Goal: Task Accomplishment & Management: Manage account settings

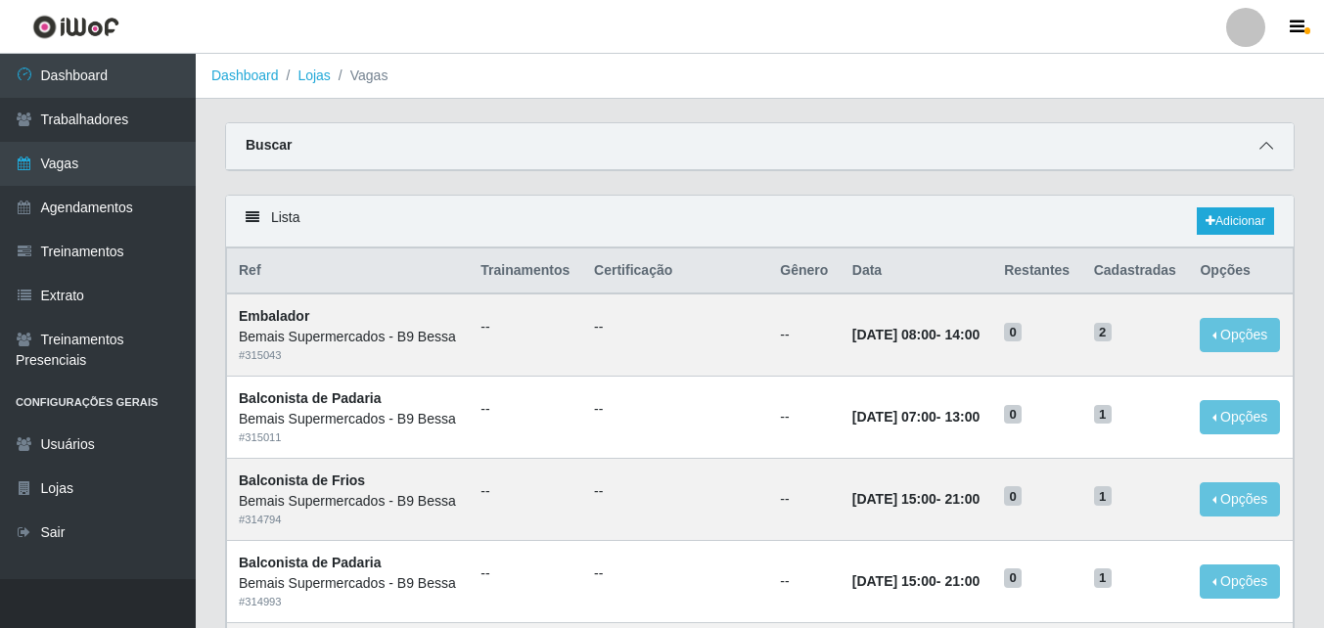
click at [1266, 146] on icon at bounding box center [1266, 146] width 14 height 14
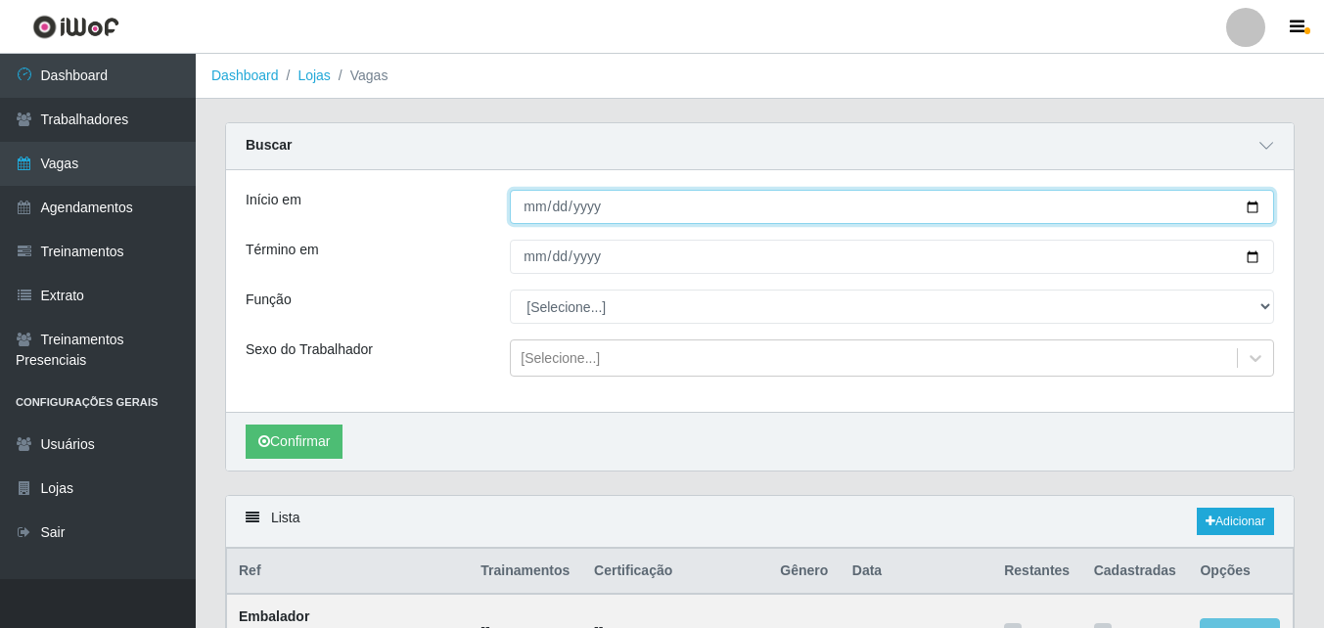
click at [1254, 207] on input "Início em" at bounding box center [892, 207] width 764 height 34
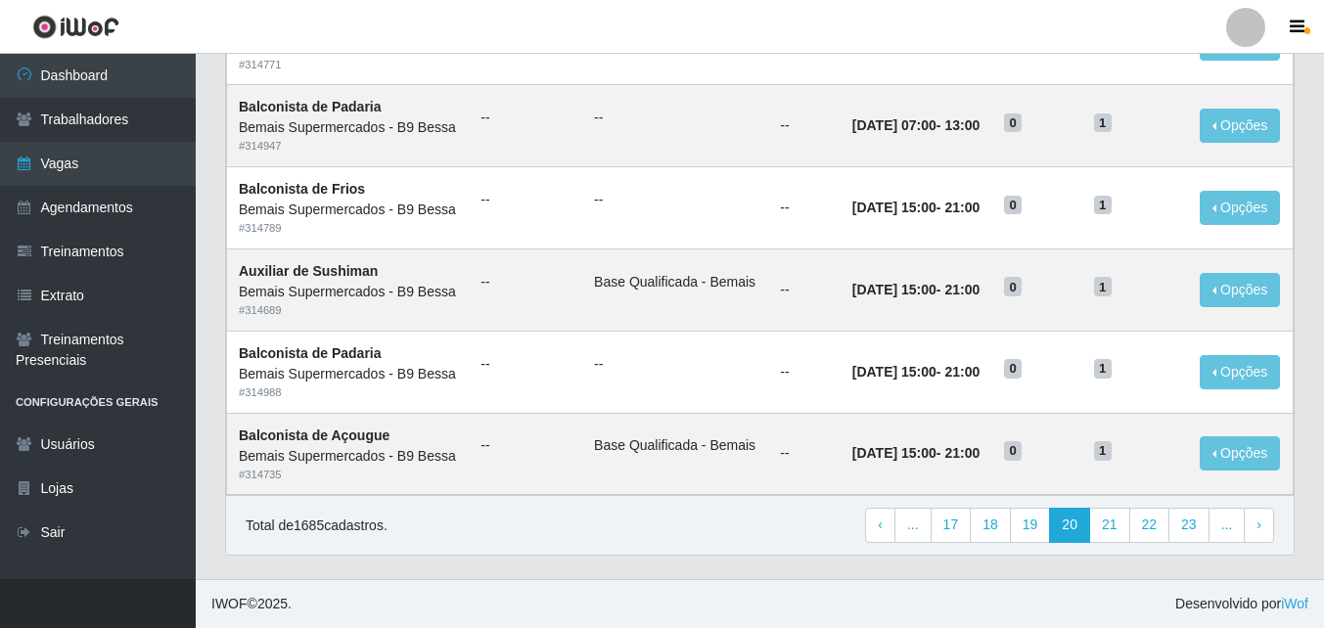
scroll to position [1639, 0]
click at [1105, 525] on link "21" at bounding box center [1109, 525] width 41 height 35
click at [1002, 527] on link "19" at bounding box center [990, 525] width 41 height 35
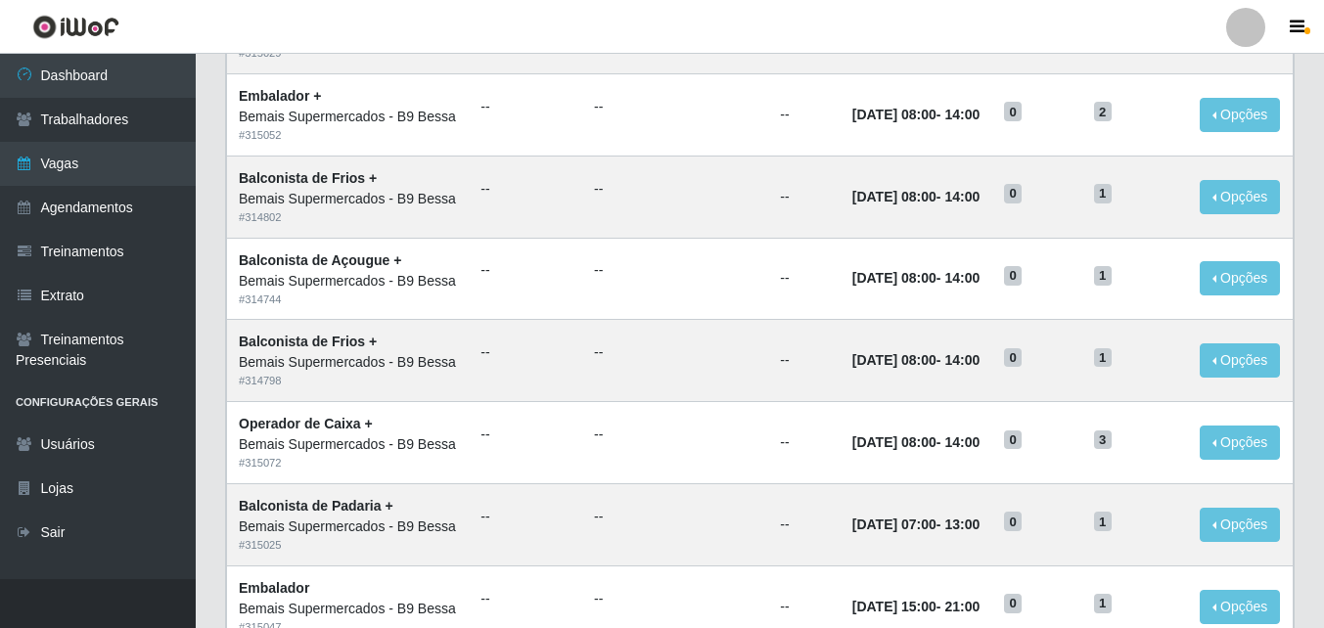
scroll to position [1339, 0]
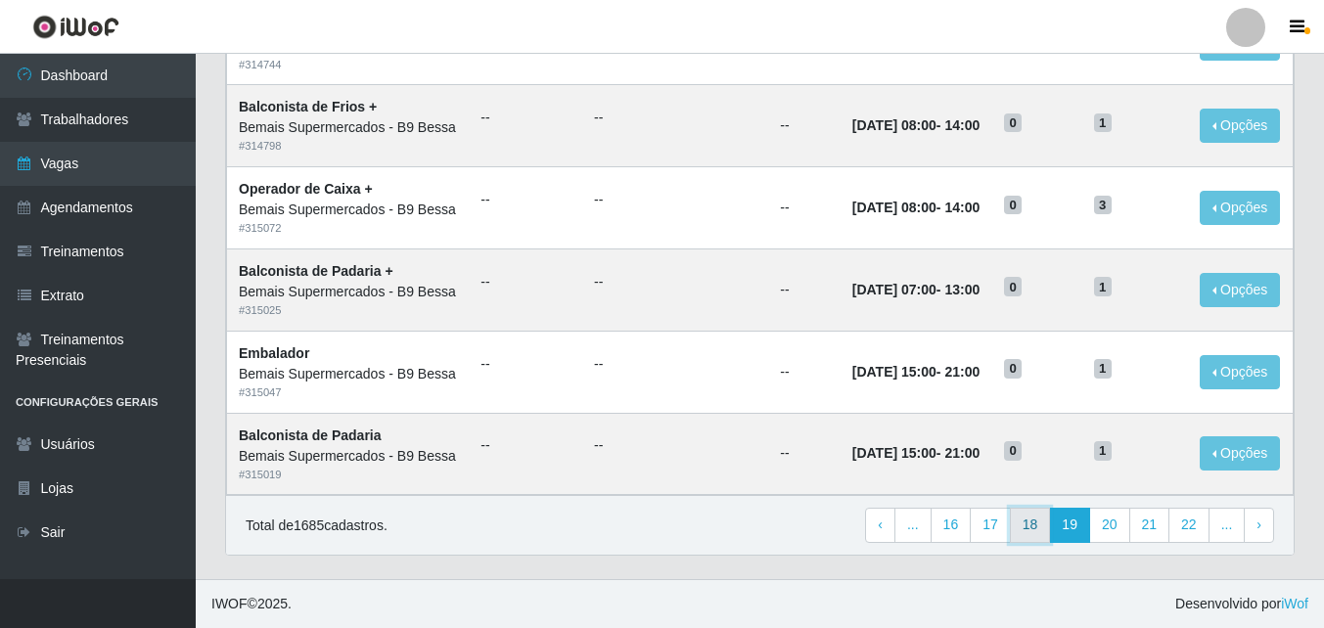
click at [1031, 521] on link "18" at bounding box center [1030, 525] width 41 height 35
click at [1027, 519] on link "17" at bounding box center [1030, 525] width 41 height 35
click at [1033, 519] on link "16" at bounding box center [1030, 525] width 41 height 35
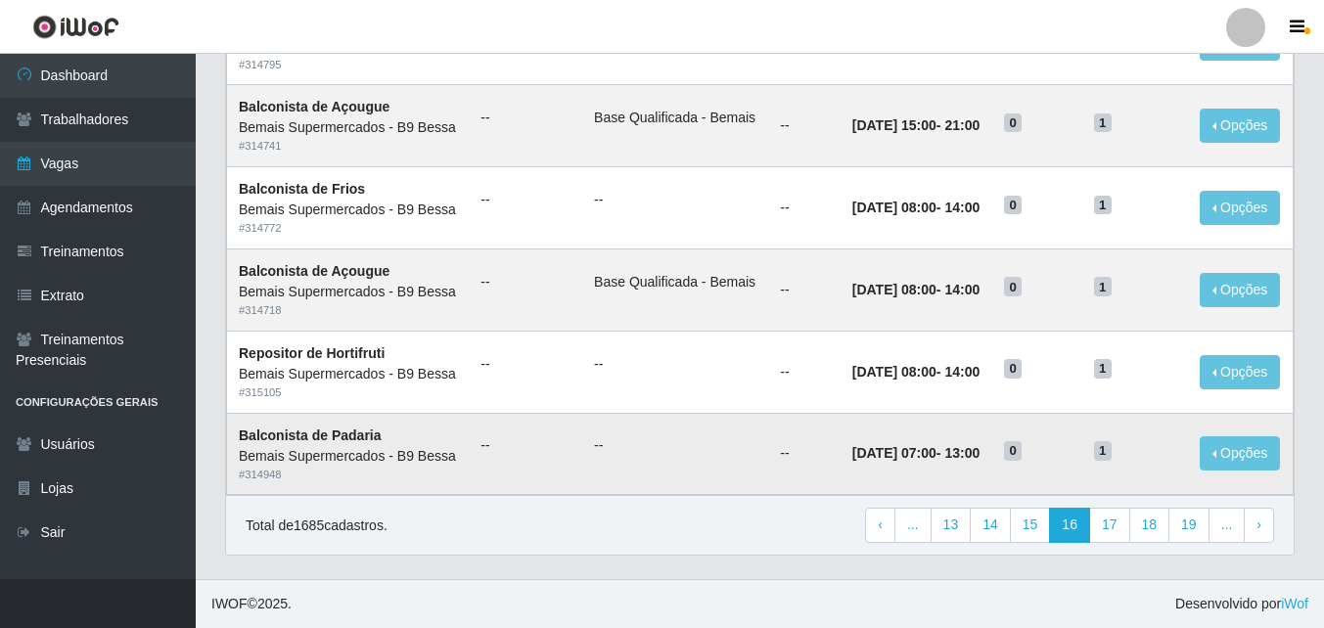
scroll to position [1339, 0]
click at [892, 527] on link "‹ Previous" at bounding box center [880, 525] width 30 height 35
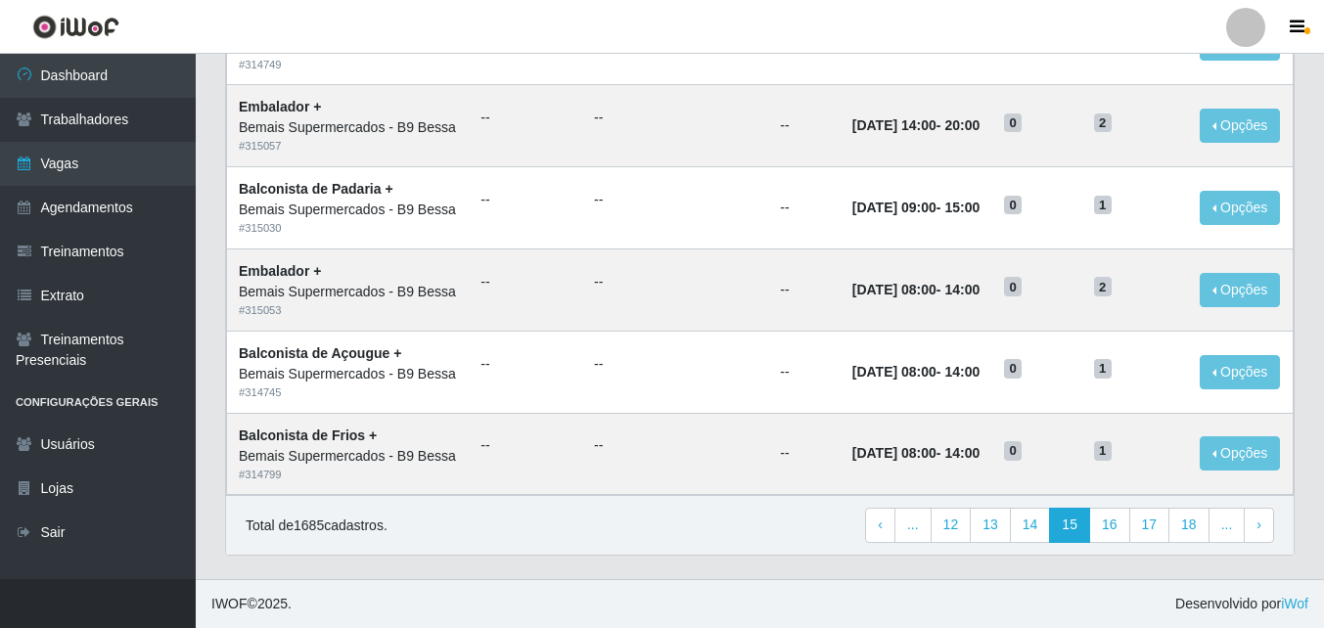
scroll to position [1339, 0]
click at [892, 532] on link "‹ Previous" at bounding box center [880, 525] width 30 height 35
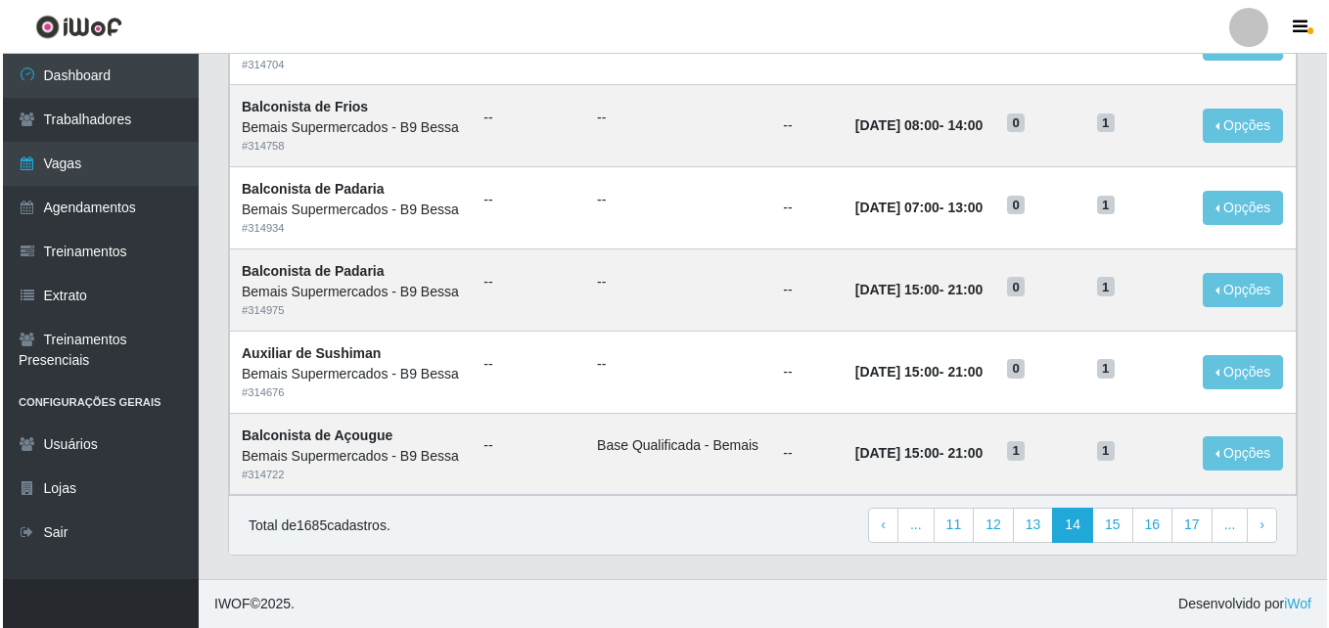
scroll to position [1339, 0]
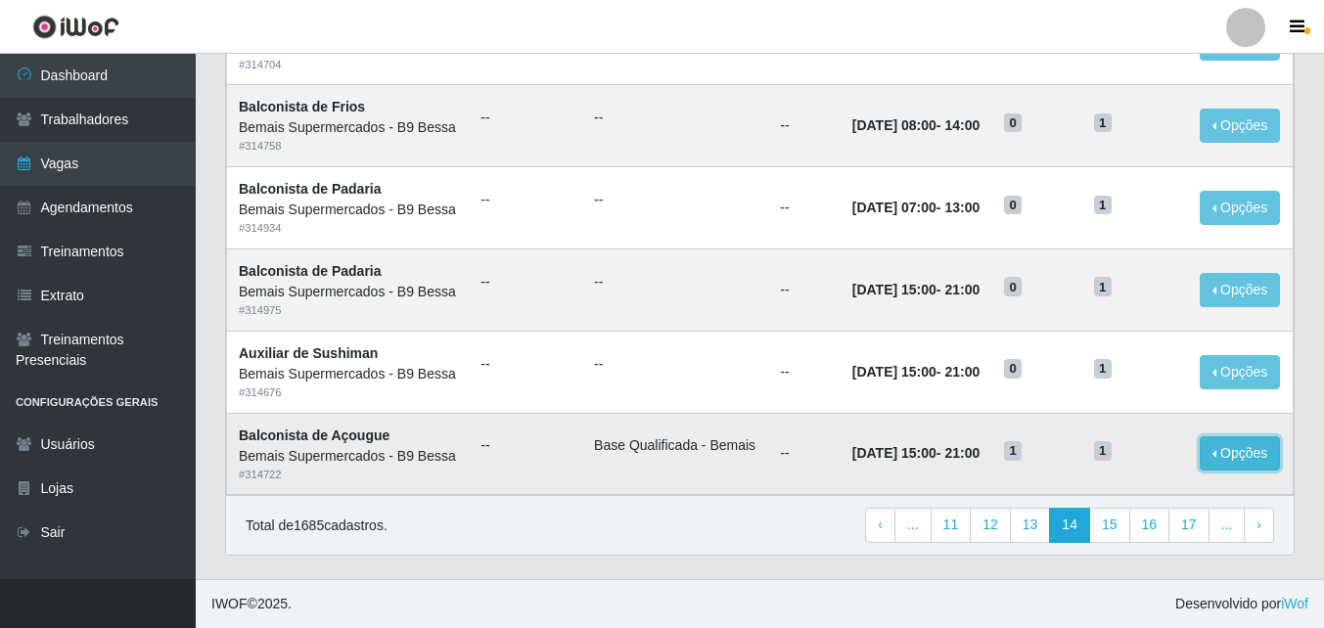
click at [1232, 450] on button "Opções" at bounding box center [1240, 453] width 80 height 34
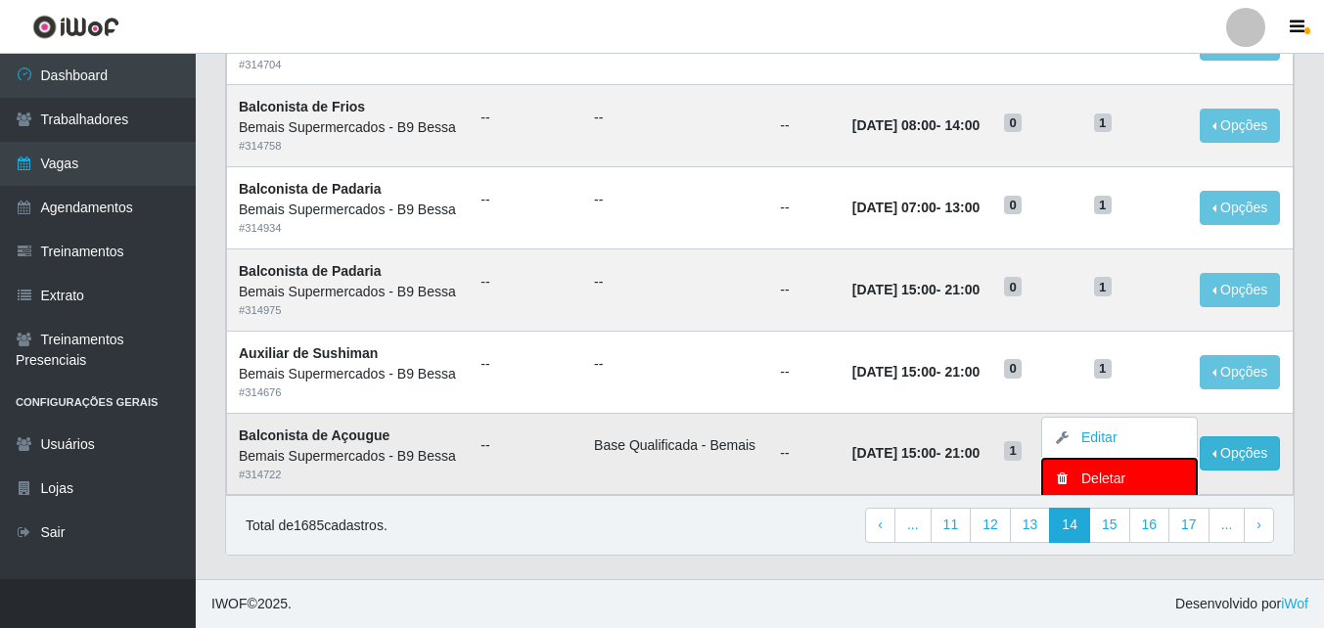
click at [1109, 469] on div "Deletar" at bounding box center [1119, 479] width 115 height 21
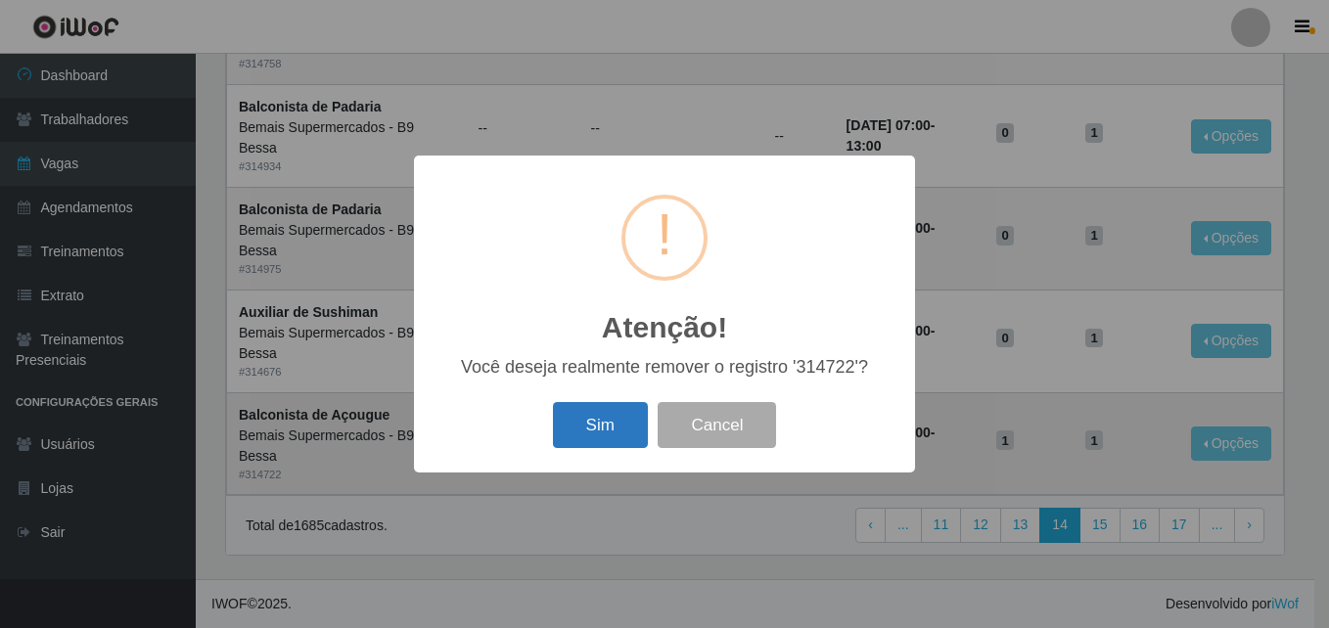
click at [601, 423] on button "Sim" at bounding box center [600, 425] width 95 height 46
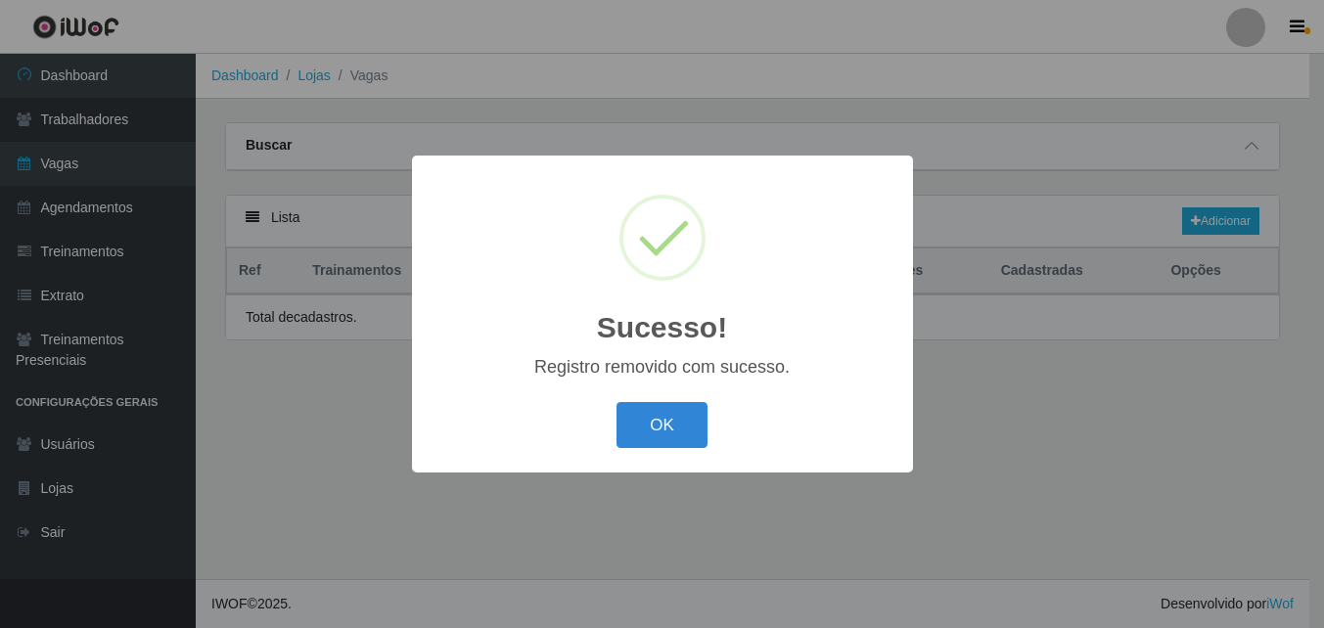
scroll to position [0, 0]
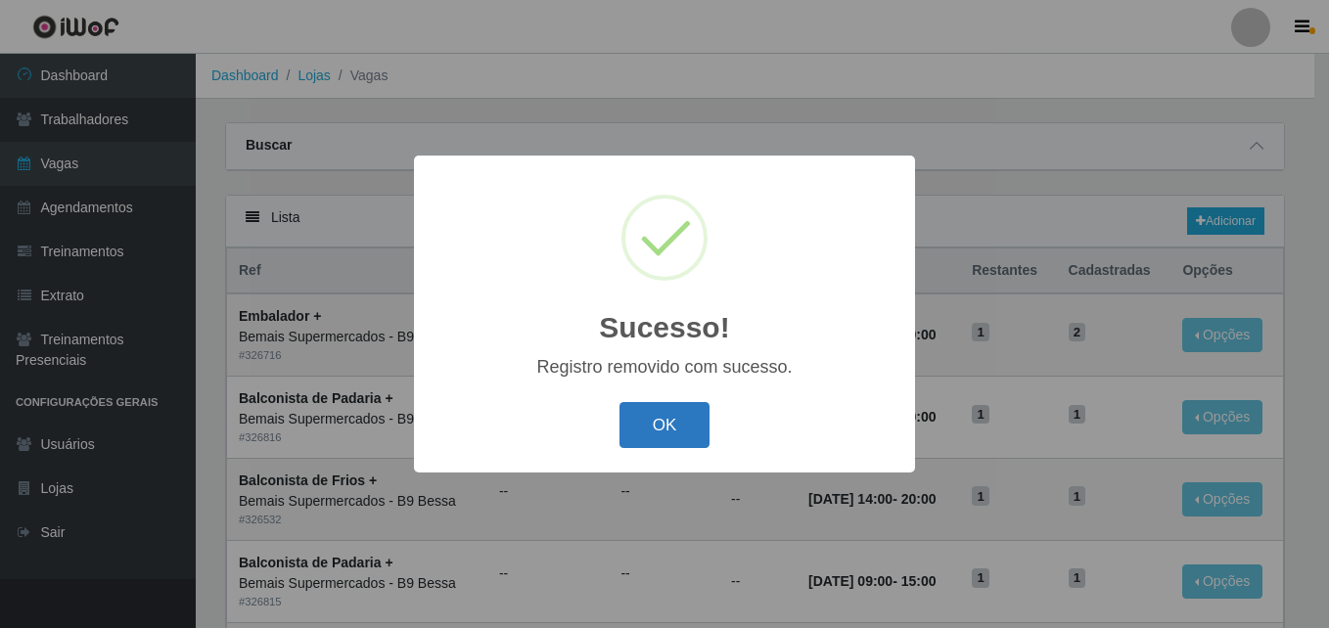
click at [700, 427] on button "OK" at bounding box center [664, 425] width 91 height 46
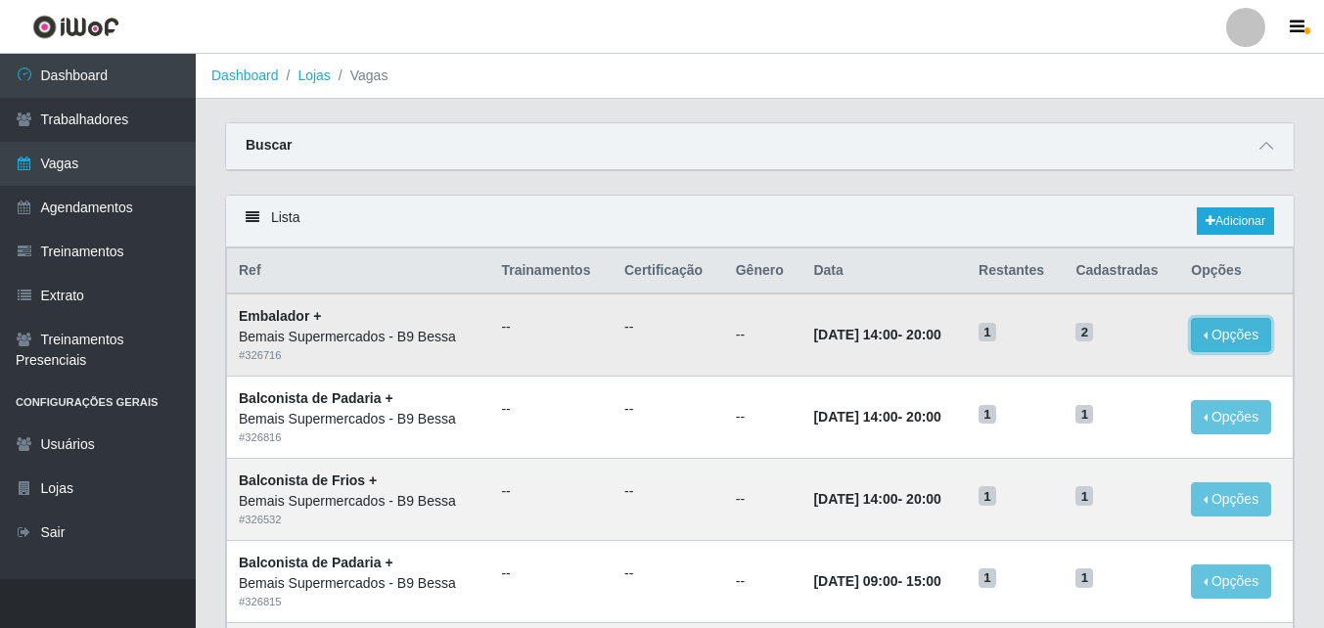
click at [1231, 331] on button "Opções" at bounding box center [1231, 335] width 80 height 34
click at [1154, 335] on button "Editar" at bounding box center [1110, 339] width 155 height 40
click at [1222, 334] on button "Opções" at bounding box center [1231, 335] width 80 height 34
click at [1074, 337] on link "Editar" at bounding box center [1081, 339] width 56 height 16
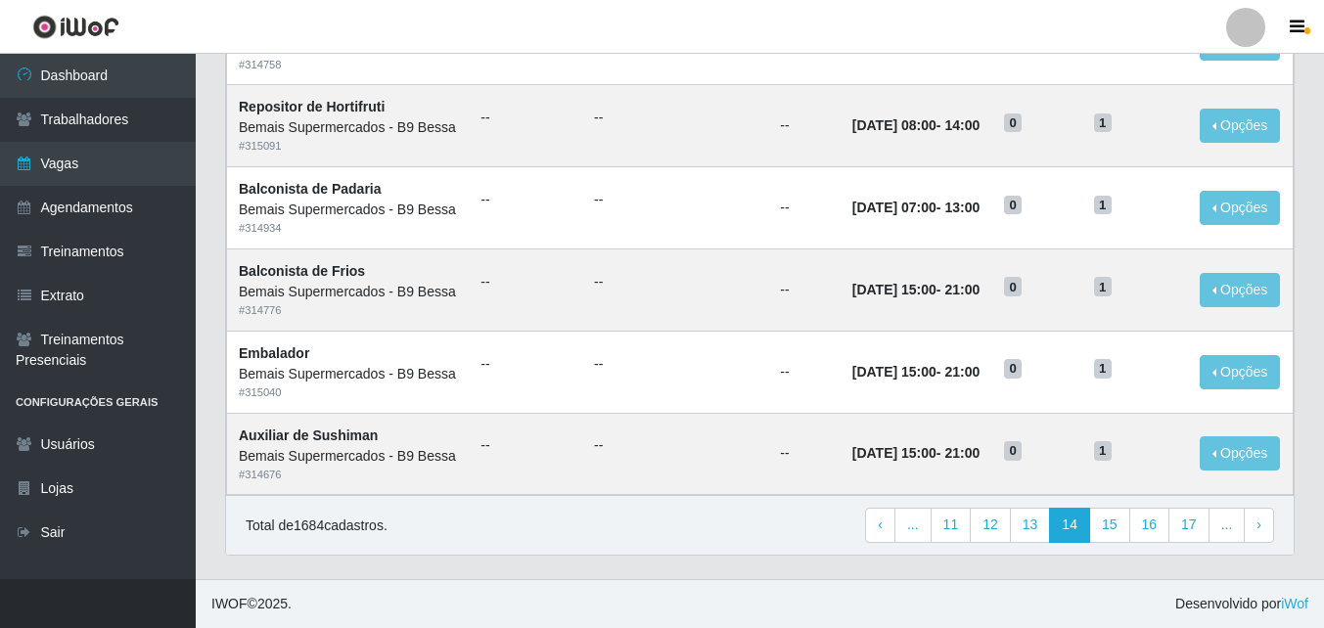
scroll to position [1339, 0]
click at [895, 527] on link "‹ Previous" at bounding box center [880, 525] width 30 height 35
click at [883, 526] on span "‹" at bounding box center [880, 525] width 5 height 16
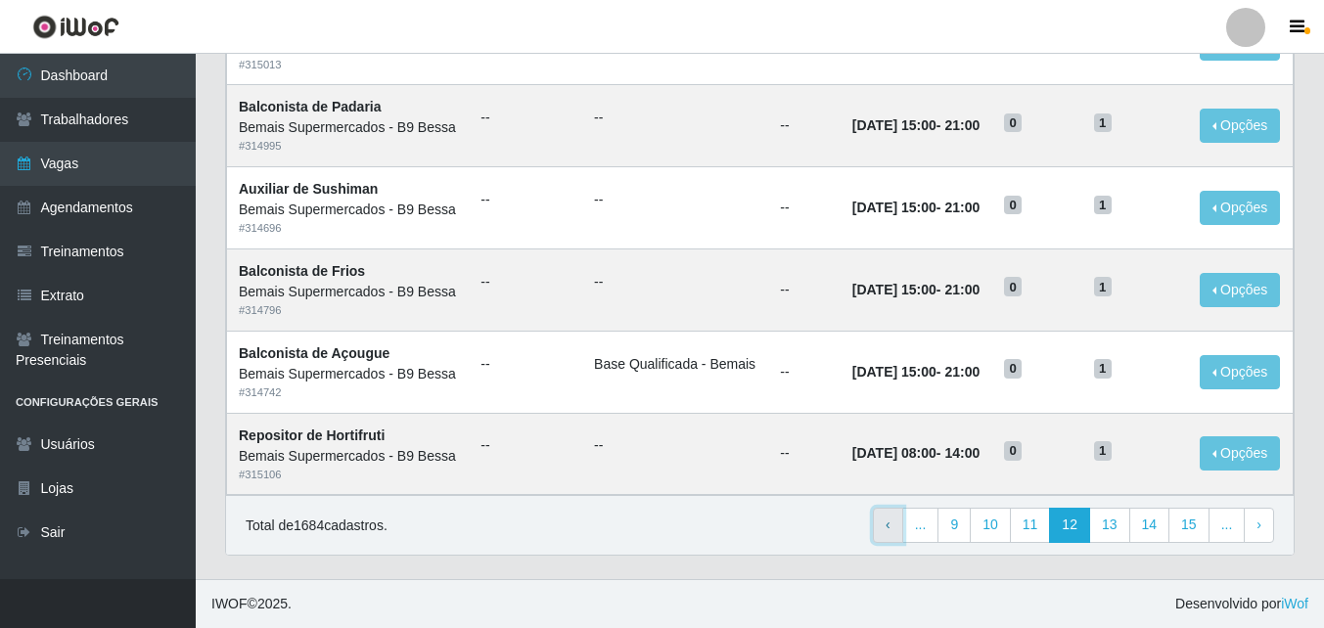
click at [896, 538] on link "‹ Previous" at bounding box center [888, 525] width 30 height 35
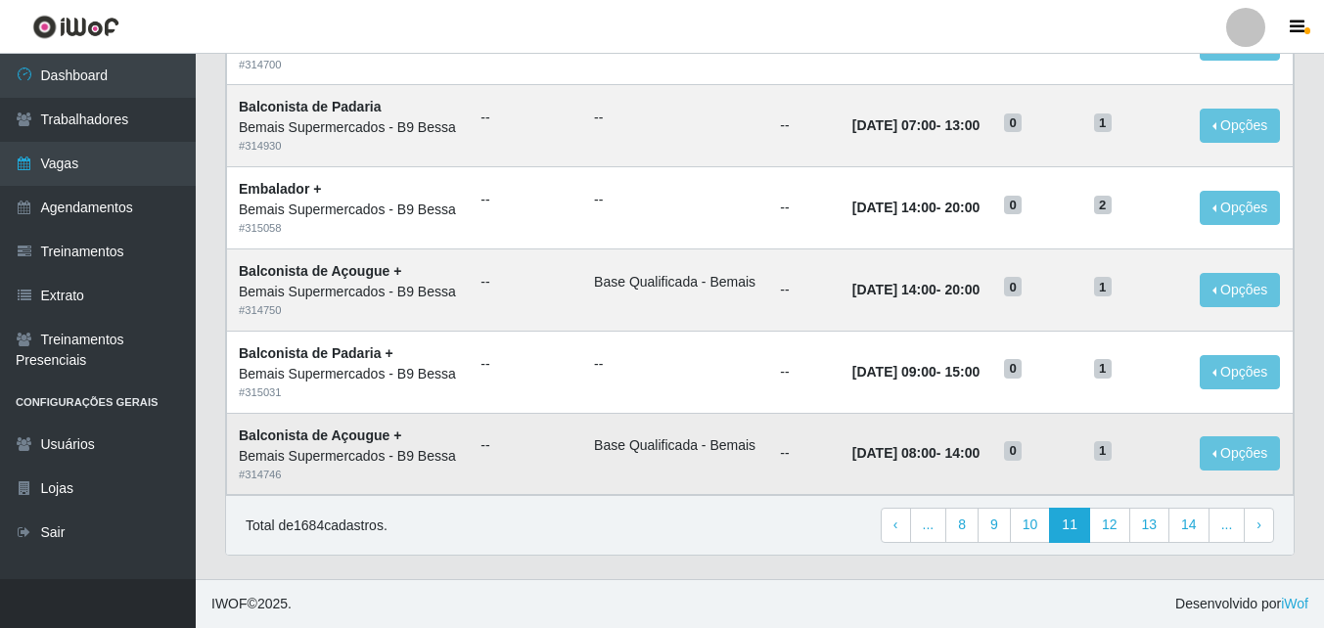
scroll to position [1339, 0]
click at [918, 533] on link "..." at bounding box center [928, 525] width 37 height 35
click at [899, 527] on link "‹ Previous" at bounding box center [896, 525] width 30 height 35
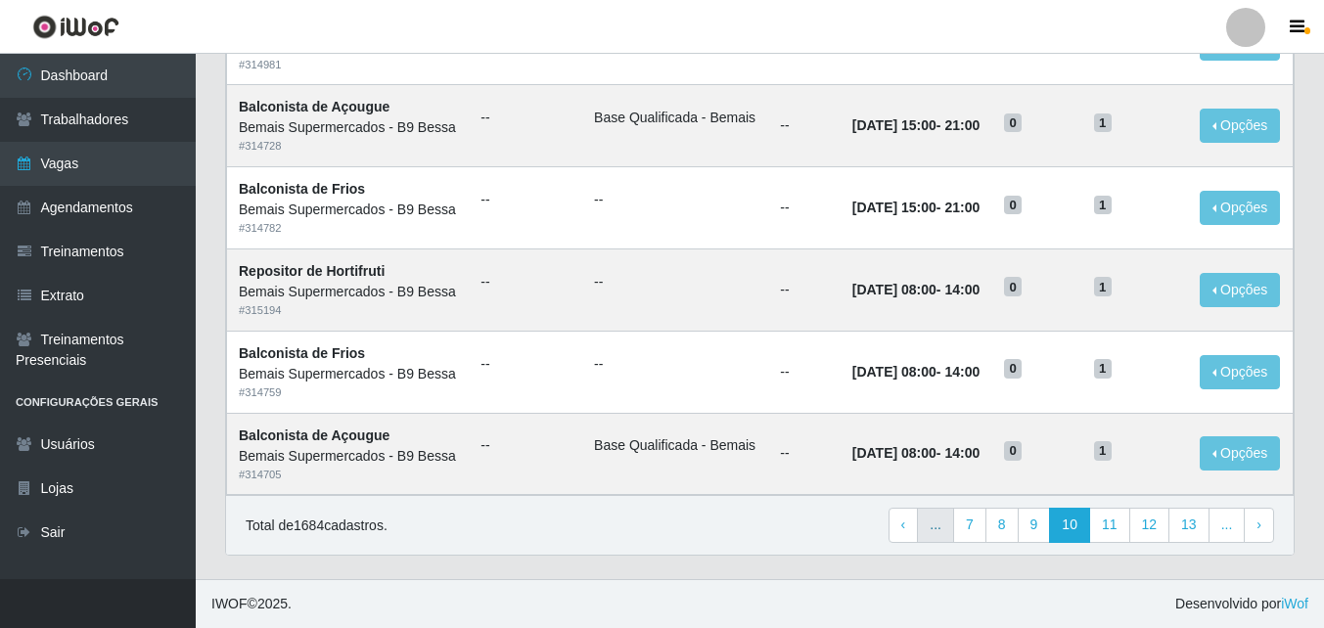
scroll to position [1339, 0]
click at [983, 525] on link "7" at bounding box center [969, 525] width 33 height 35
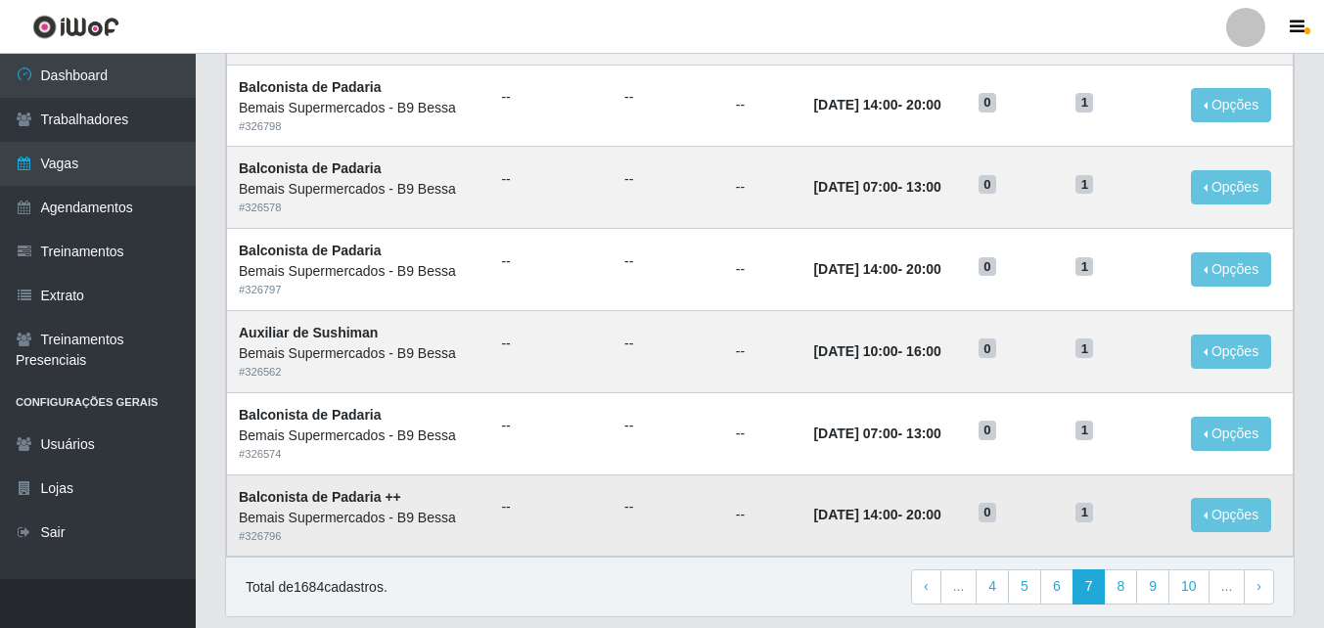
scroll to position [1030, 0]
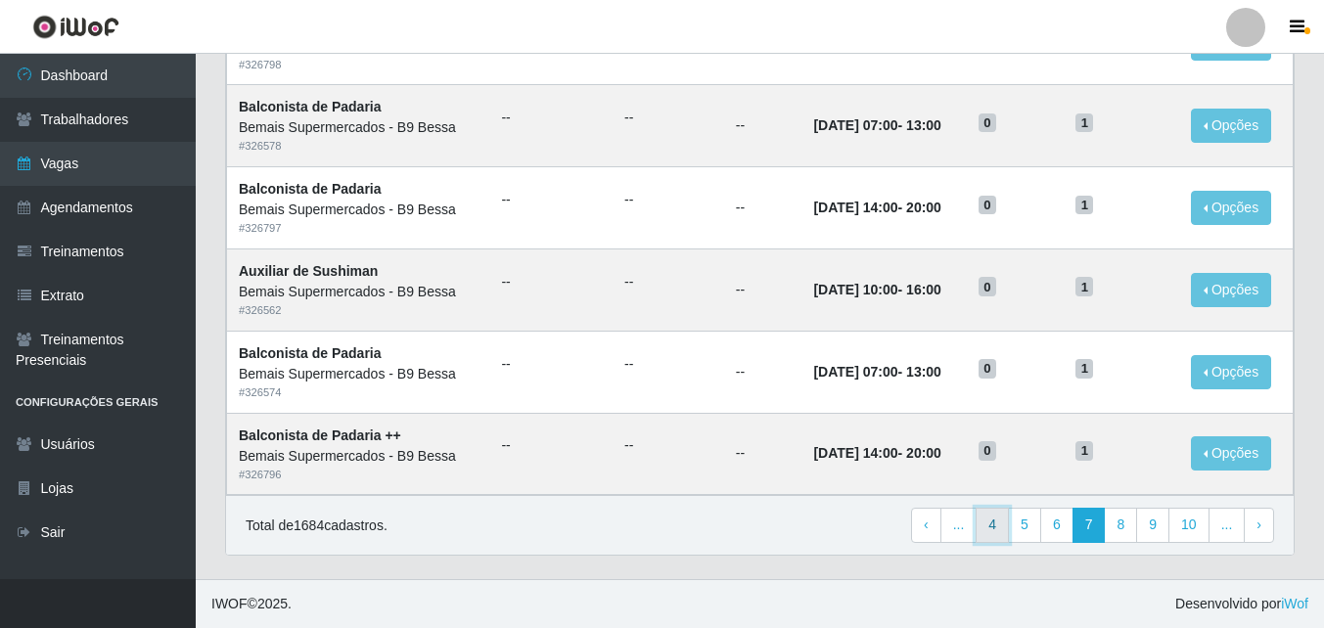
click at [997, 524] on link "4" at bounding box center [992, 525] width 33 height 35
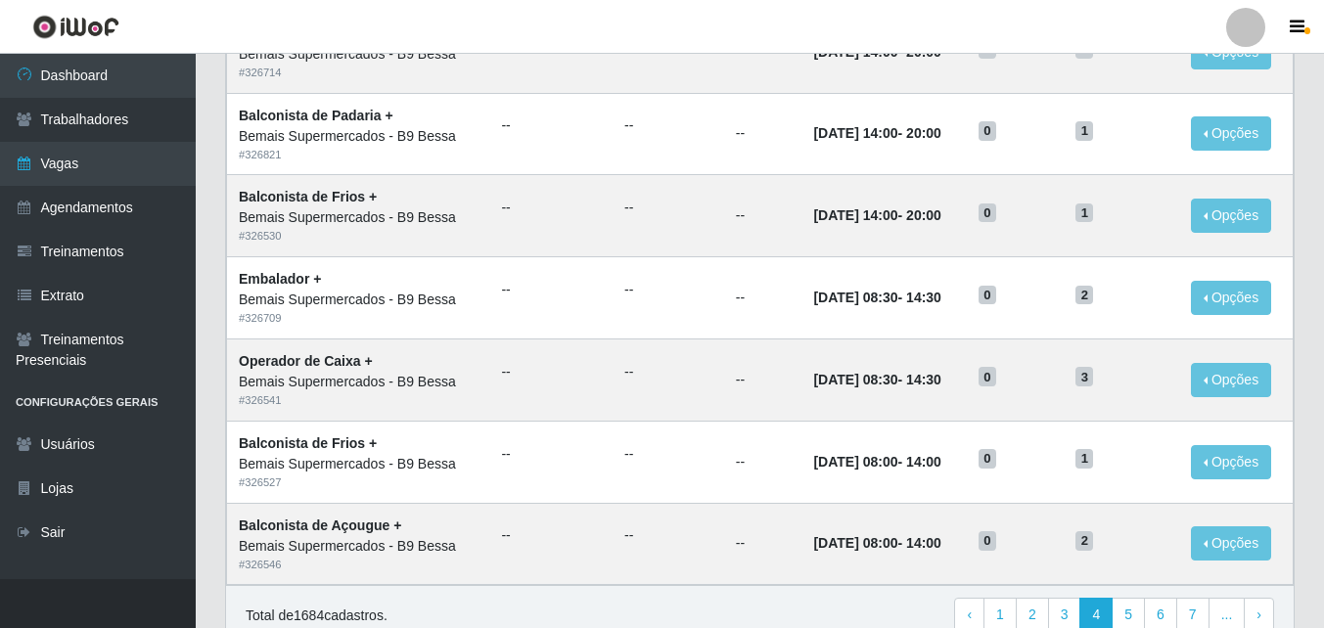
scroll to position [1030, 0]
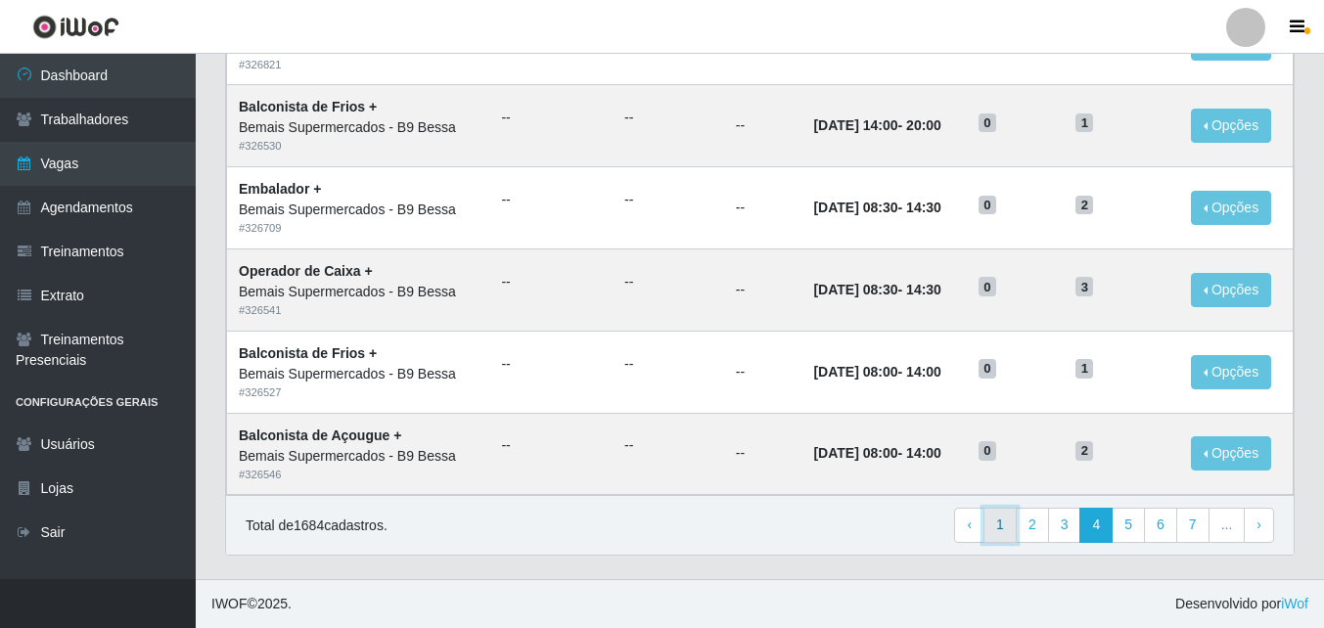
click at [1017, 534] on link "1" at bounding box center [999, 525] width 33 height 35
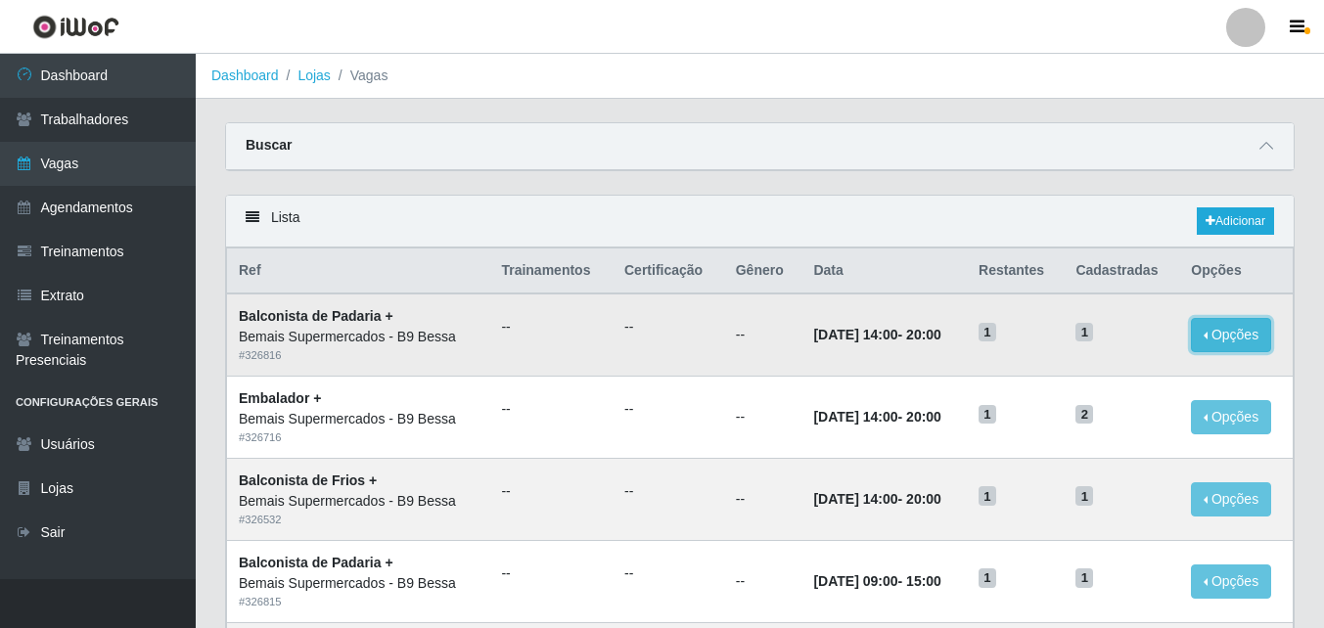
click at [1215, 345] on button "Opções" at bounding box center [1231, 335] width 80 height 34
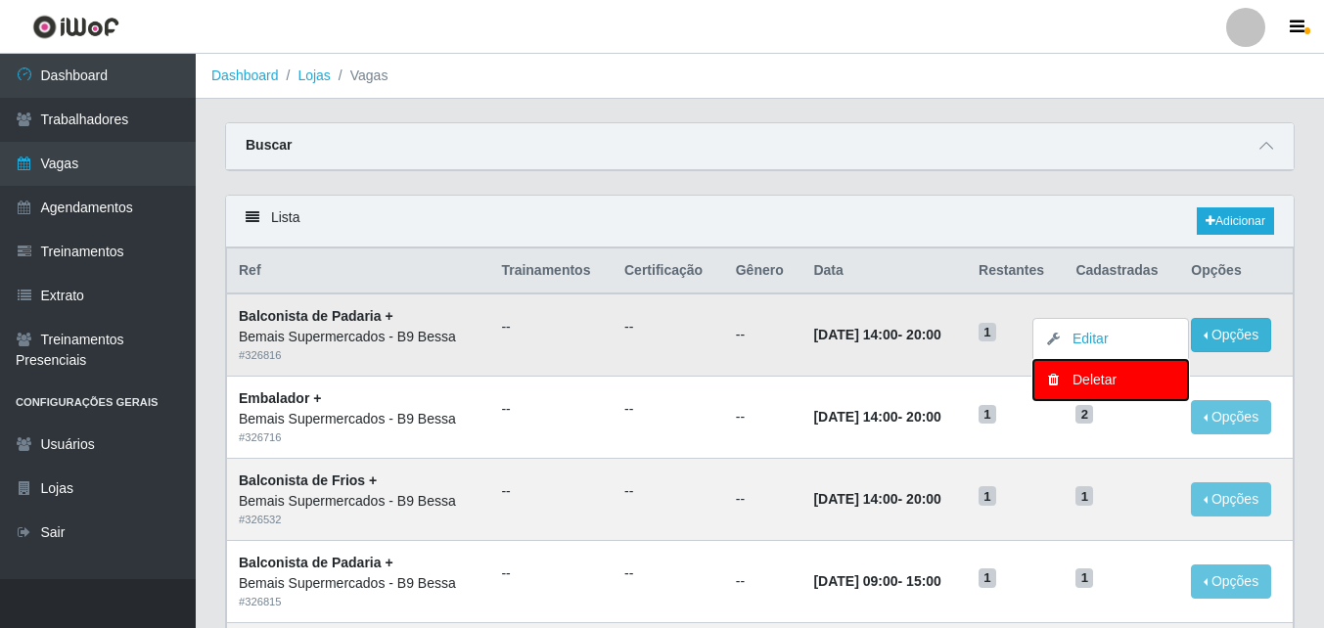
click at [1114, 374] on div "Deletar" at bounding box center [1110, 380] width 115 height 21
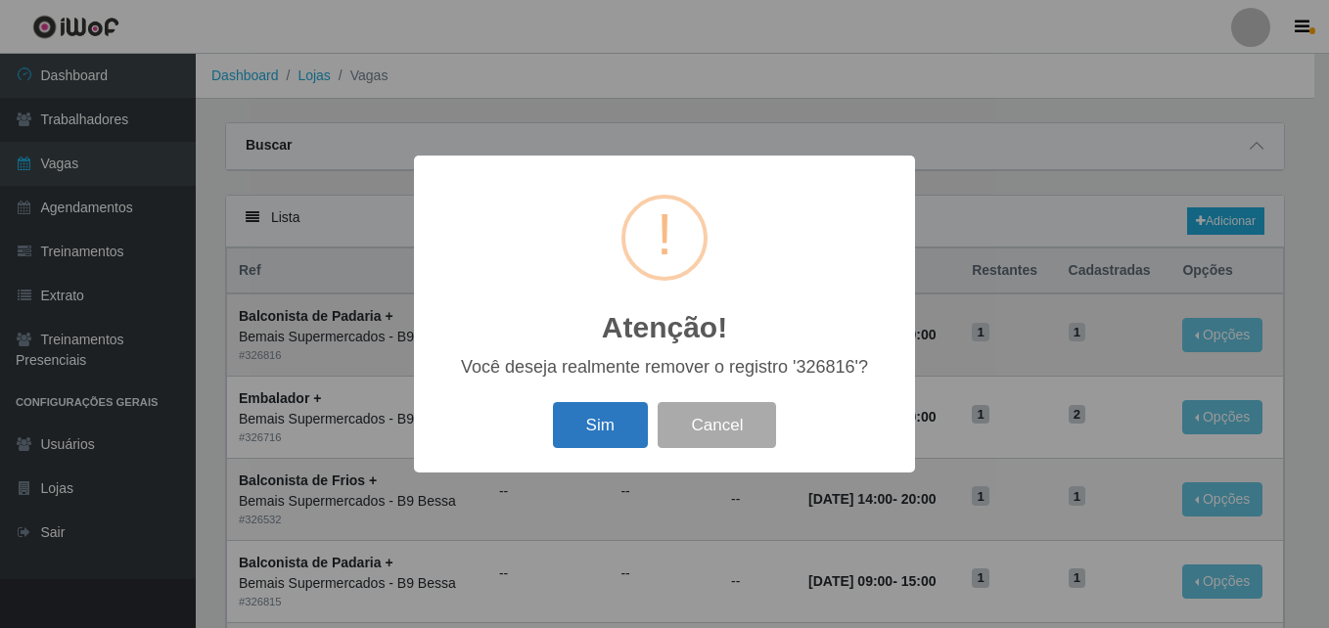
click at [591, 425] on button "Sim" at bounding box center [600, 425] width 95 height 46
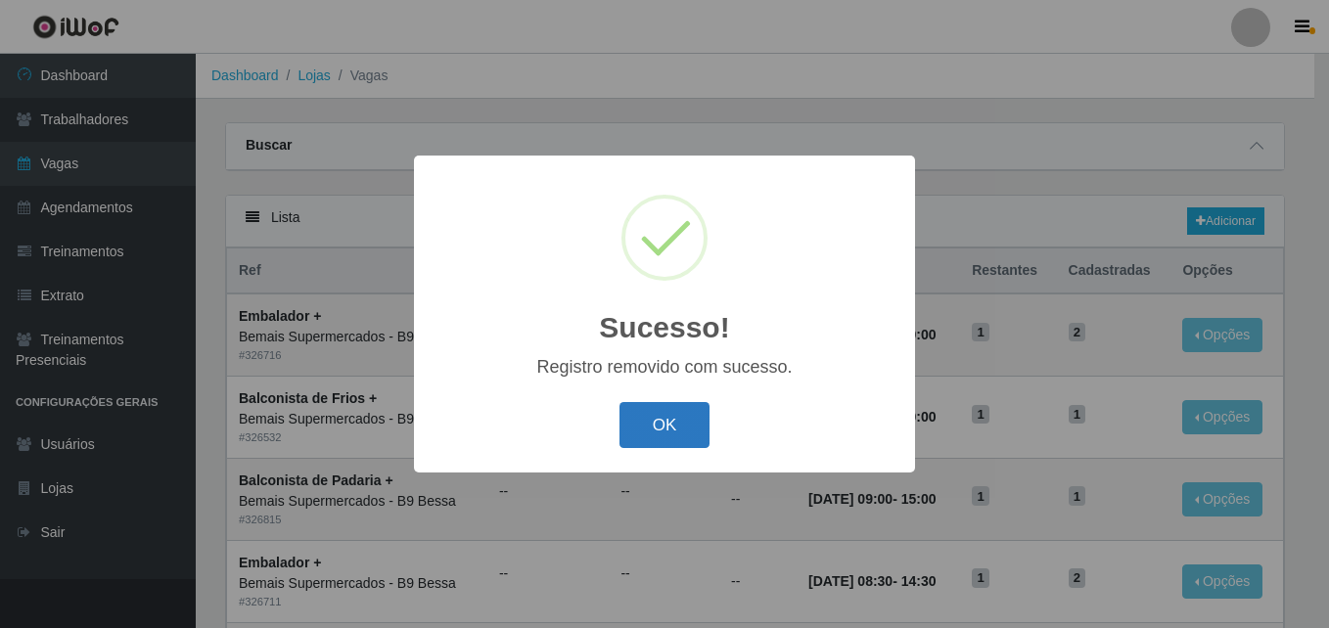
click at [681, 422] on button "OK" at bounding box center [664, 425] width 91 height 46
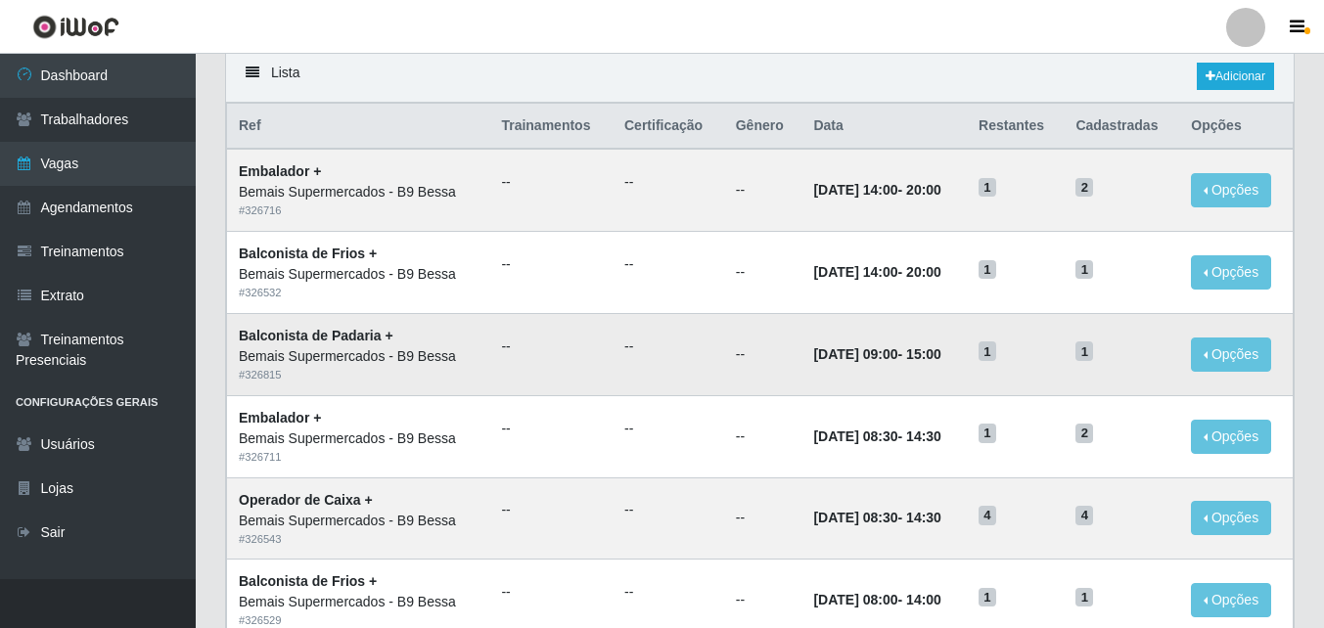
scroll to position [98, 0]
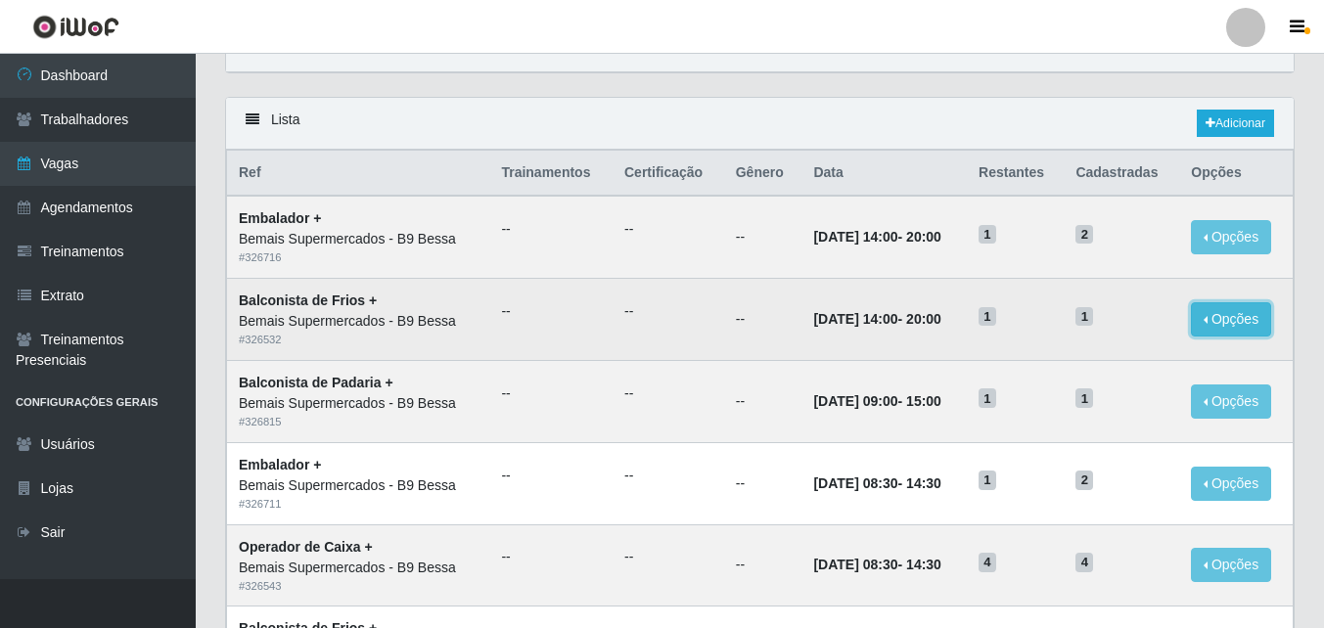
click at [1214, 324] on button "Opções" at bounding box center [1231, 319] width 80 height 34
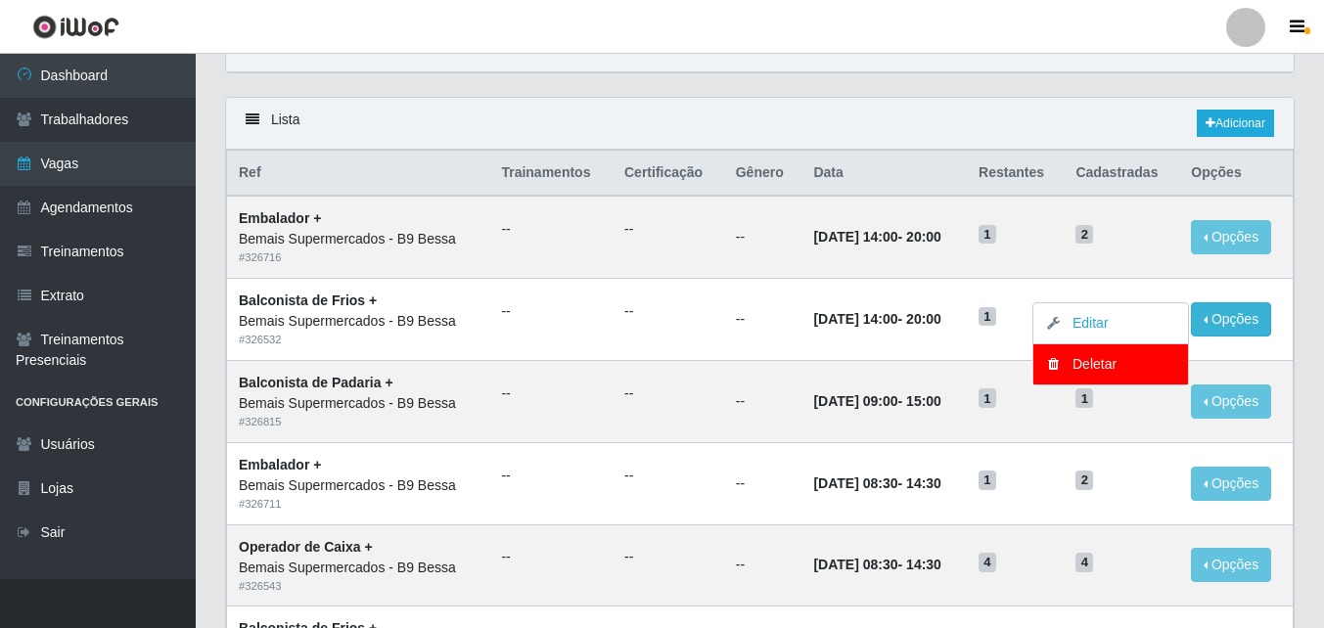
click at [888, 133] on div "Lista Adicionar" at bounding box center [760, 124] width 1068 height 52
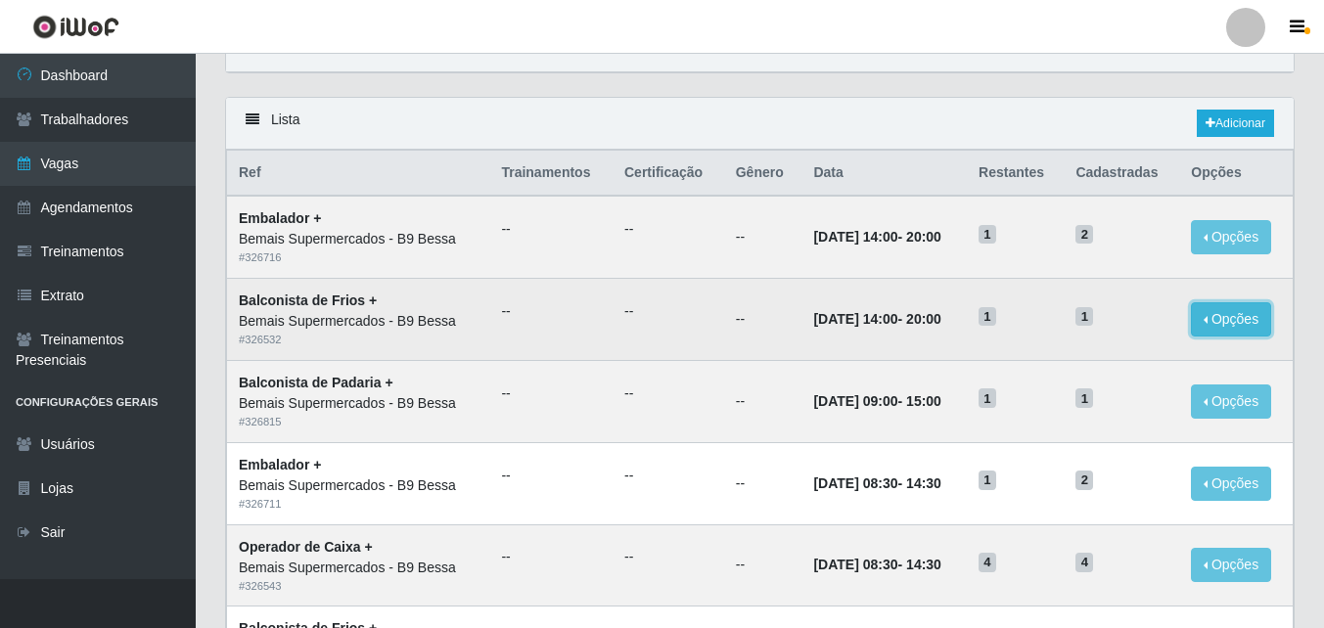
click at [1229, 327] on button "Opções" at bounding box center [1231, 319] width 80 height 34
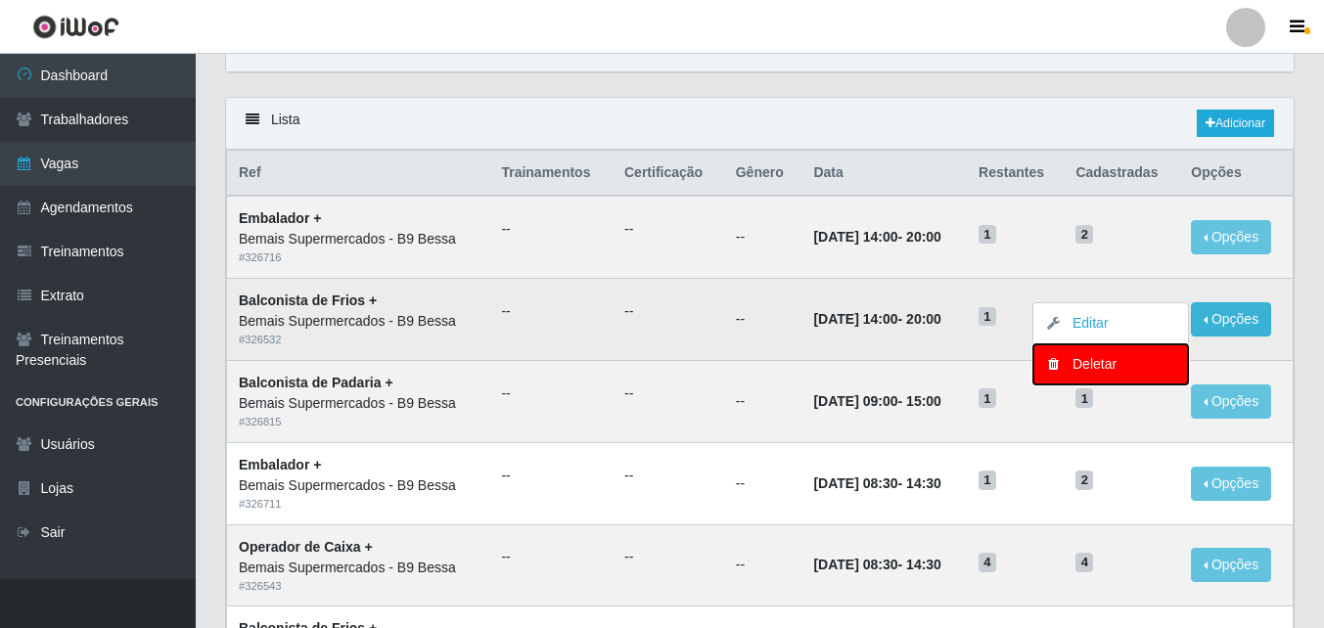
click at [1119, 365] on div "Deletar" at bounding box center [1110, 364] width 115 height 21
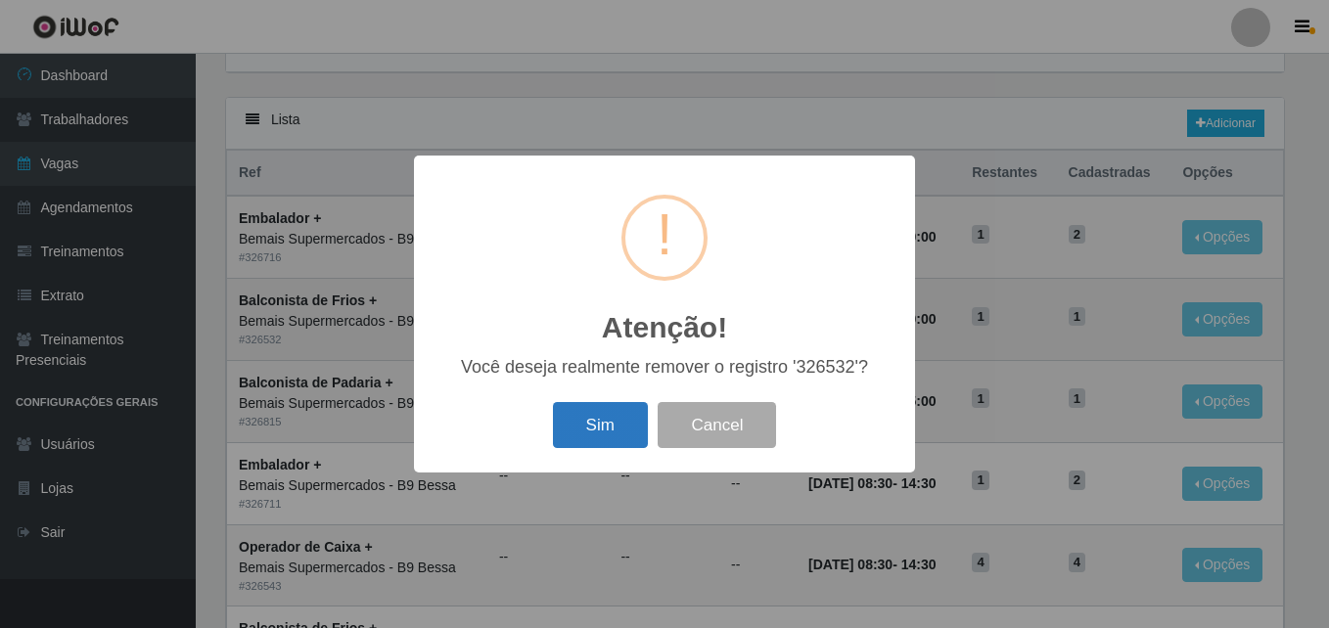
click at [610, 423] on button "Sim" at bounding box center [600, 425] width 95 height 46
click at [610, 423] on div "Atenção! × Você deseja realmente remover o registro '326532'? Sim Cancel" at bounding box center [664, 314] width 1329 height 628
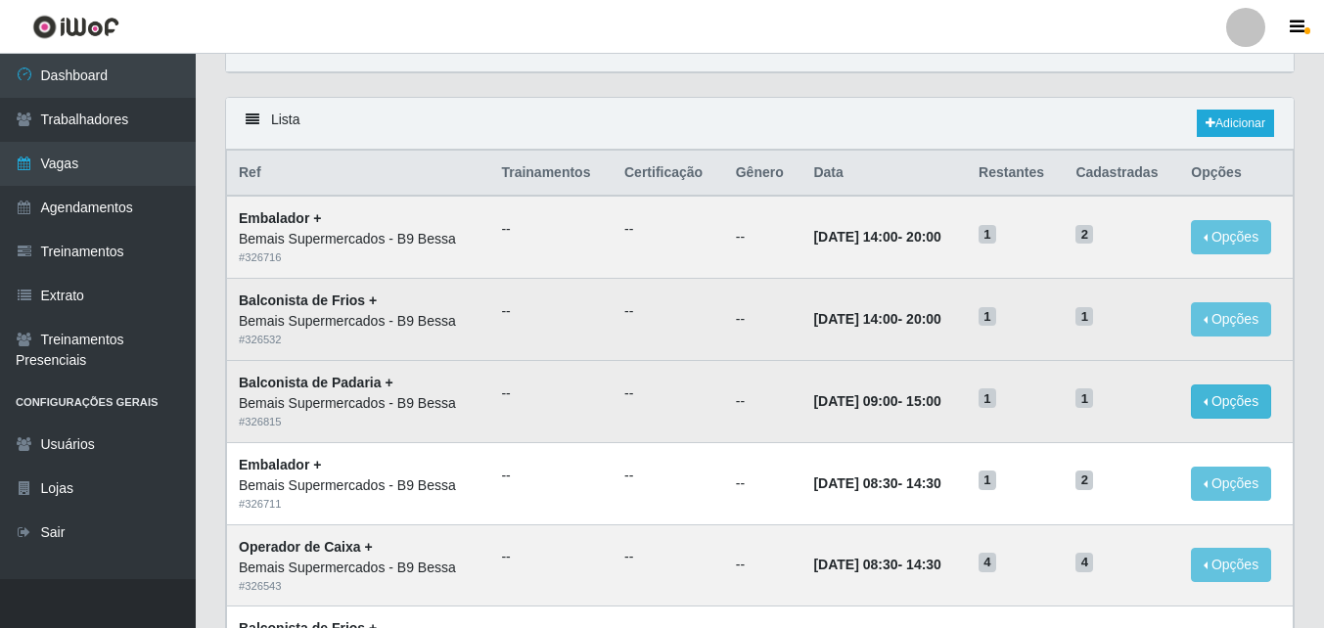
scroll to position [0, 0]
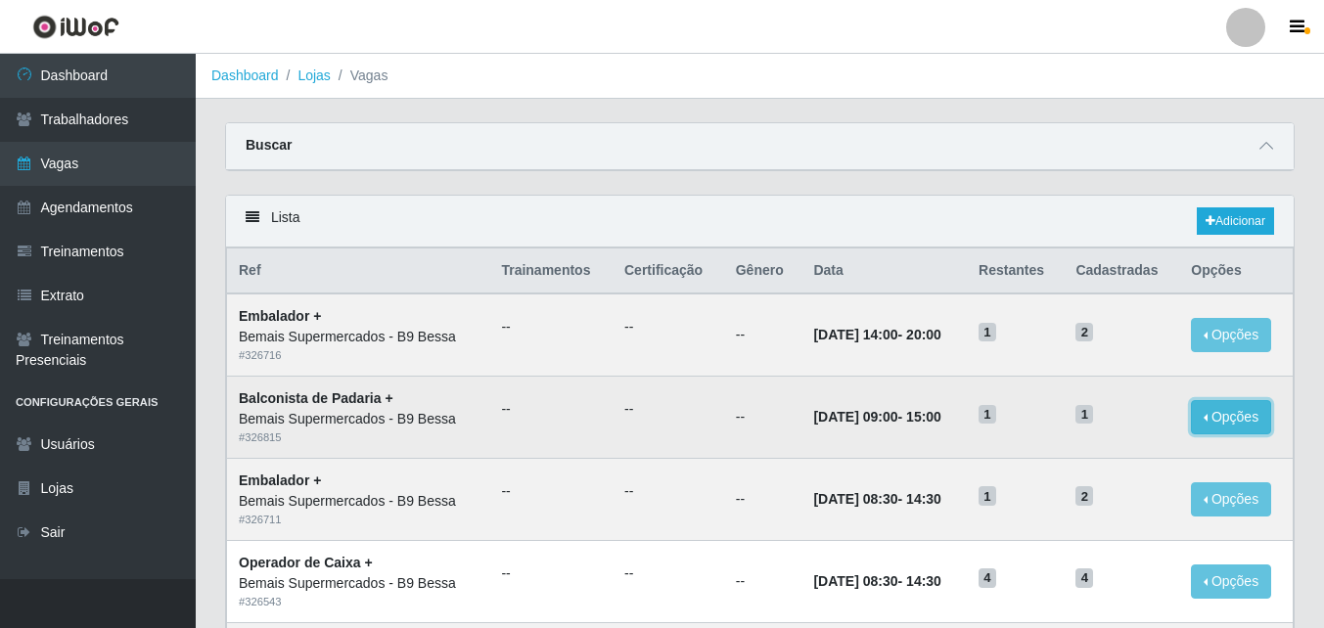
click at [1258, 416] on button "Opções" at bounding box center [1231, 417] width 80 height 34
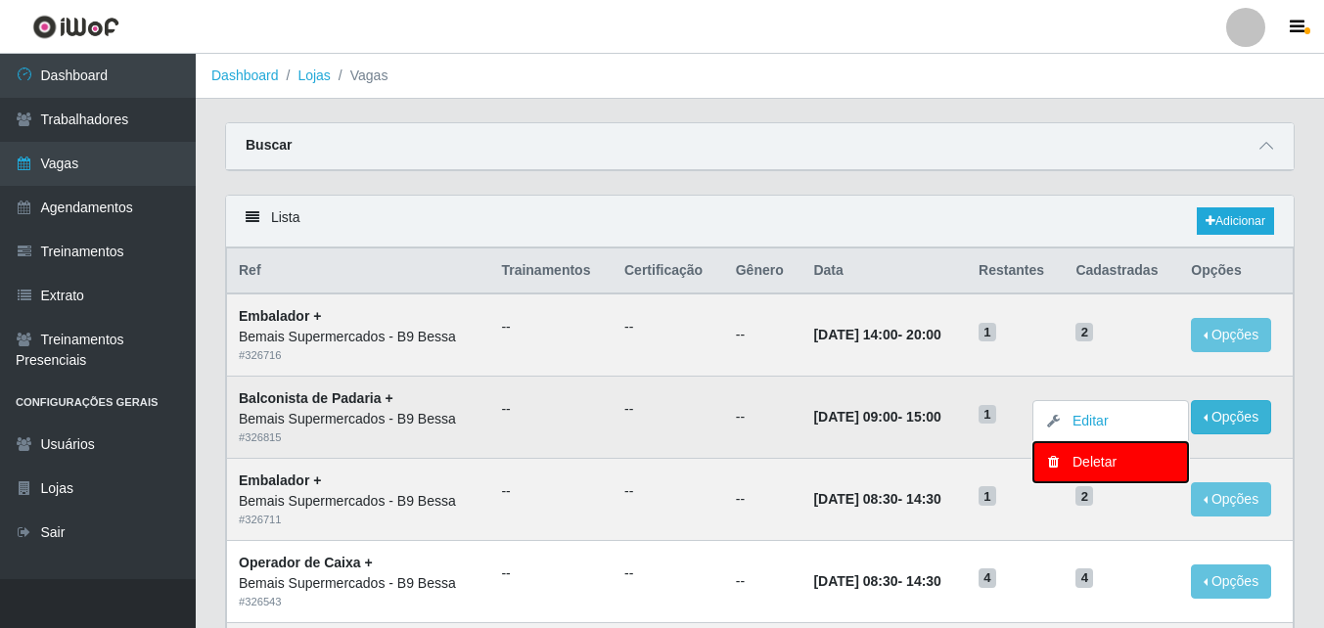
click at [1120, 467] on div "Deletar" at bounding box center [1110, 462] width 115 height 21
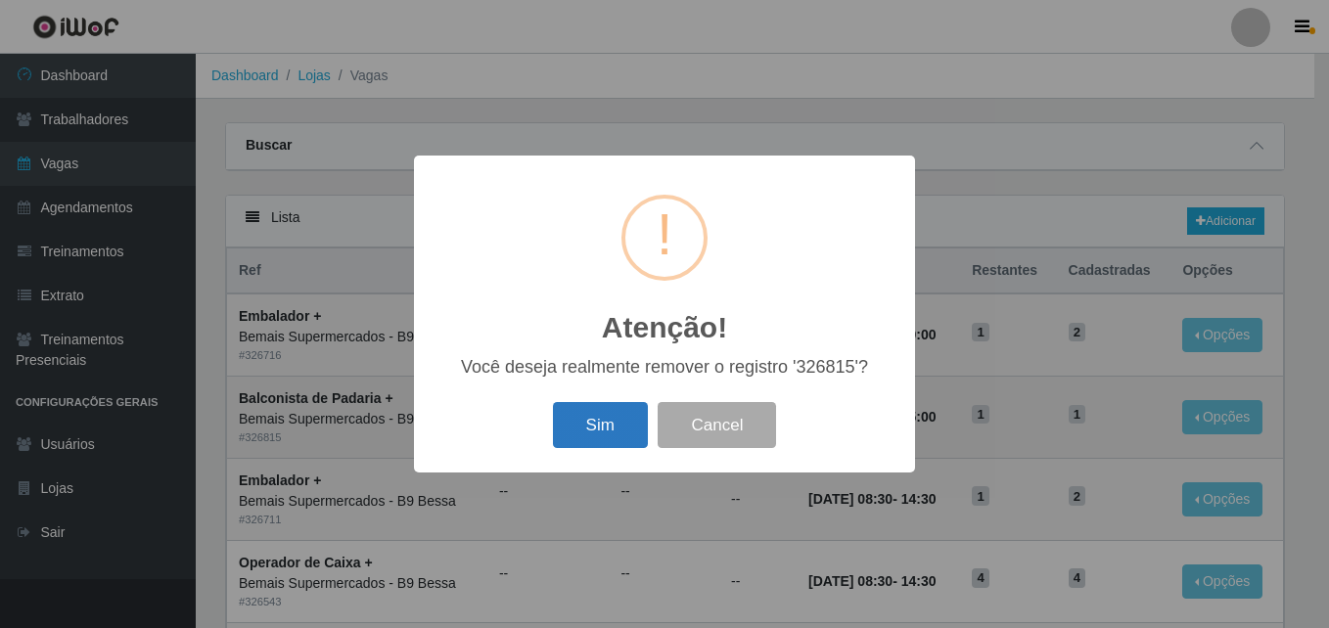
click at [615, 424] on button "Sim" at bounding box center [600, 425] width 95 height 46
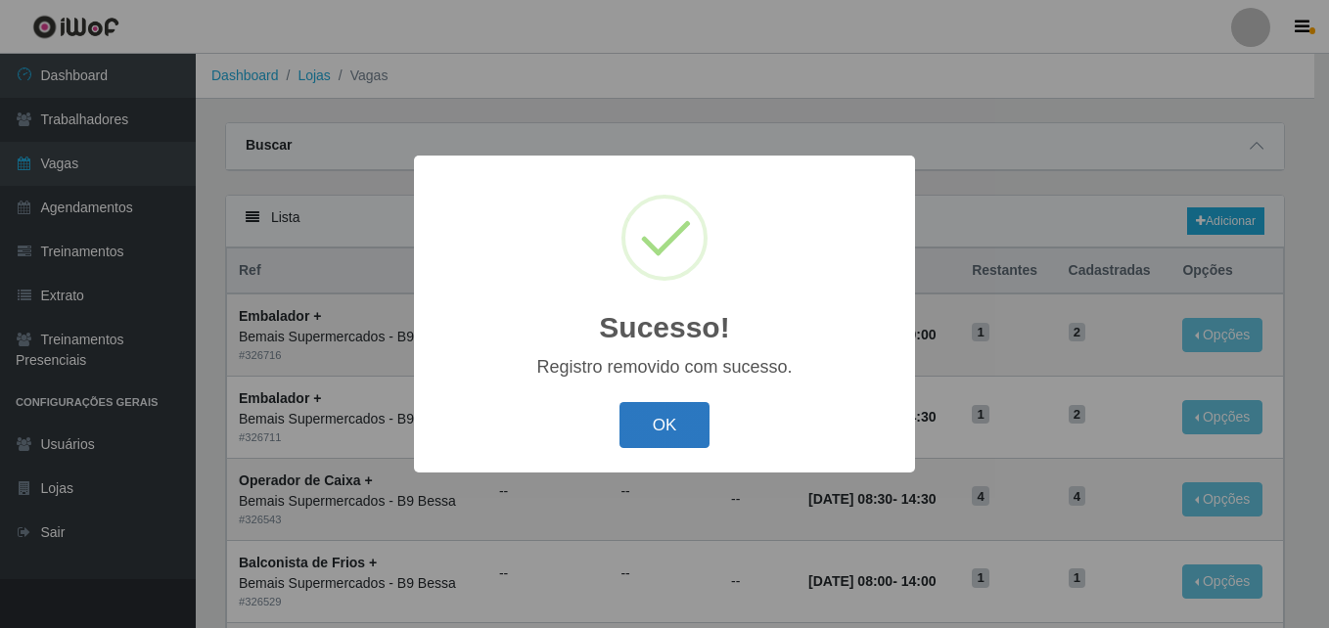
click at [659, 426] on button "OK" at bounding box center [664, 425] width 91 height 46
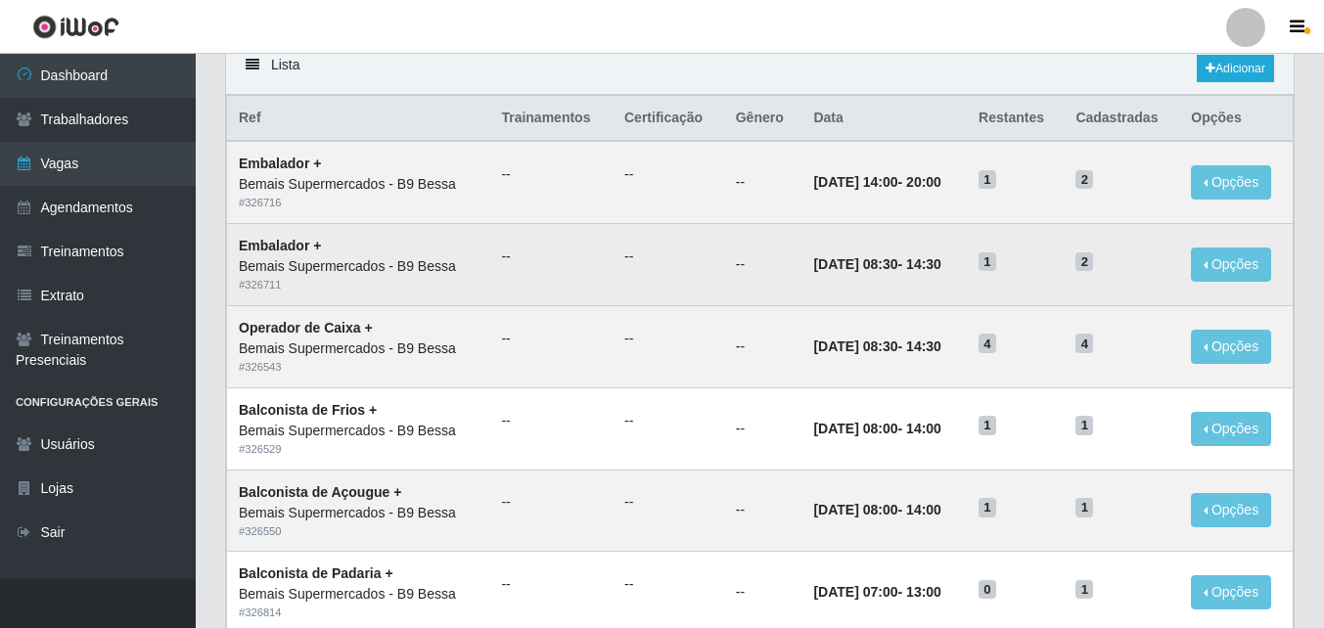
scroll to position [196, 0]
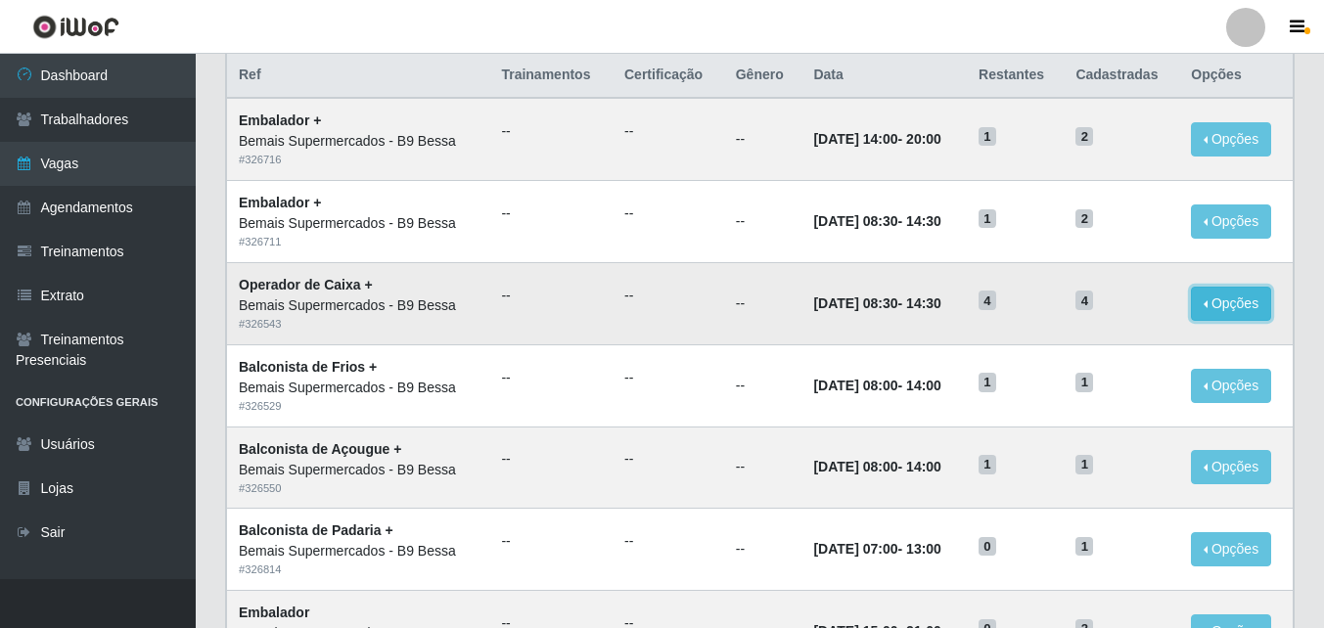
click at [1211, 310] on button "Opções" at bounding box center [1231, 304] width 80 height 34
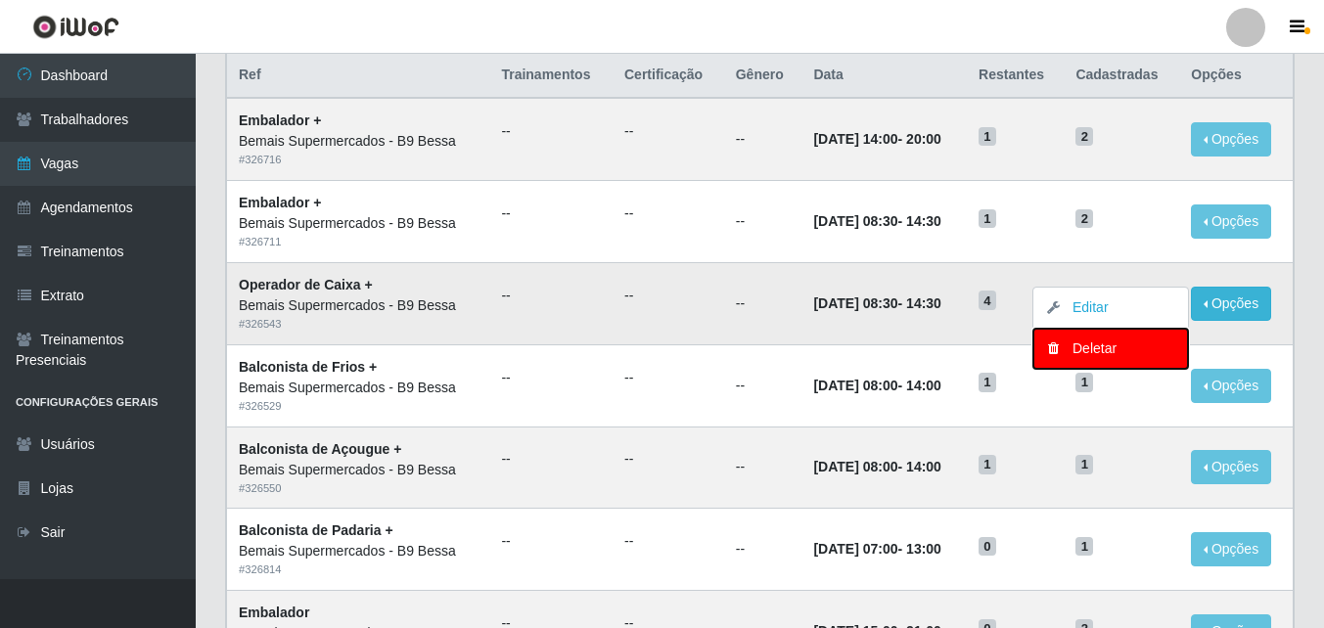
click at [1075, 348] on div "Deletar" at bounding box center [1110, 349] width 115 height 21
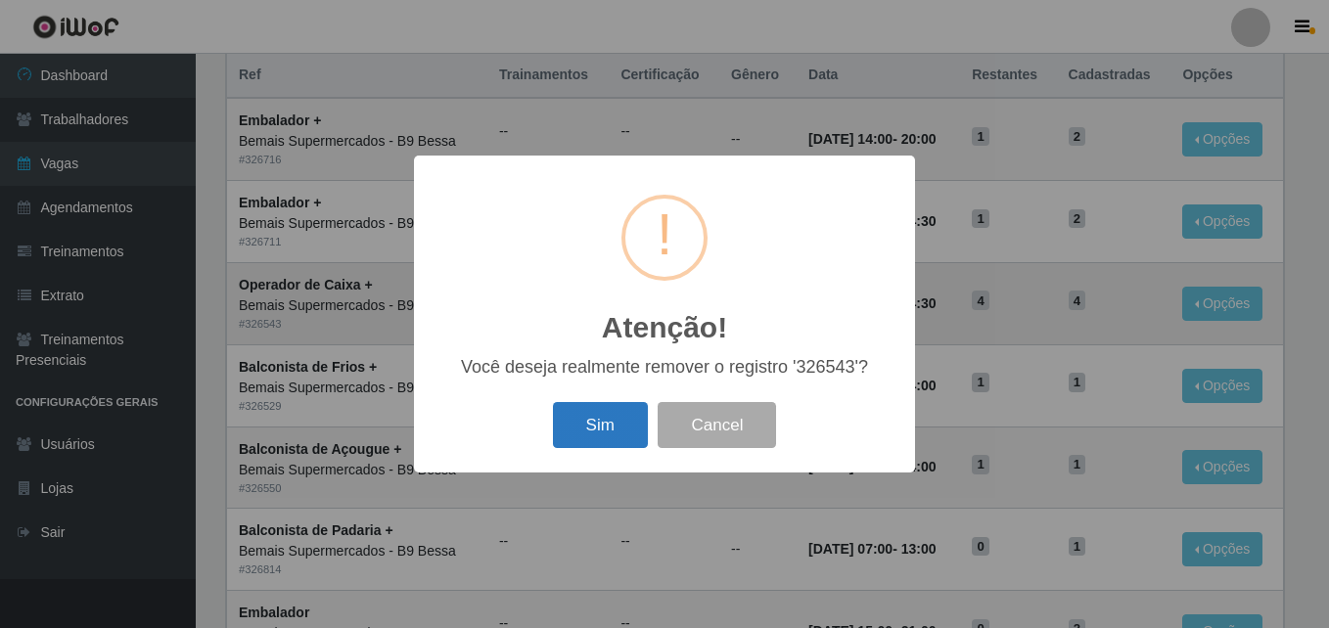
click at [616, 415] on button "Sim" at bounding box center [600, 425] width 95 height 46
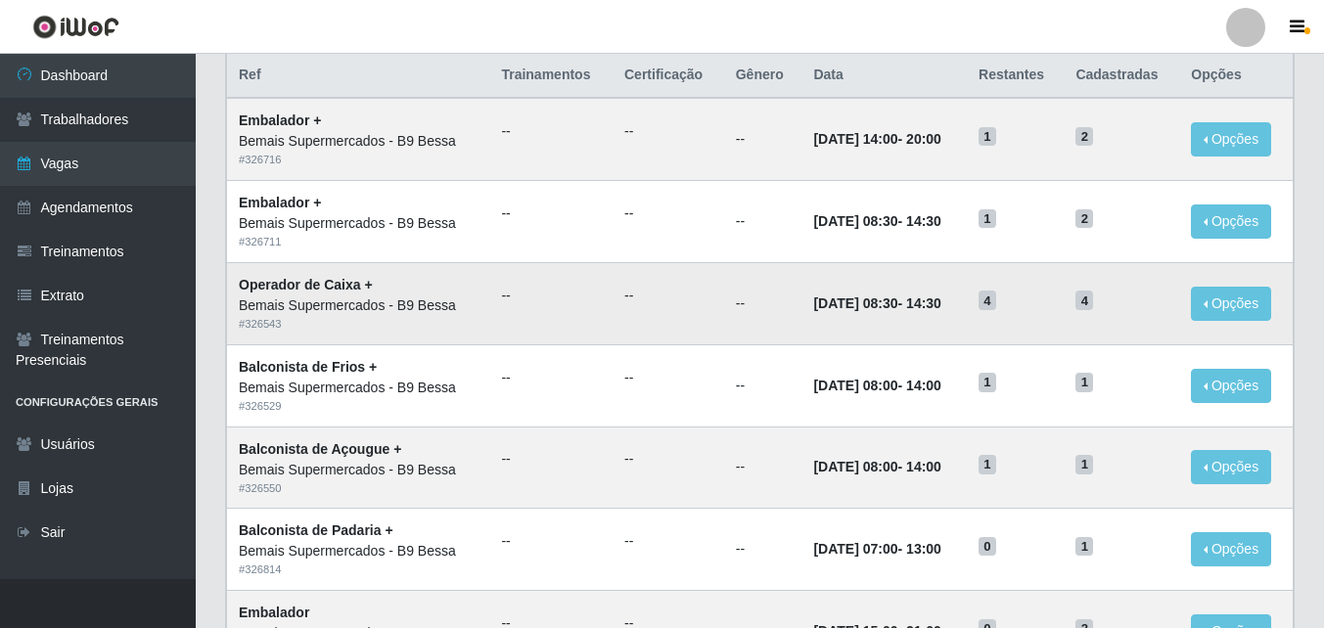
scroll to position [0, 0]
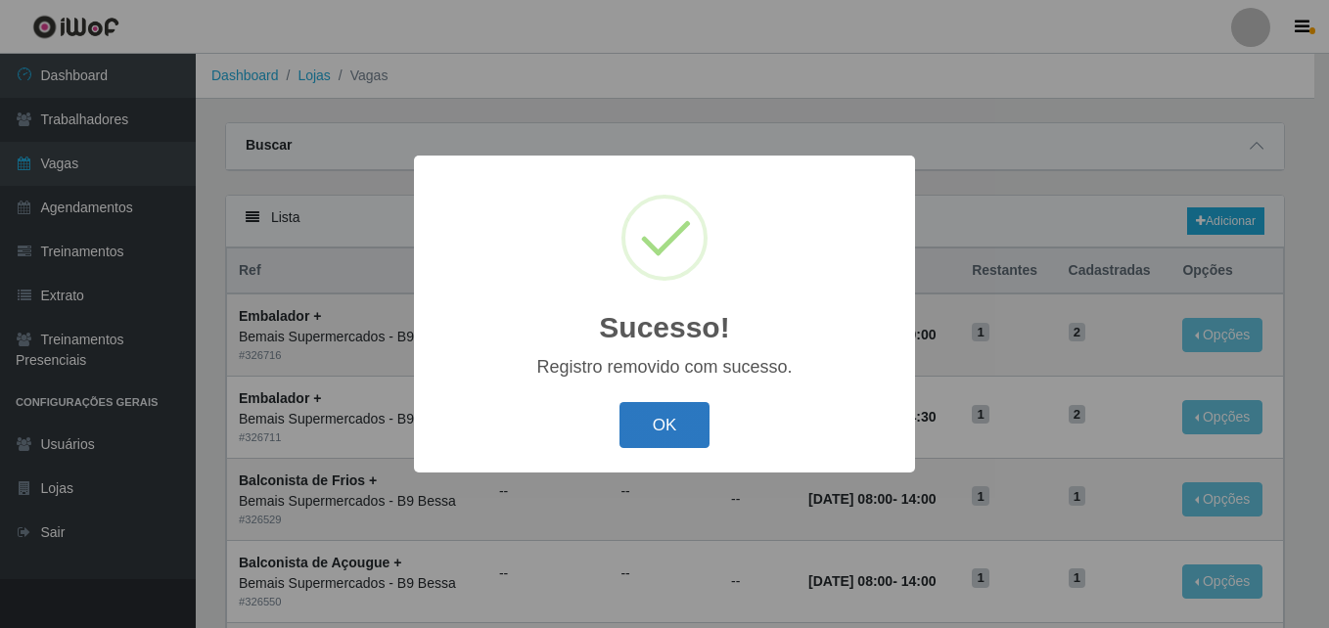
click at [692, 434] on button "OK" at bounding box center [664, 425] width 91 height 46
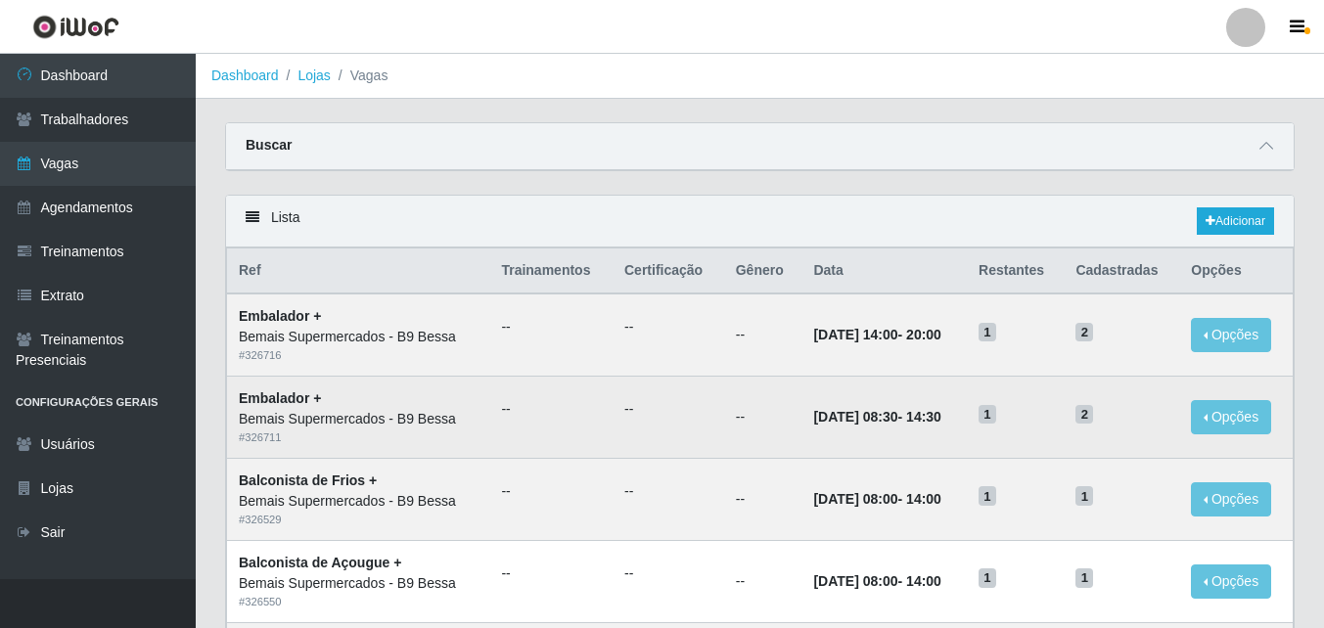
scroll to position [98, 0]
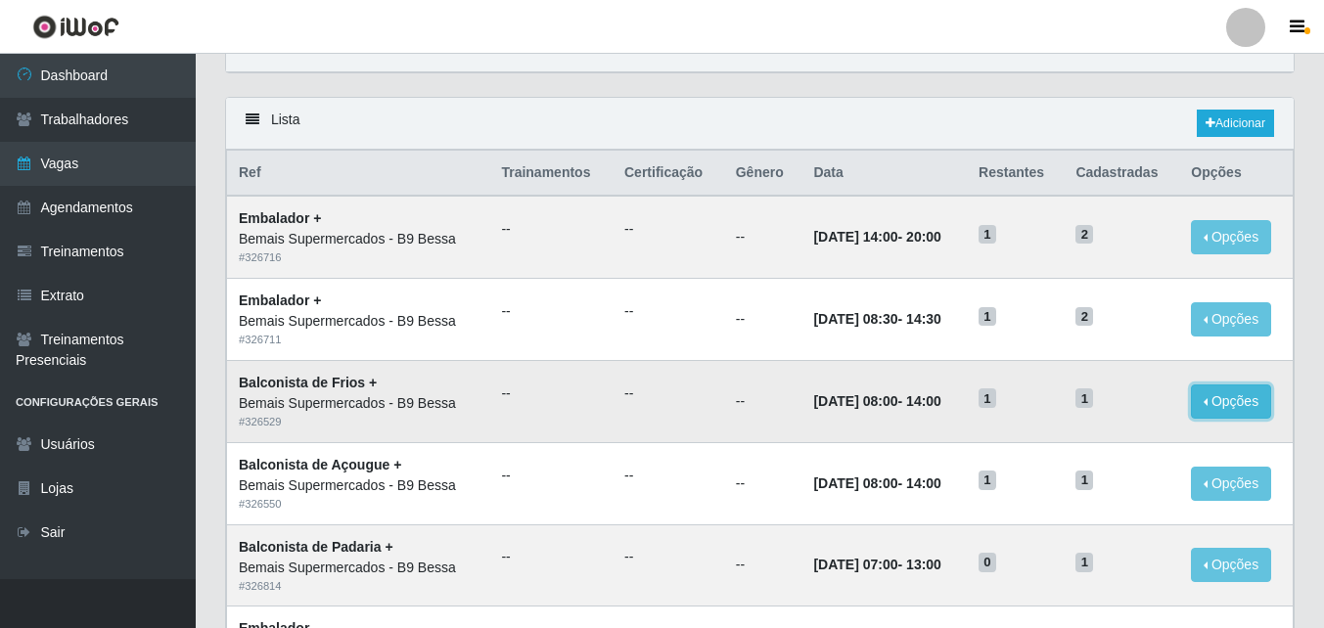
click at [1216, 398] on button "Opções" at bounding box center [1231, 402] width 80 height 34
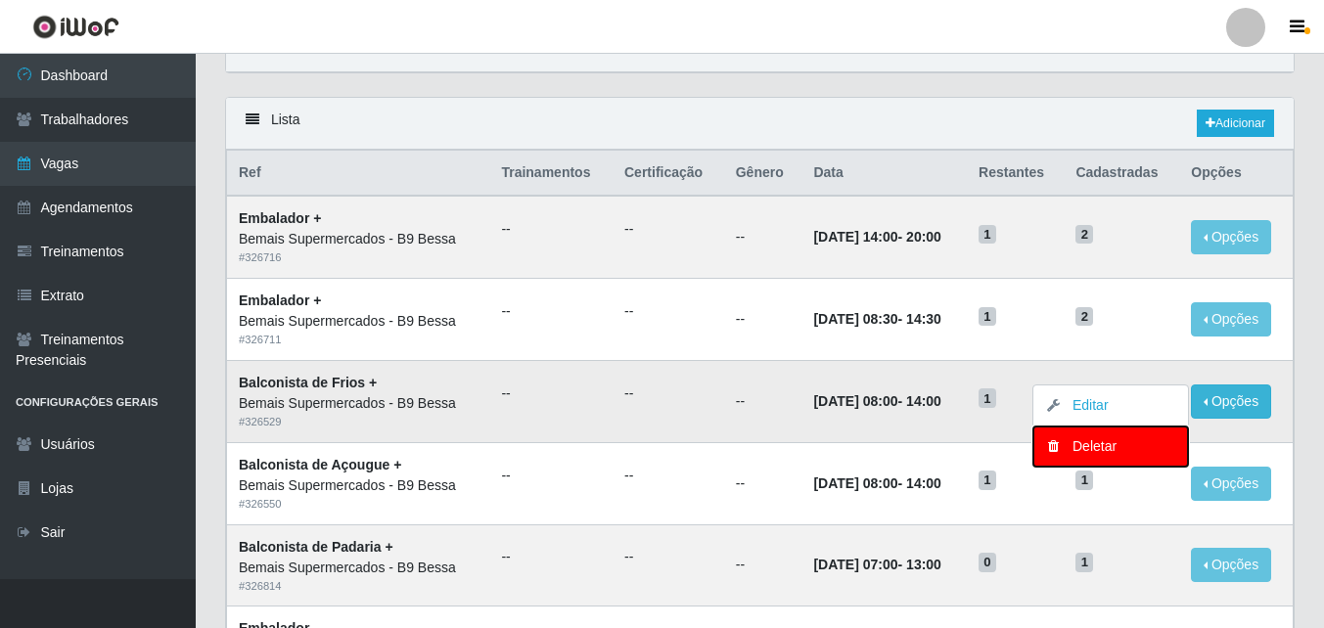
click at [1098, 443] on div "Deletar" at bounding box center [1110, 446] width 115 height 21
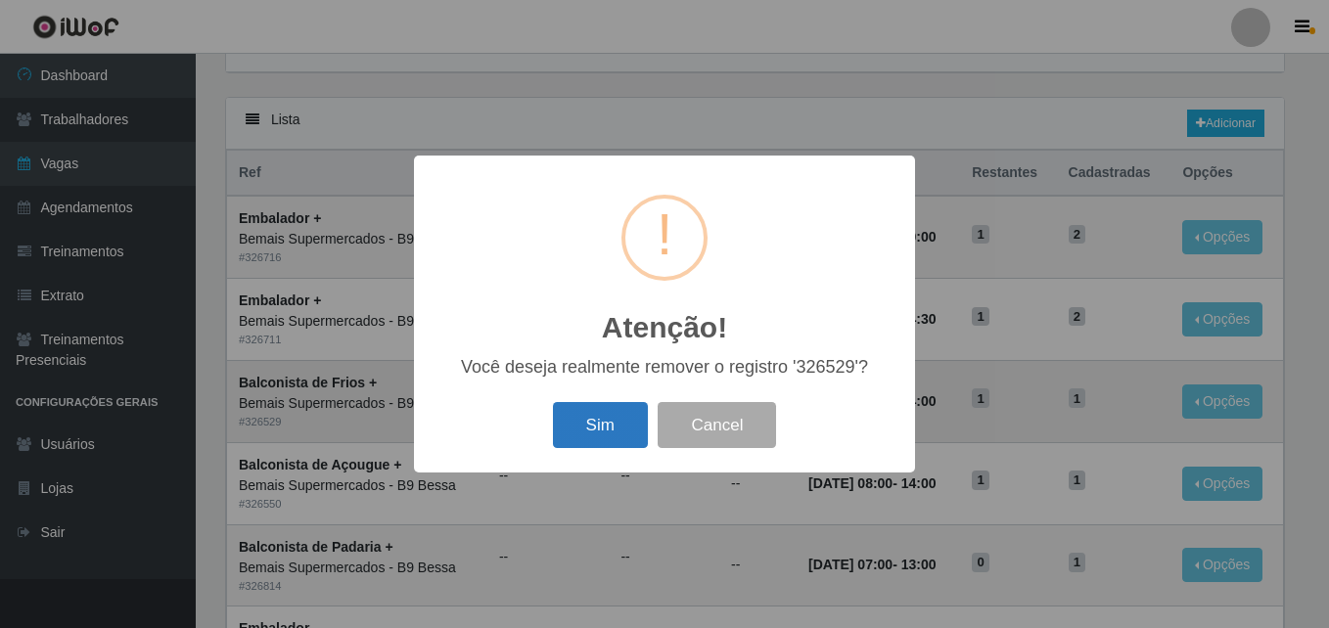
click at [609, 427] on button "Sim" at bounding box center [600, 425] width 95 height 46
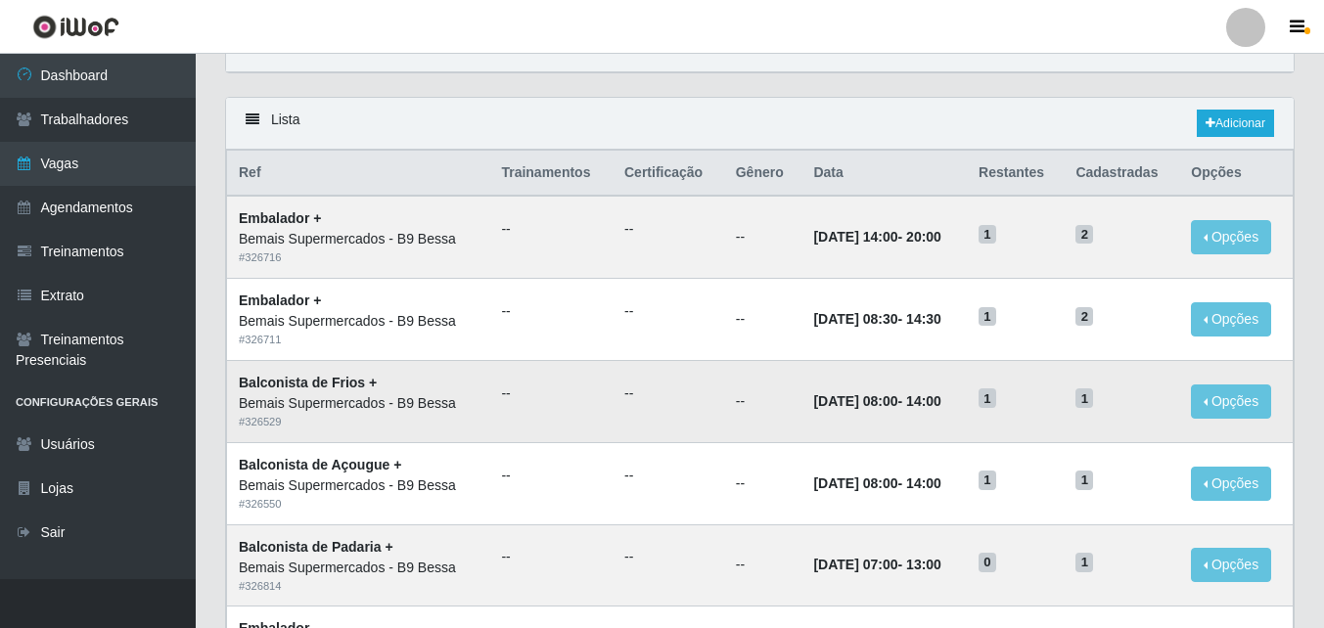
scroll to position [0, 0]
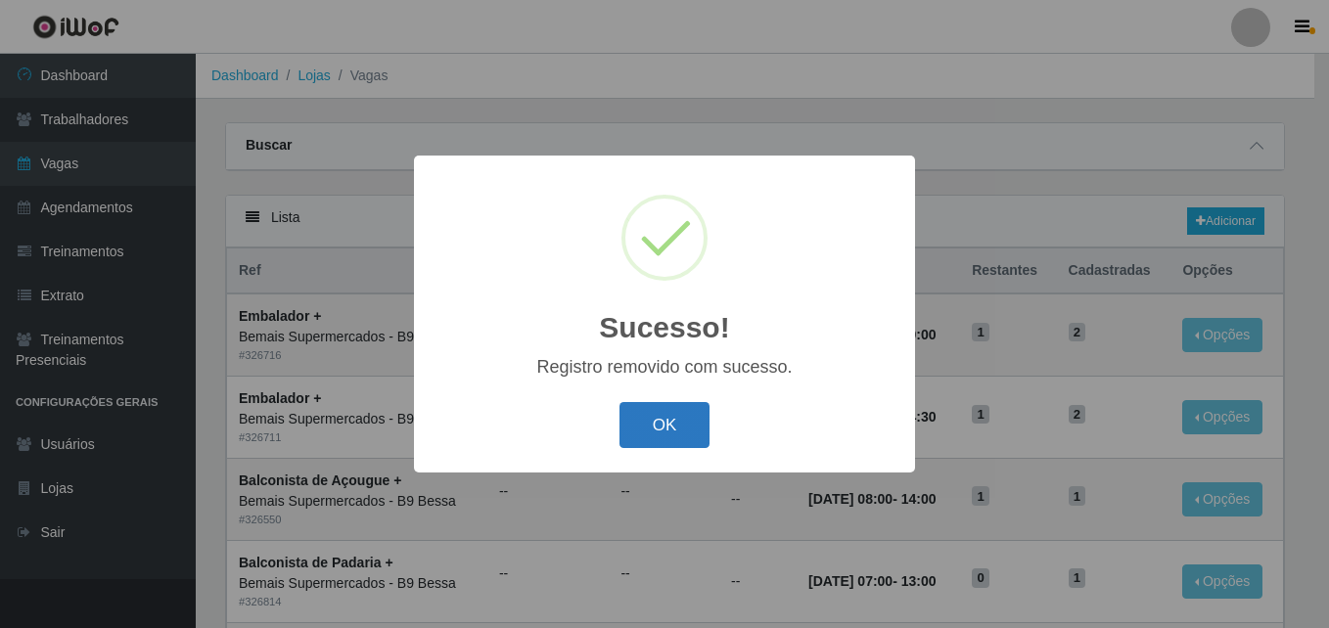
click at [649, 424] on button "OK" at bounding box center [664, 425] width 91 height 46
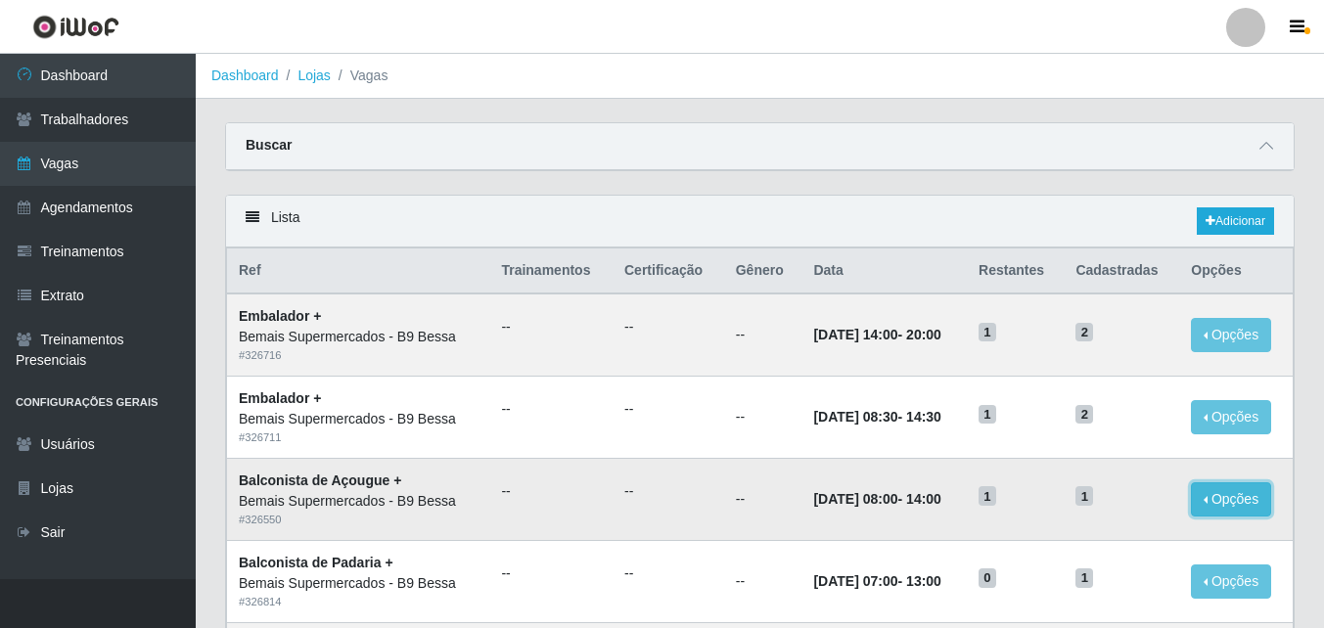
click at [1214, 510] on button "Opções" at bounding box center [1231, 499] width 80 height 34
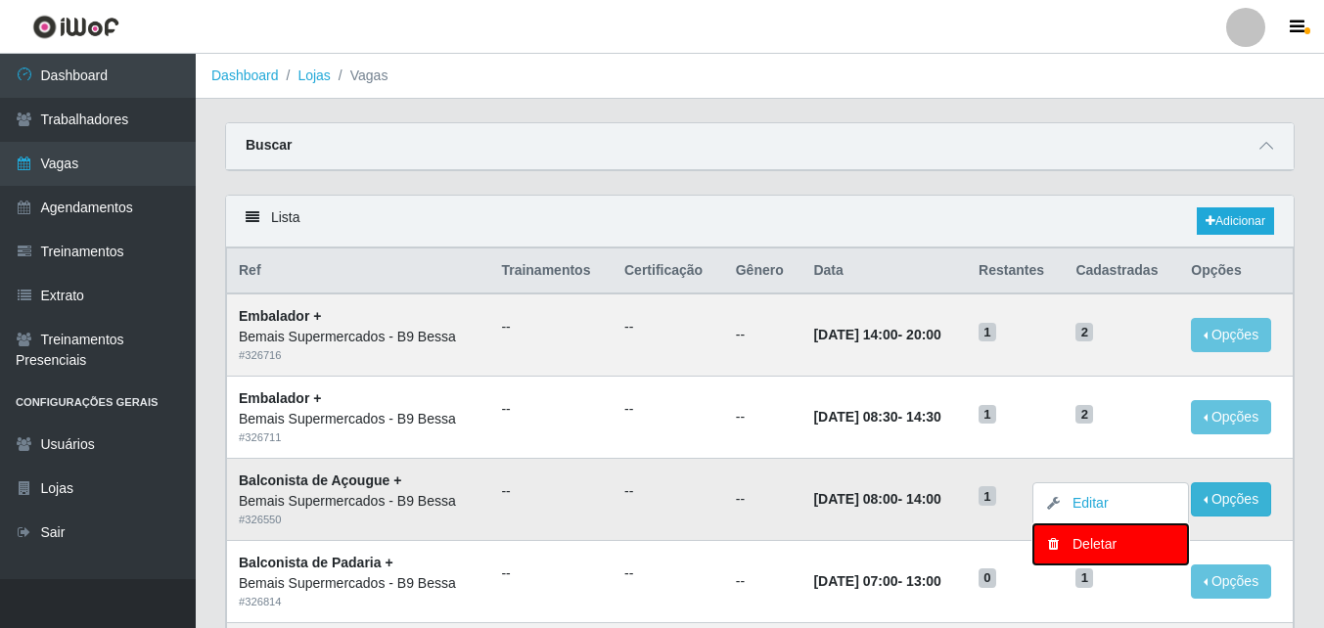
click at [1154, 554] on div "Deletar" at bounding box center [1110, 544] width 115 height 21
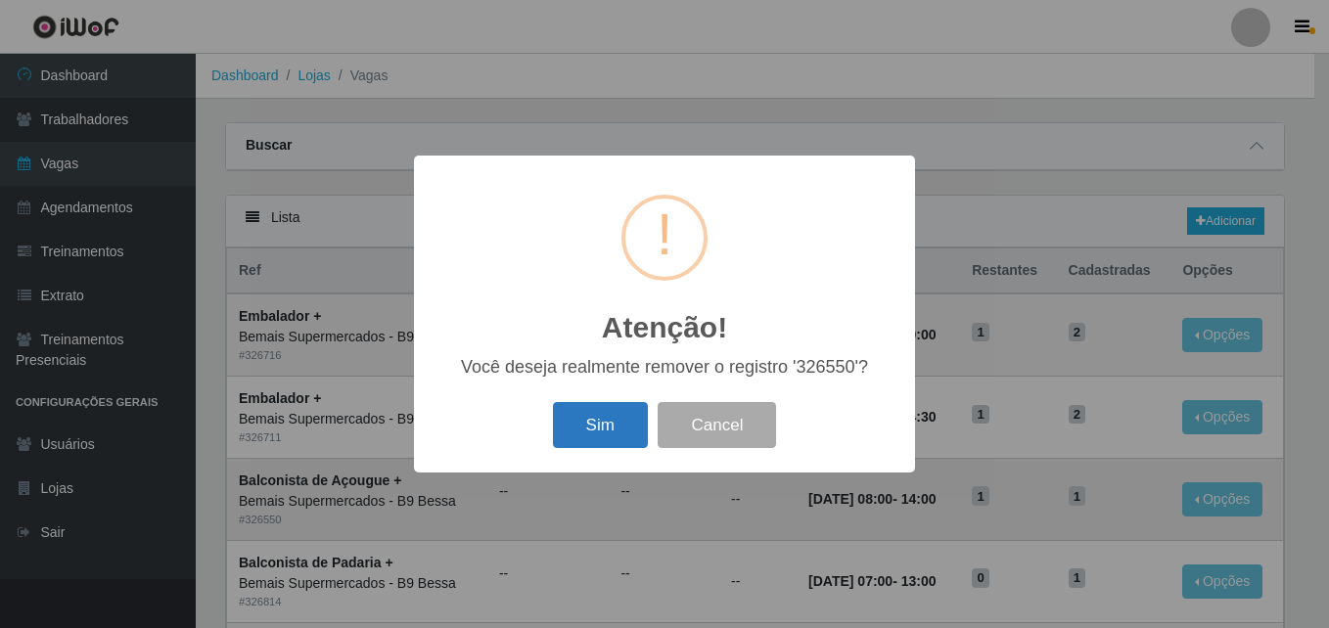
click at [614, 421] on button "Sim" at bounding box center [600, 425] width 95 height 46
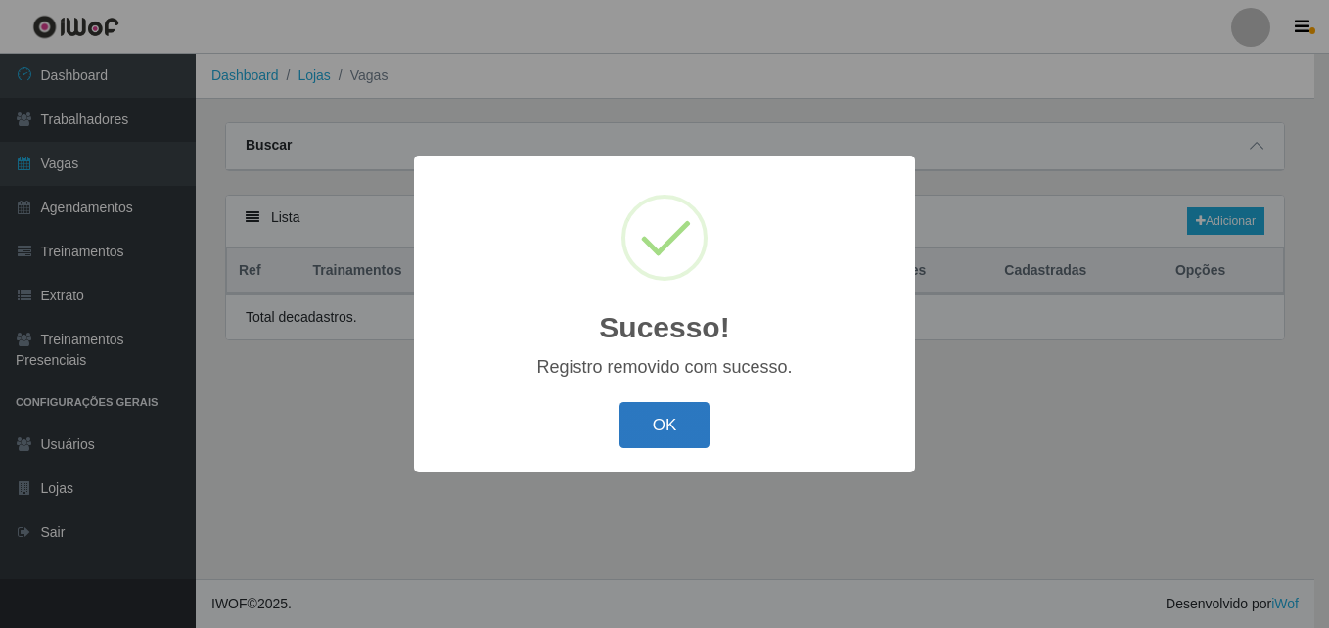
click at [648, 416] on button "OK" at bounding box center [664, 425] width 91 height 46
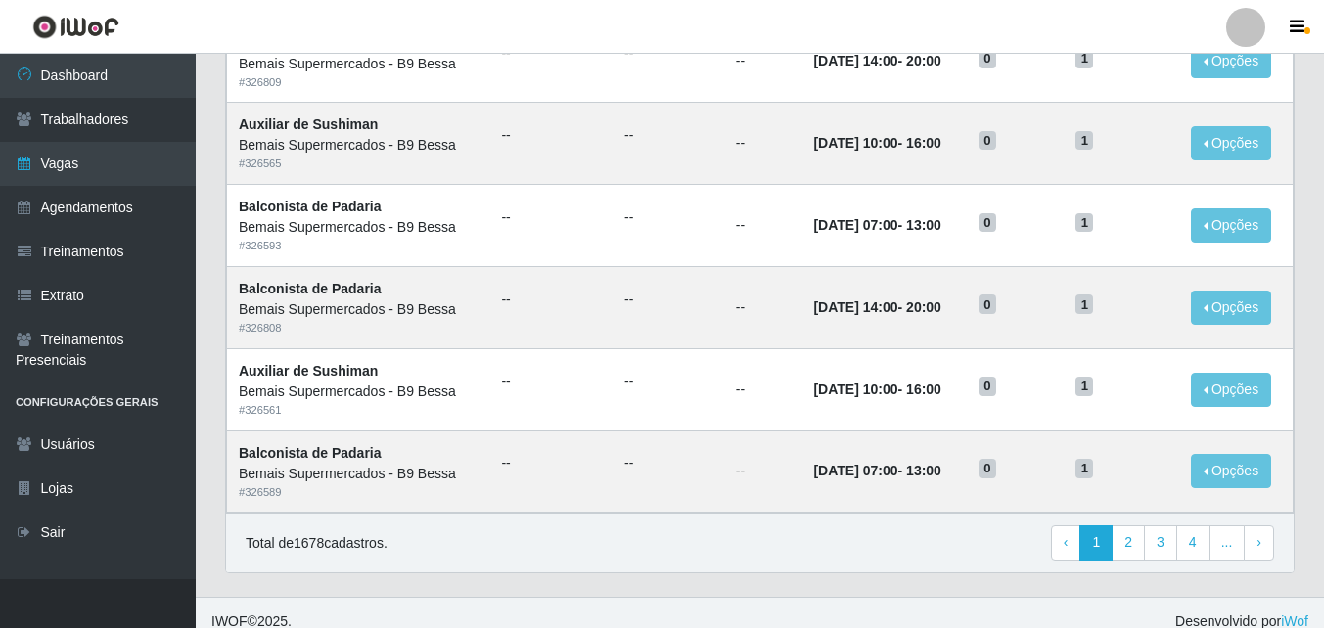
scroll to position [1030, 0]
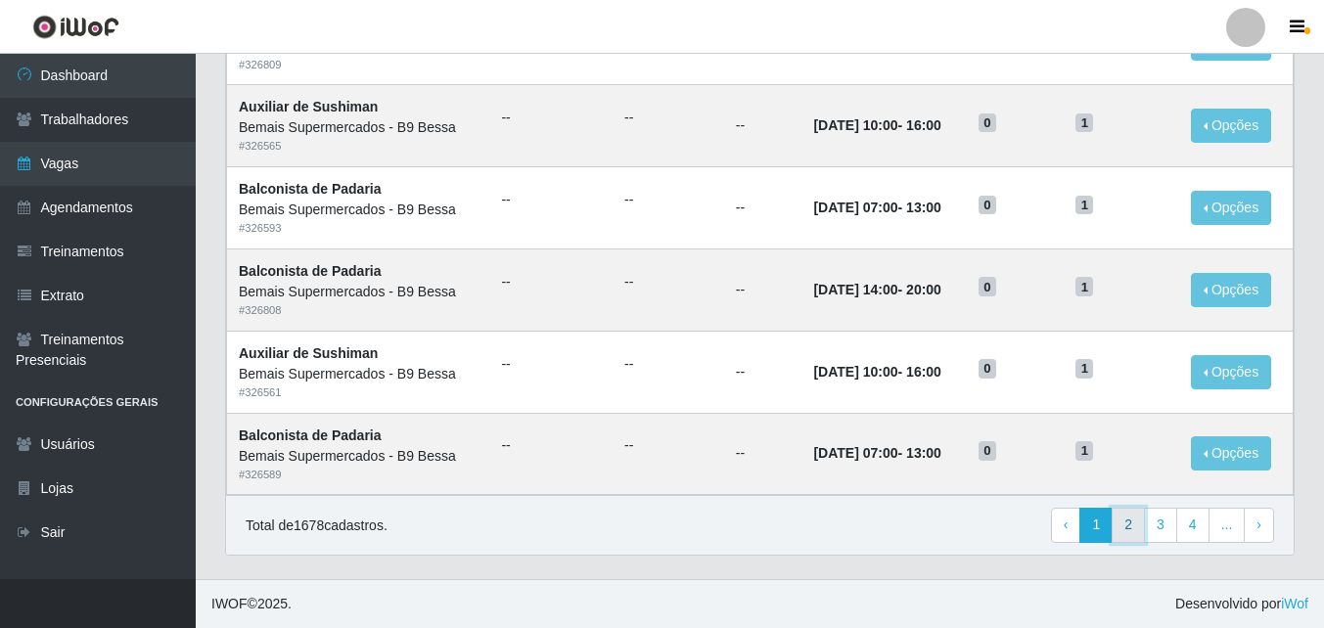
click at [1120, 522] on link "2" at bounding box center [1128, 525] width 33 height 35
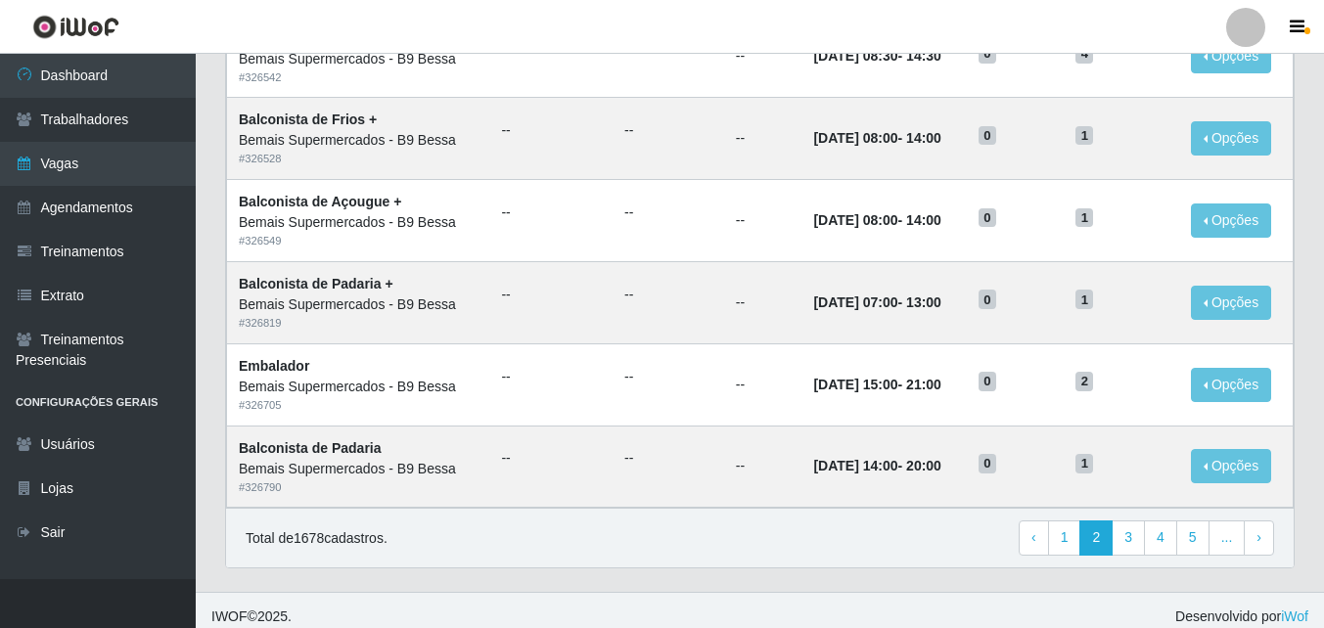
scroll to position [1030, 0]
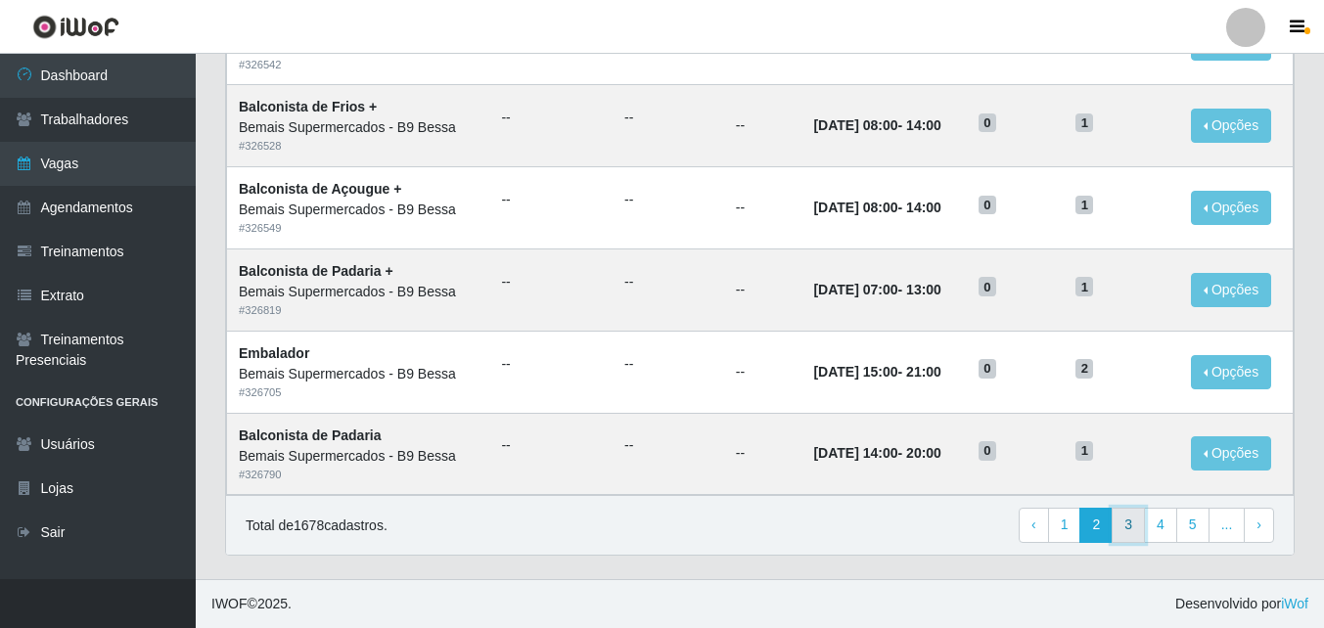
click at [1133, 519] on link "3" at bounding box center [1128, 525] width 33 height 35
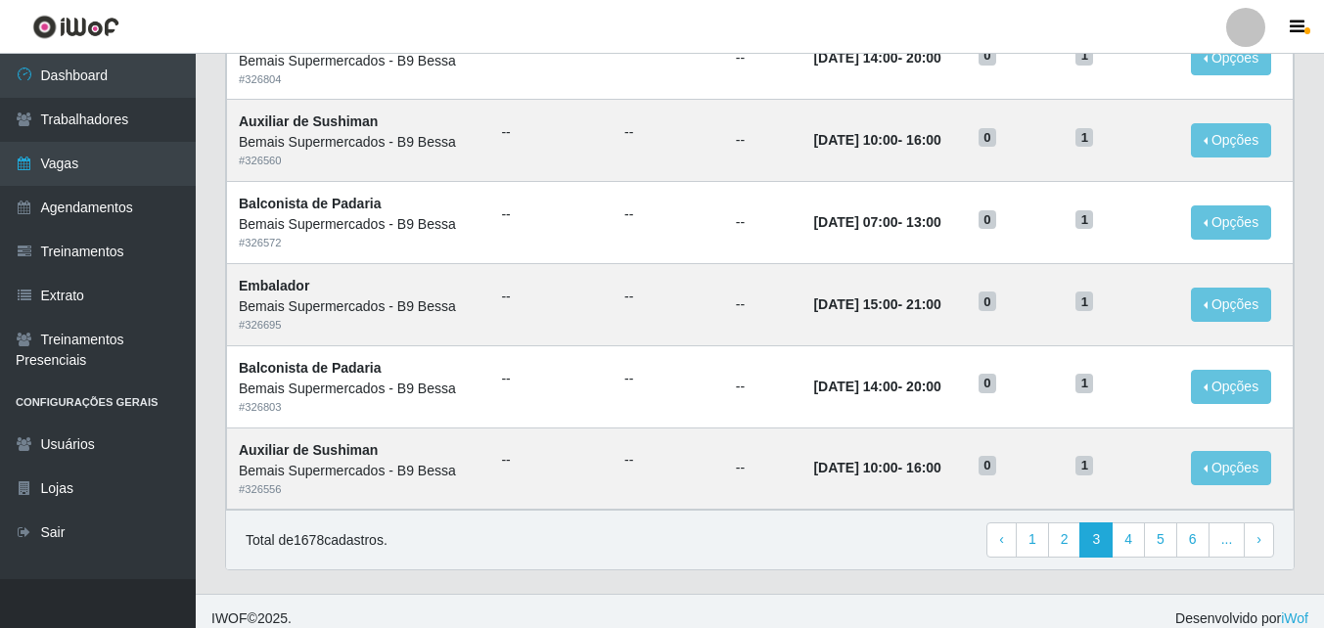
scroll to position [1030, 0]
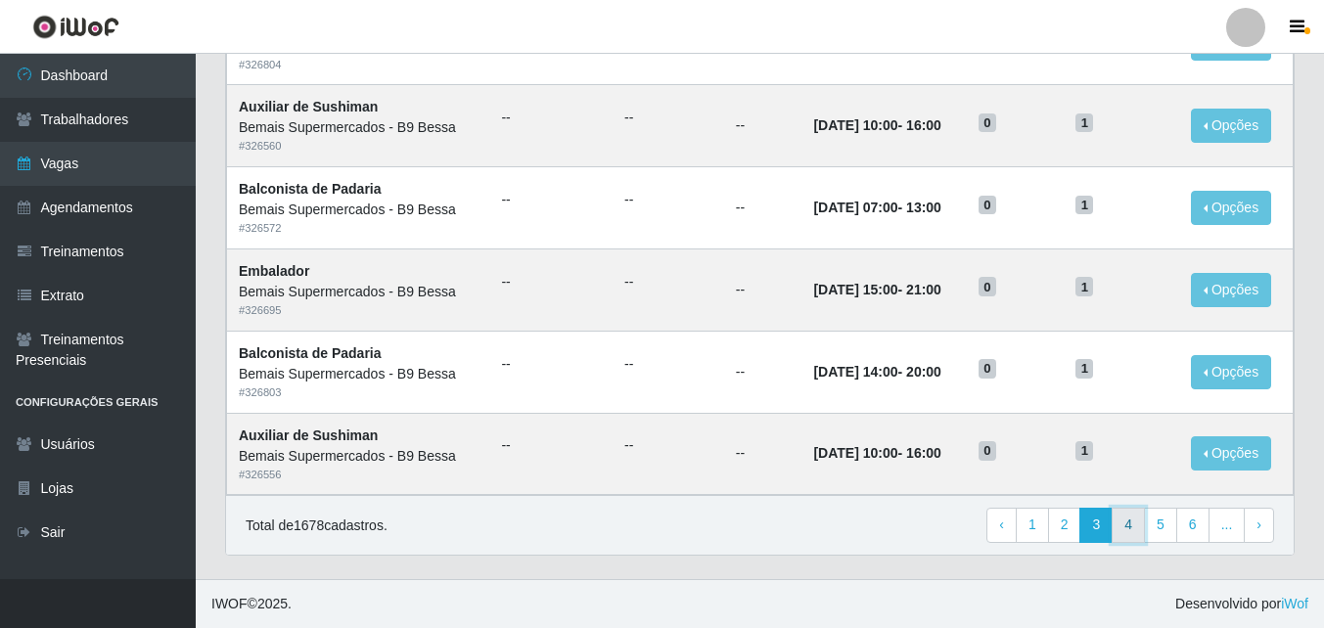
click at [1143, 536] on link "4" at bounding box center [1128, 525] width 33 height 35
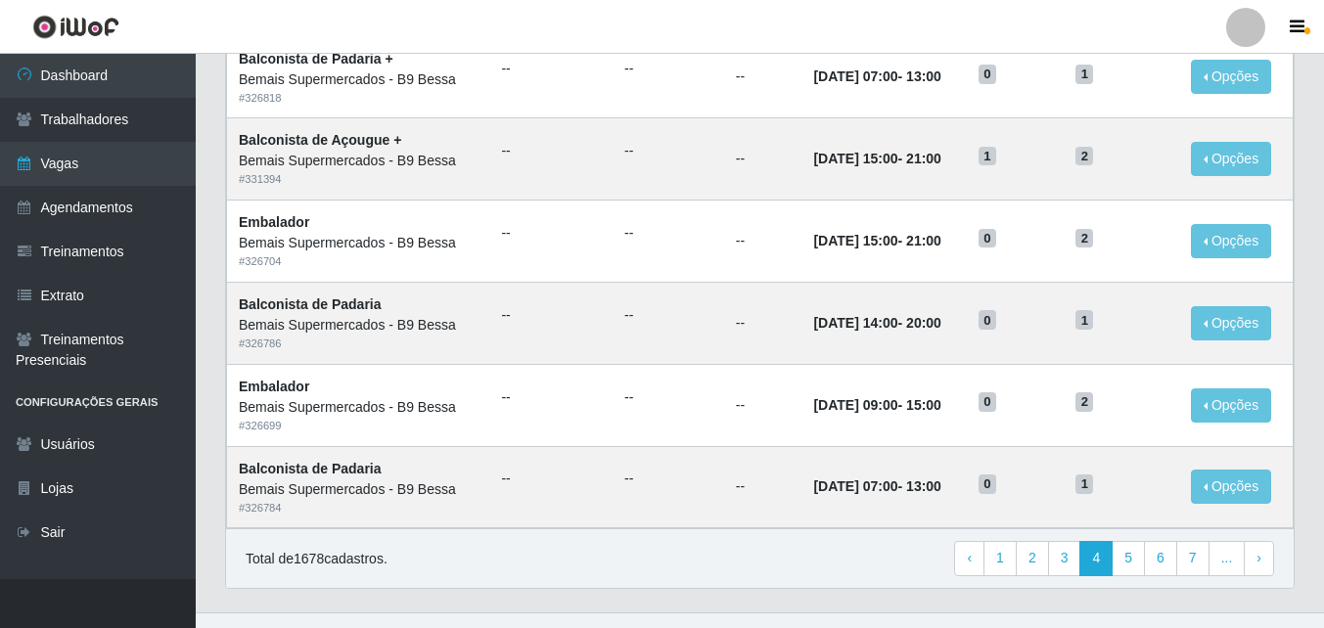
scroll to position [1030, 0]
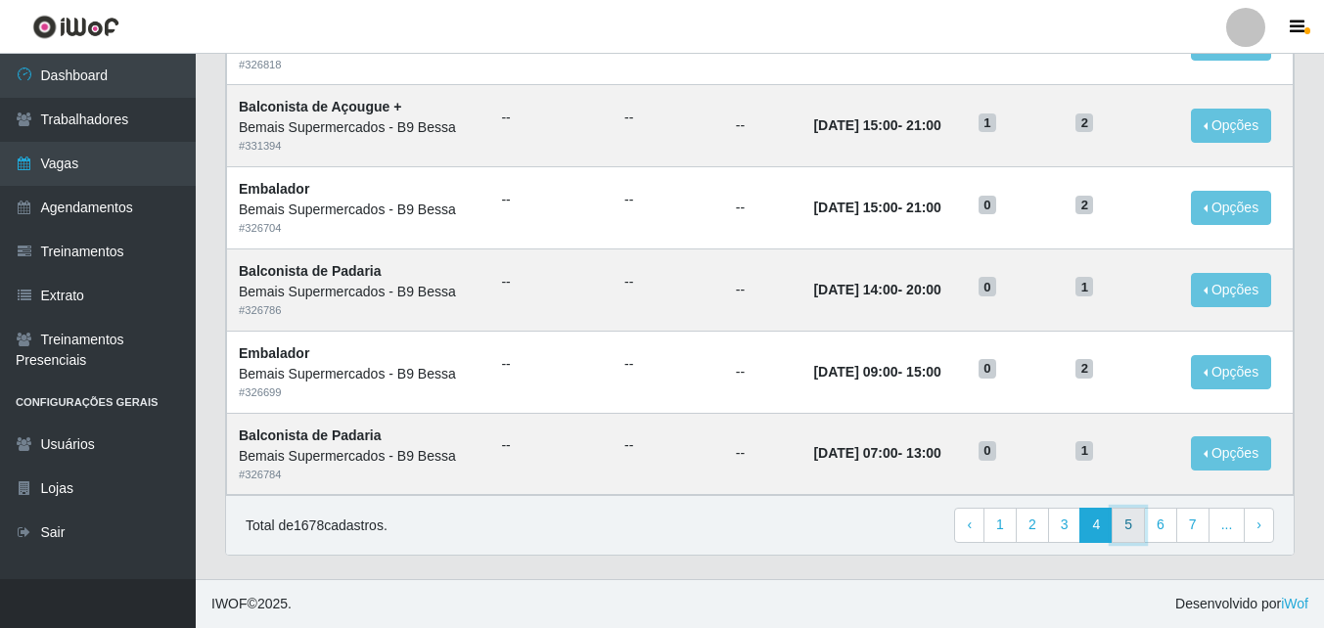
click at [1127, 515] on link "5" at bounding box center [1128, 525] width 33 height 35
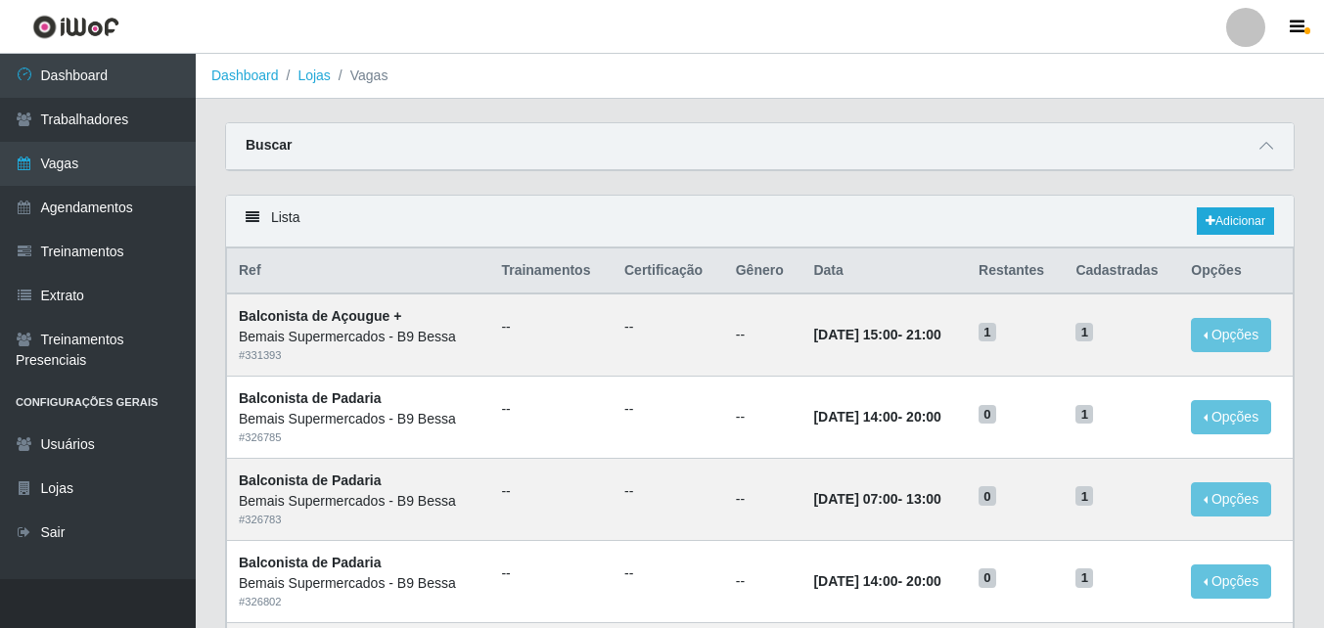
scroll to position [98, 0]
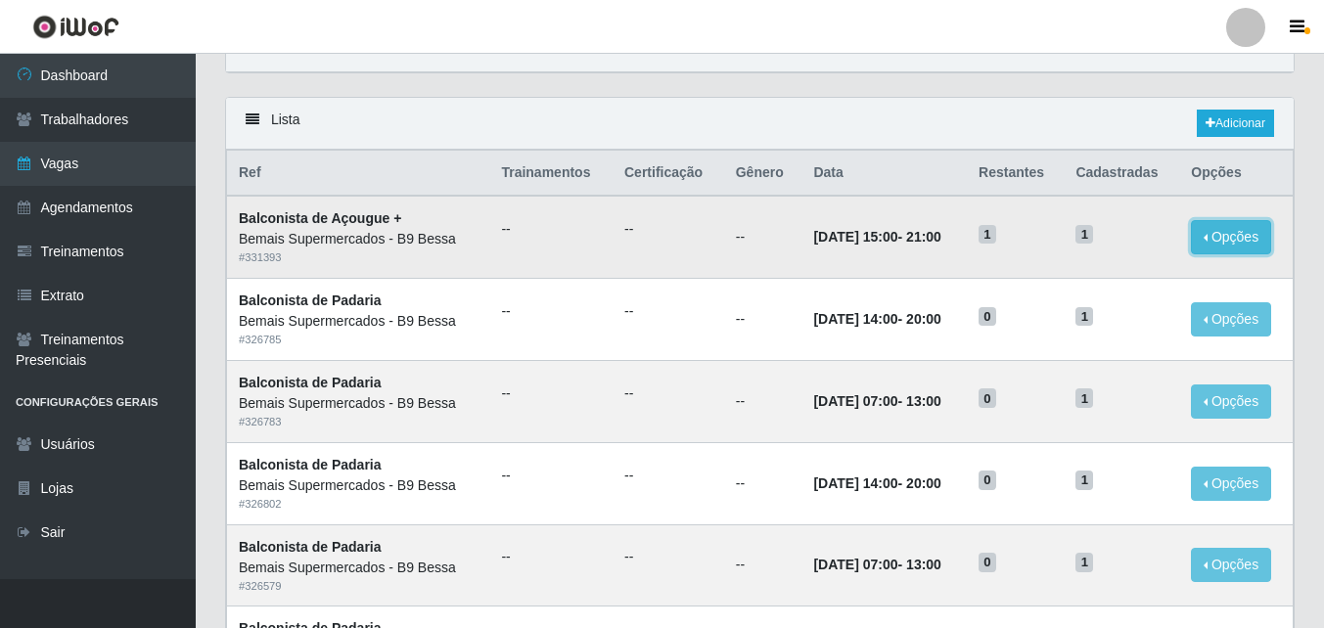
click at [1230, 234] on button "Opções" at bounding box center [1231, 237] width 80 height 34
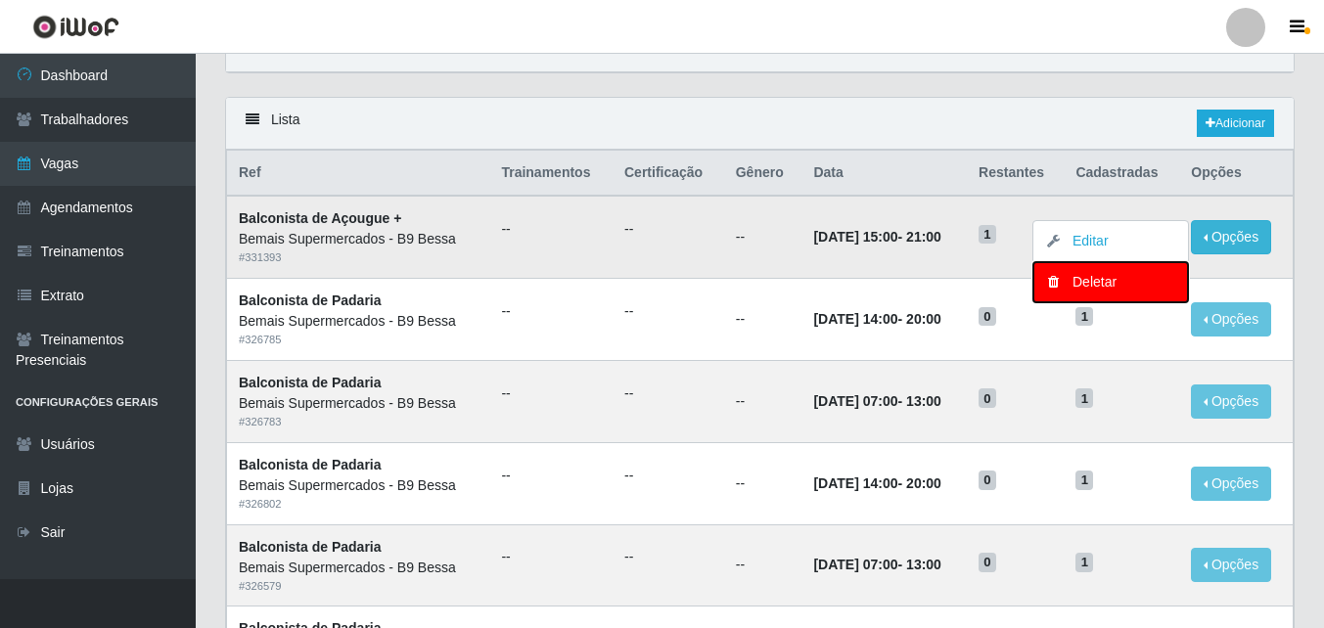
click at [1074, 287] on div "Deletar" at bounding box center [1110, 282] width 115 height 21
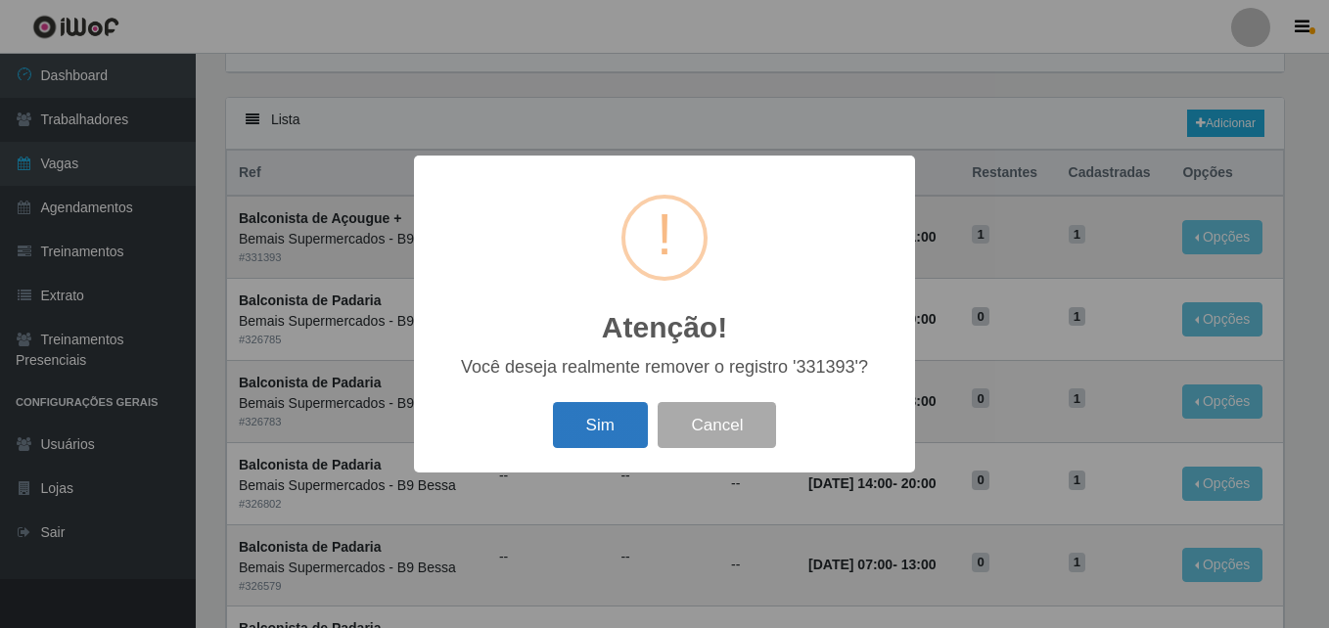
click at [616, 426] on button "Sim" at bounding box center [600, 425] width 95 height 46
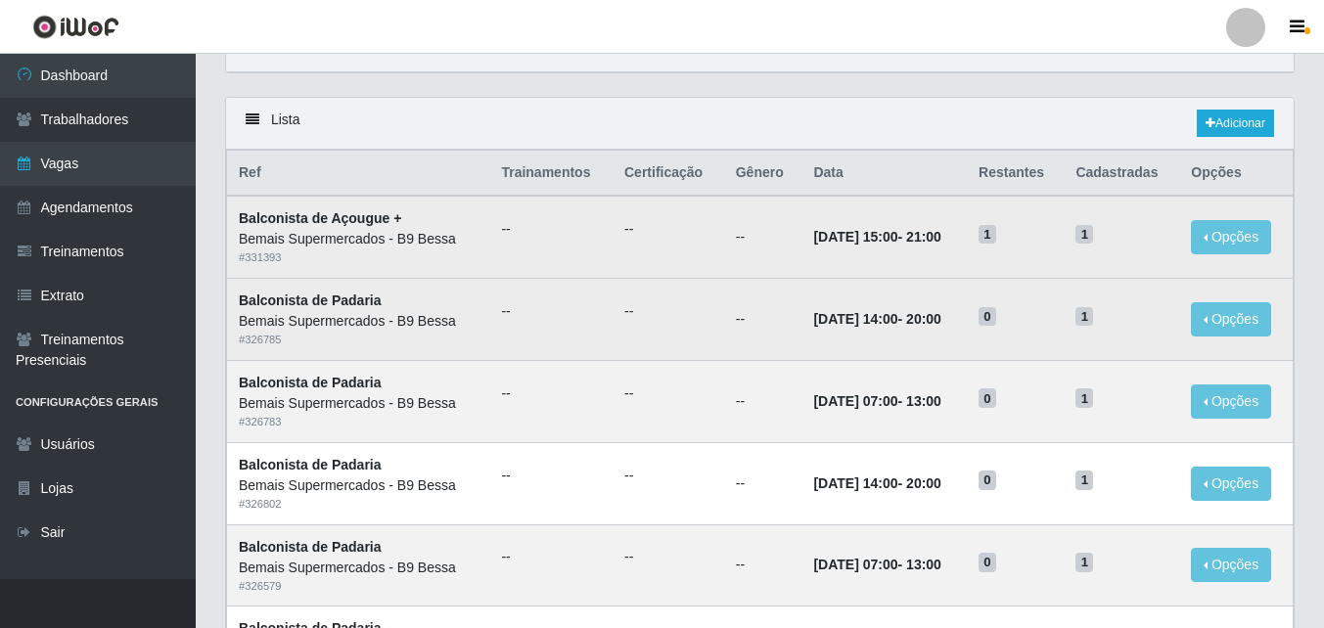
scroll to position [0, 0]
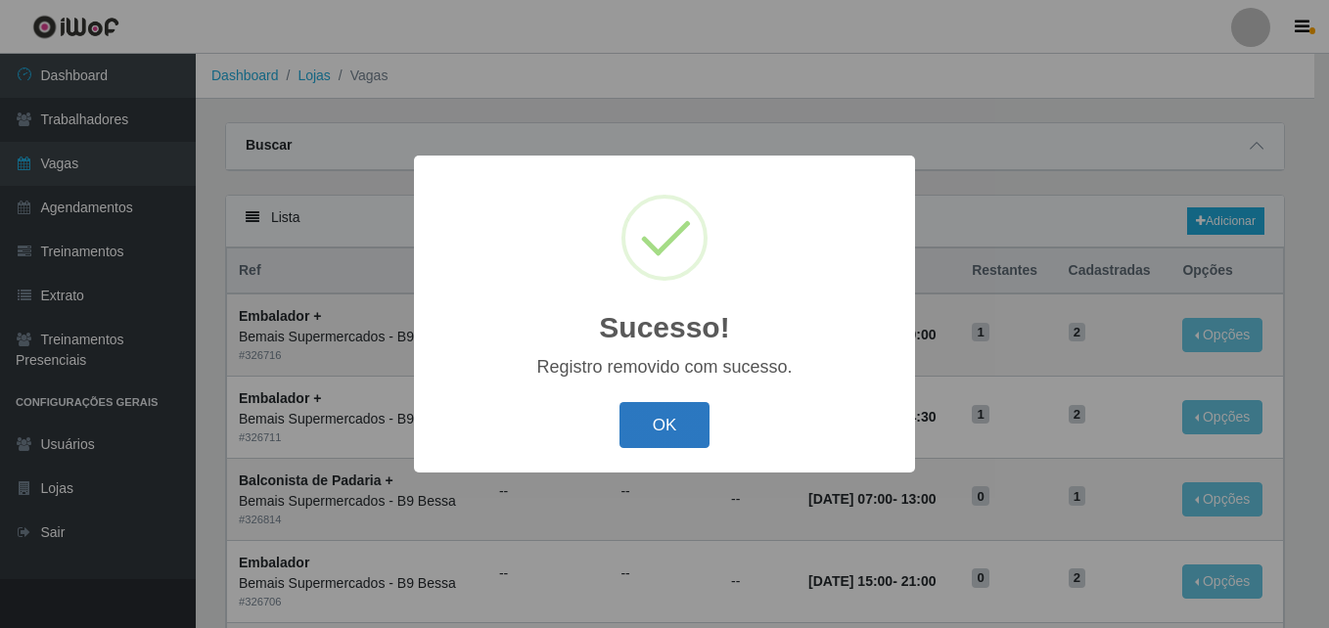
click at [666, 422] on button "OK" at bounding box center [664, 425] width 91 height 46
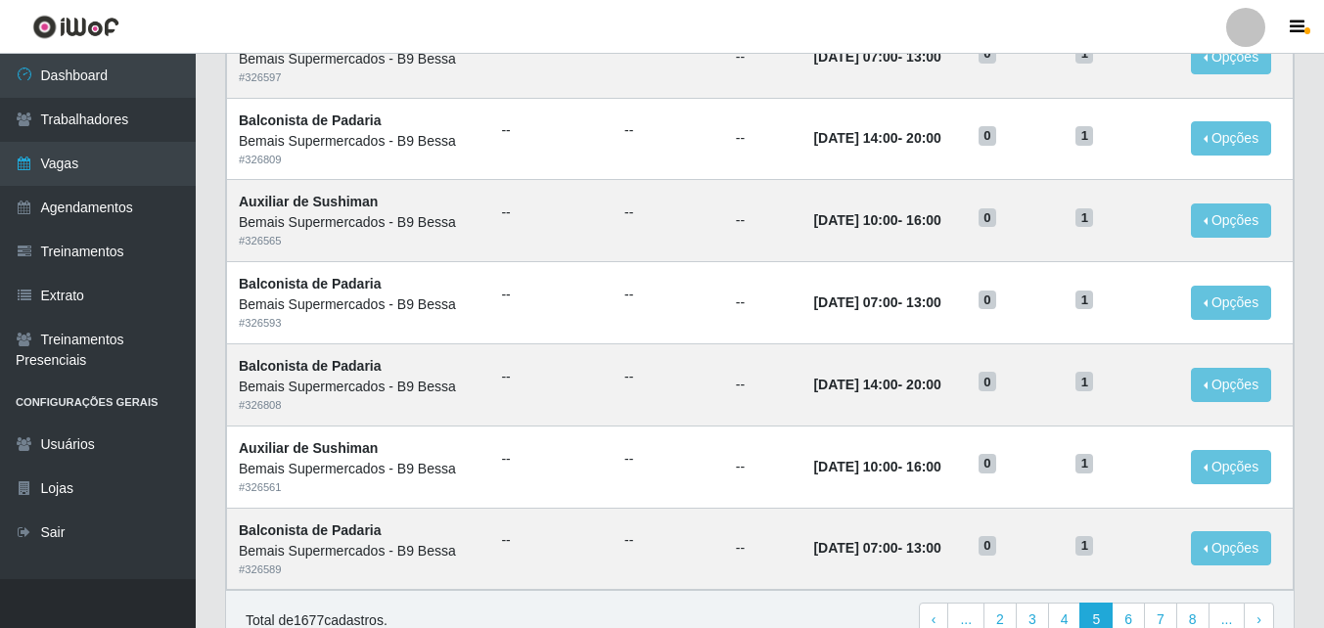
scroll to position [1030, 0]
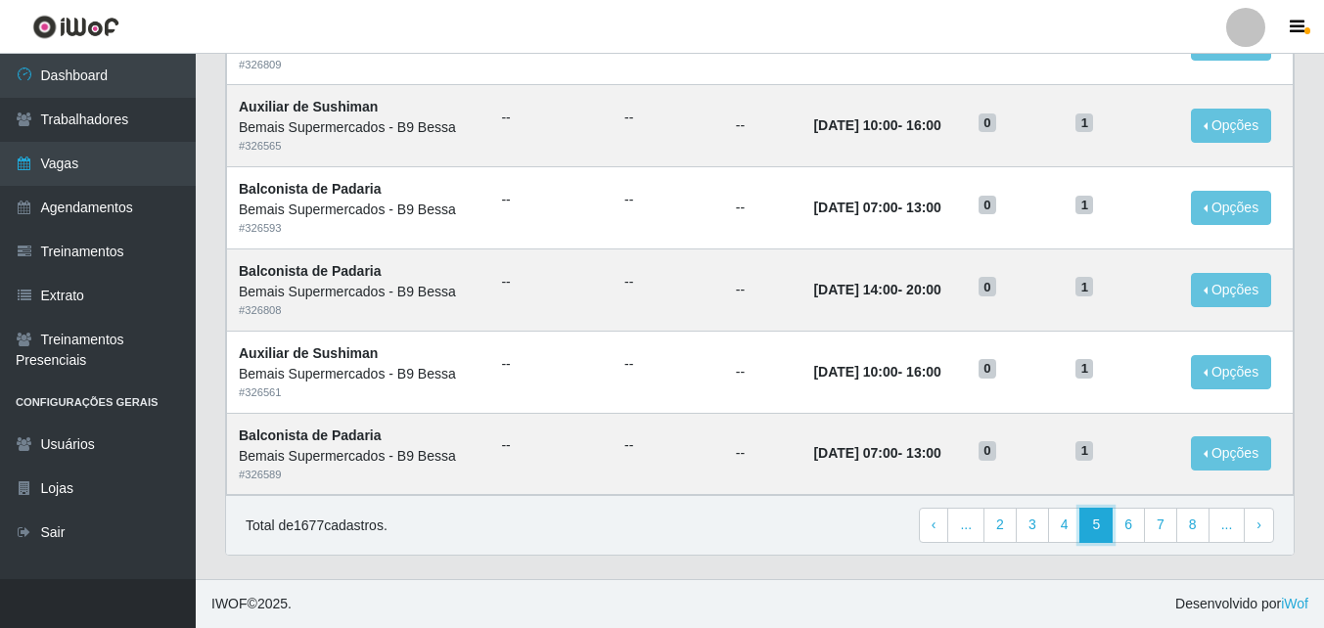
click at [1098, 523] on link "5" at bounding box center [1095, 525] width 33 height 35
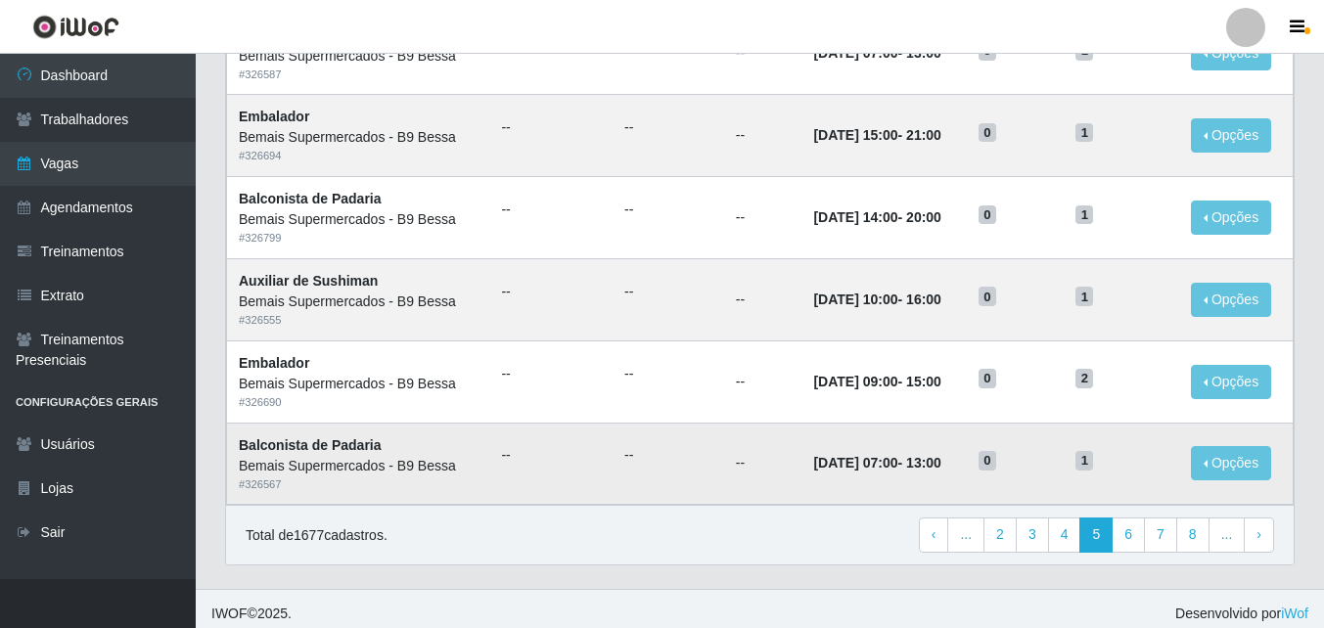
scroll to position [1030, 0]
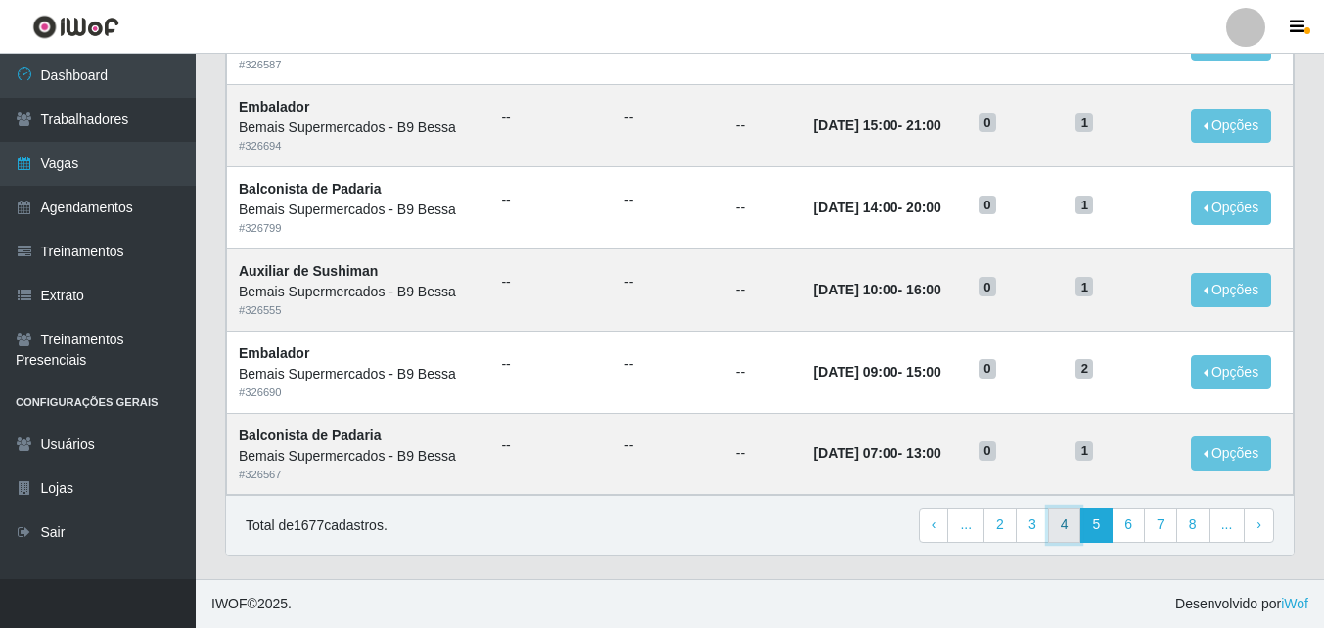
click at [1060, 522] on link "4" at bounding box center [1064, 525] width 33 height 35
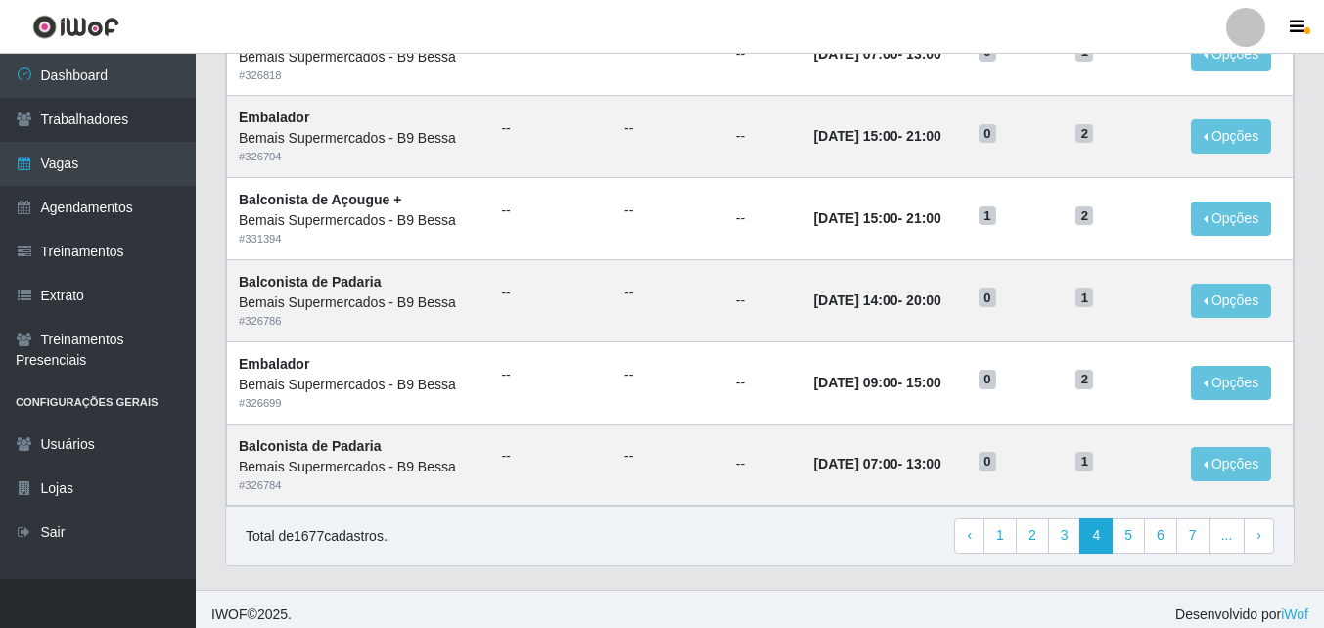
scroll to position [1030, 0]
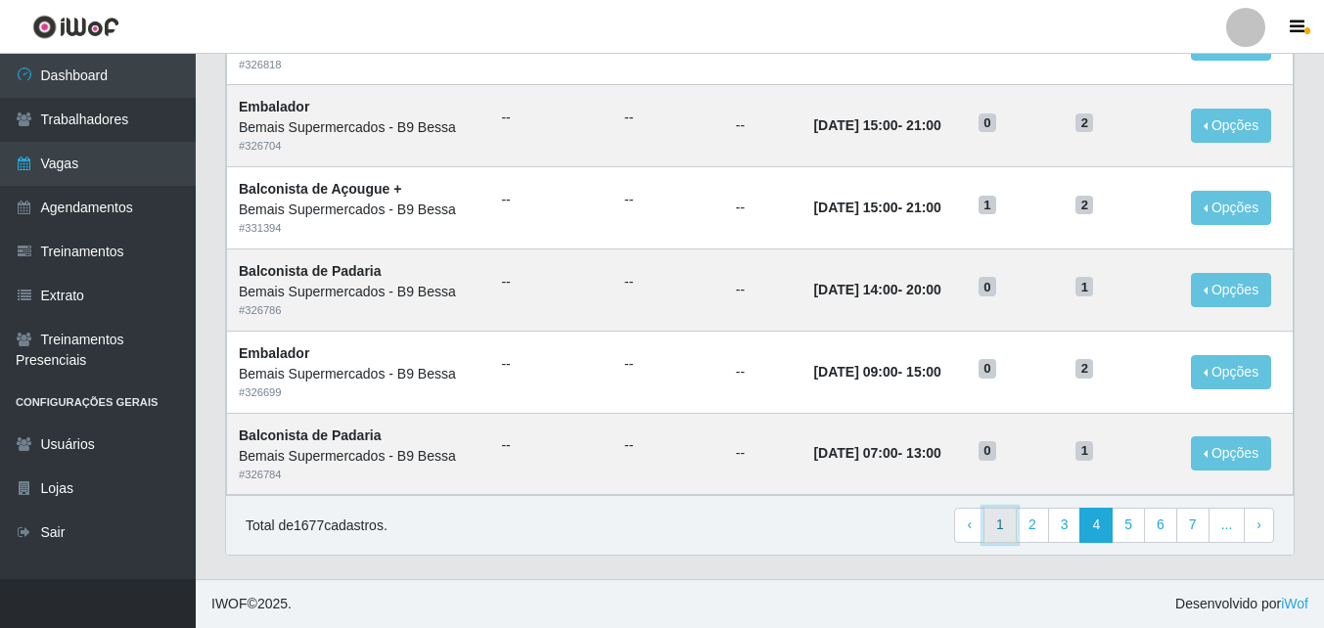
click at [998, 525] on link "1" at bounding box center [999, 525] width 33 height 35
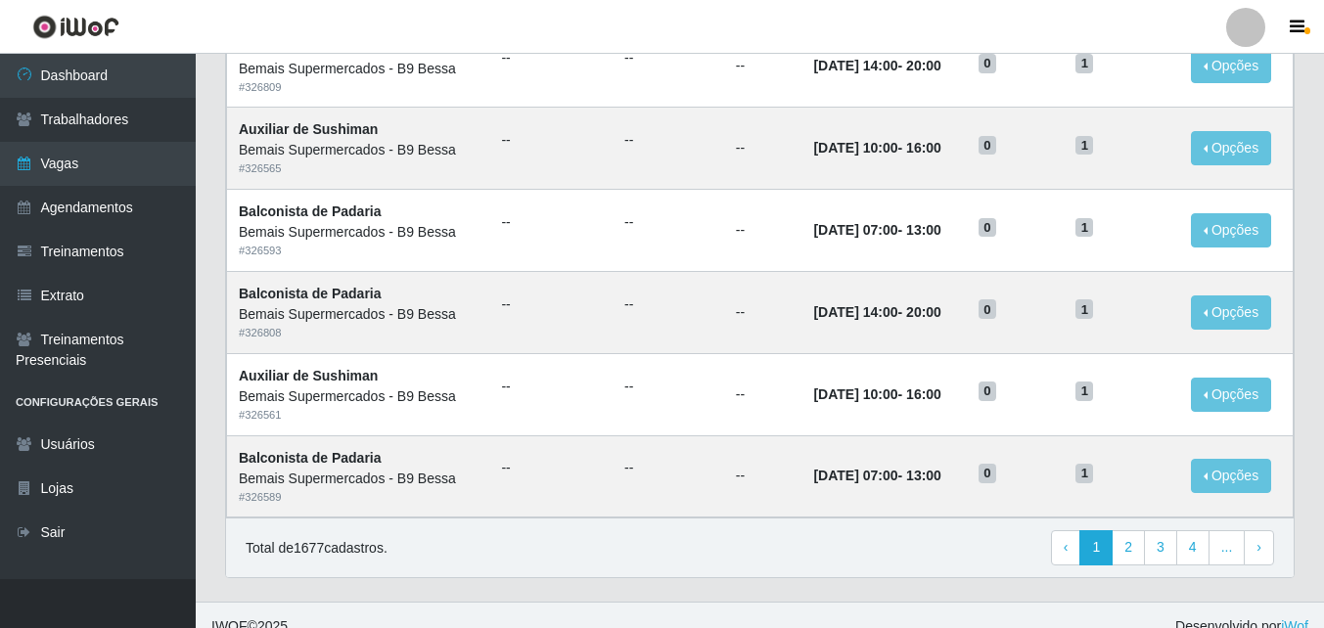
scroll to position [1030, 0]
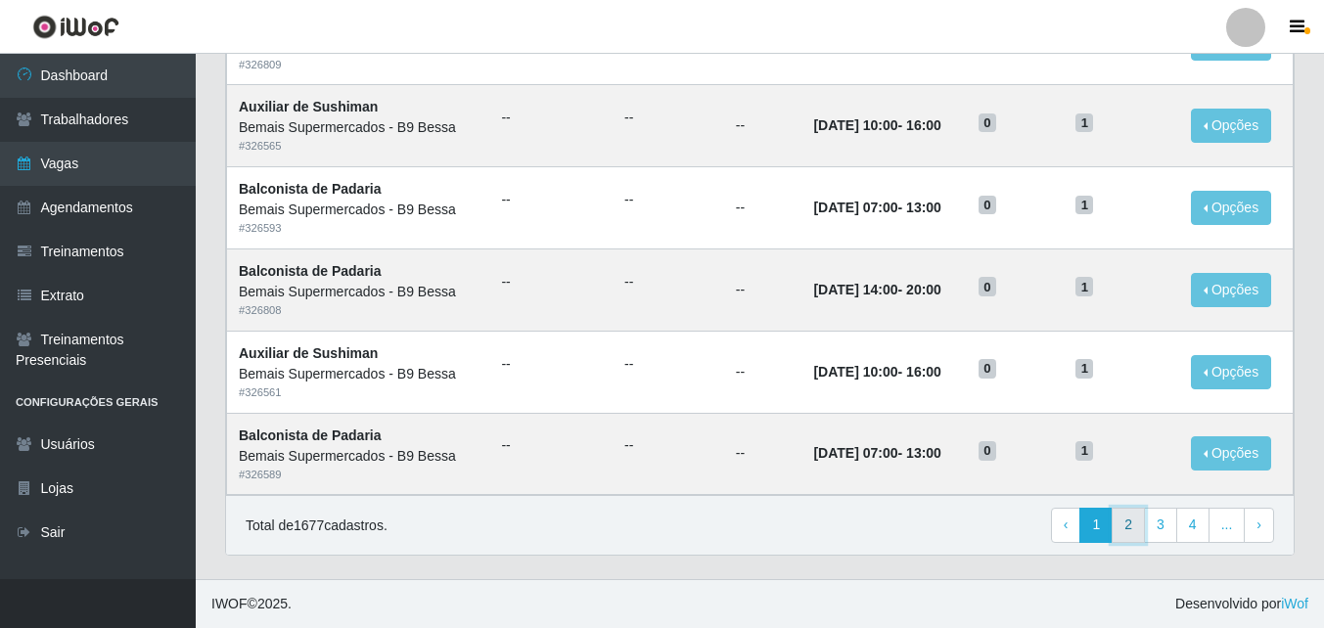
click at [1145, 524] on link "2" at bounding box center [1128, 525] width 33 height 35
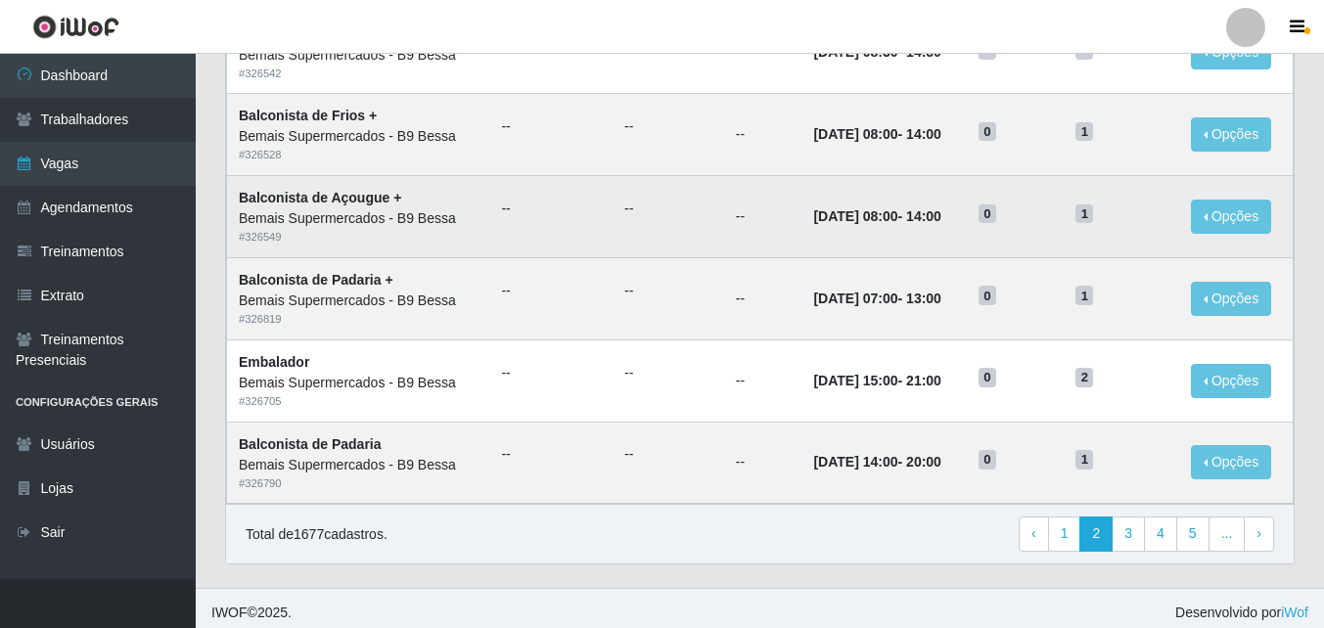
scroll to position [1030, 0]
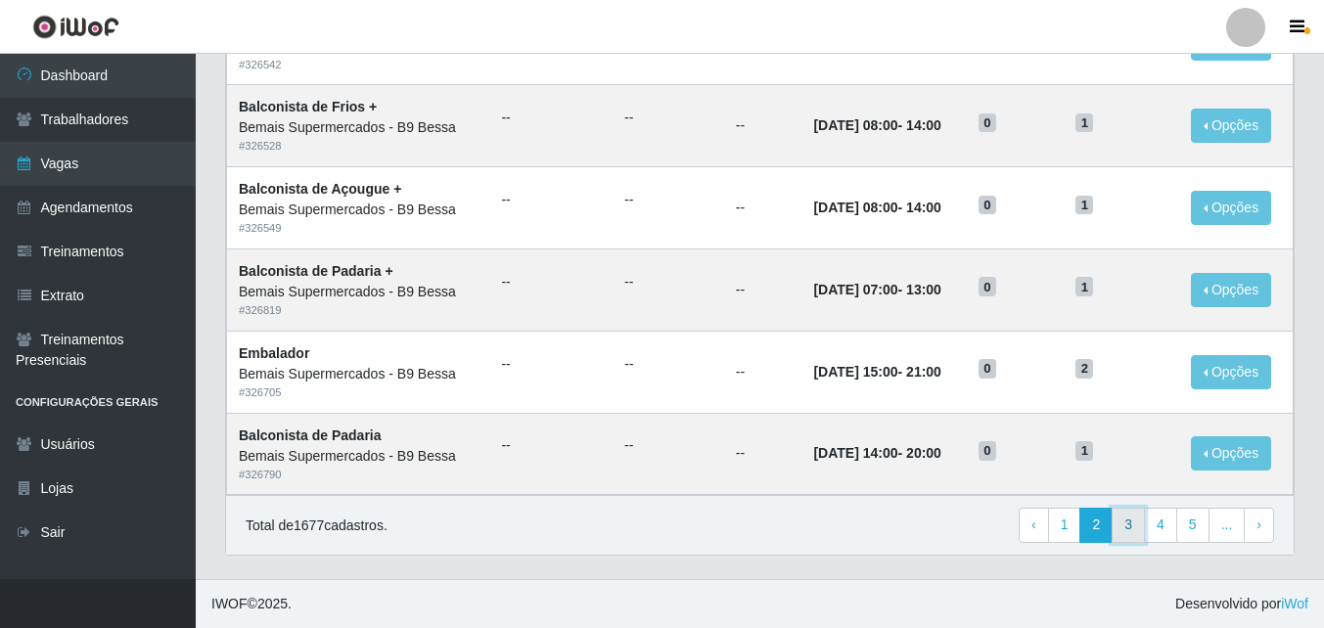
click at [1141, 521] on link "3" at bounding box center [1128, 525] width 33 height 35
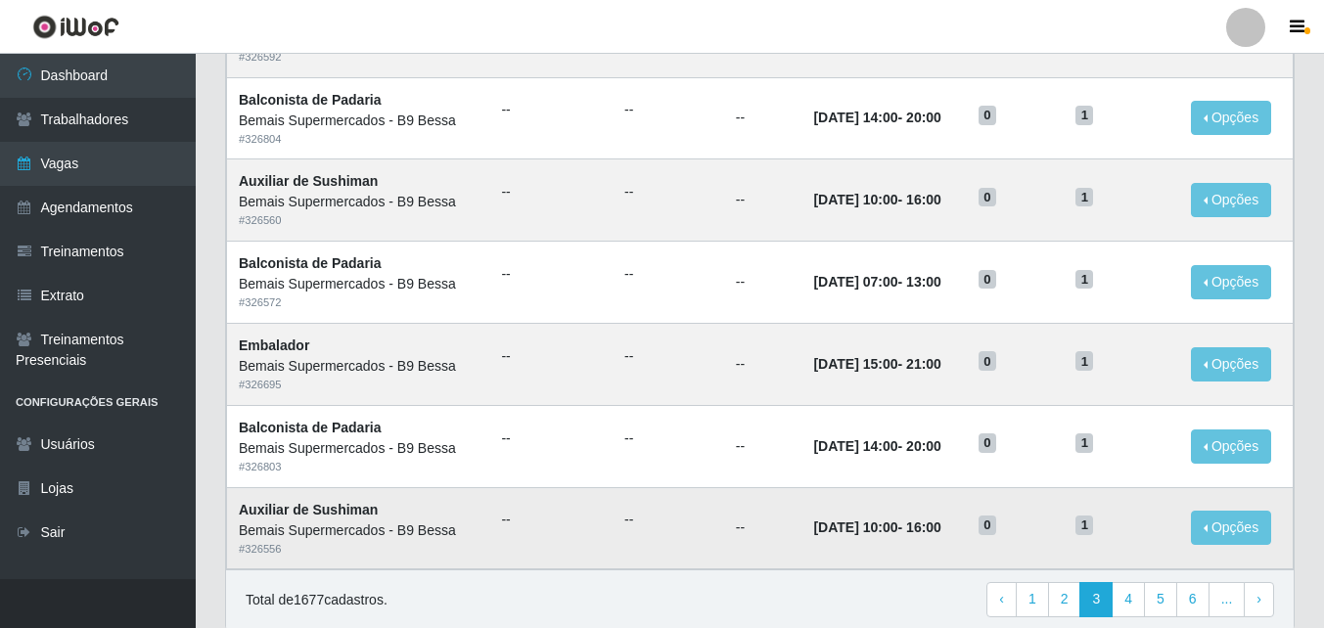
scroll to position [1030, 0]
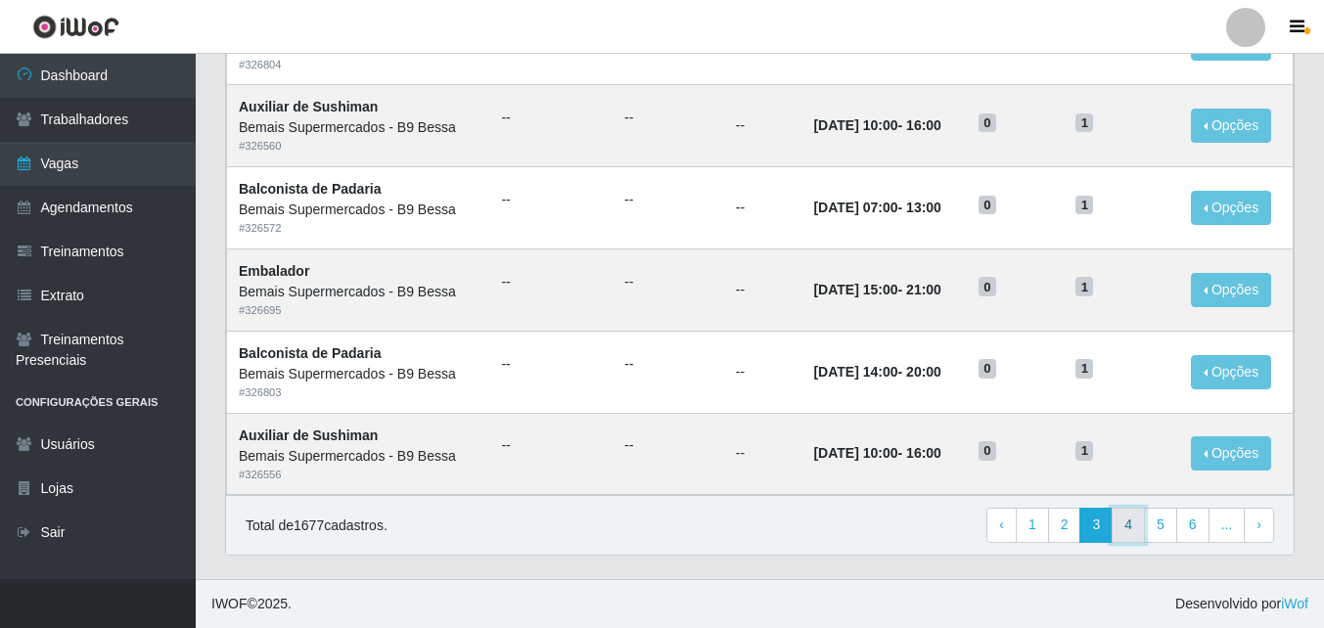
click at [1136, 527] on link "4" at bounding box center [1128, 525] width 33 height 35
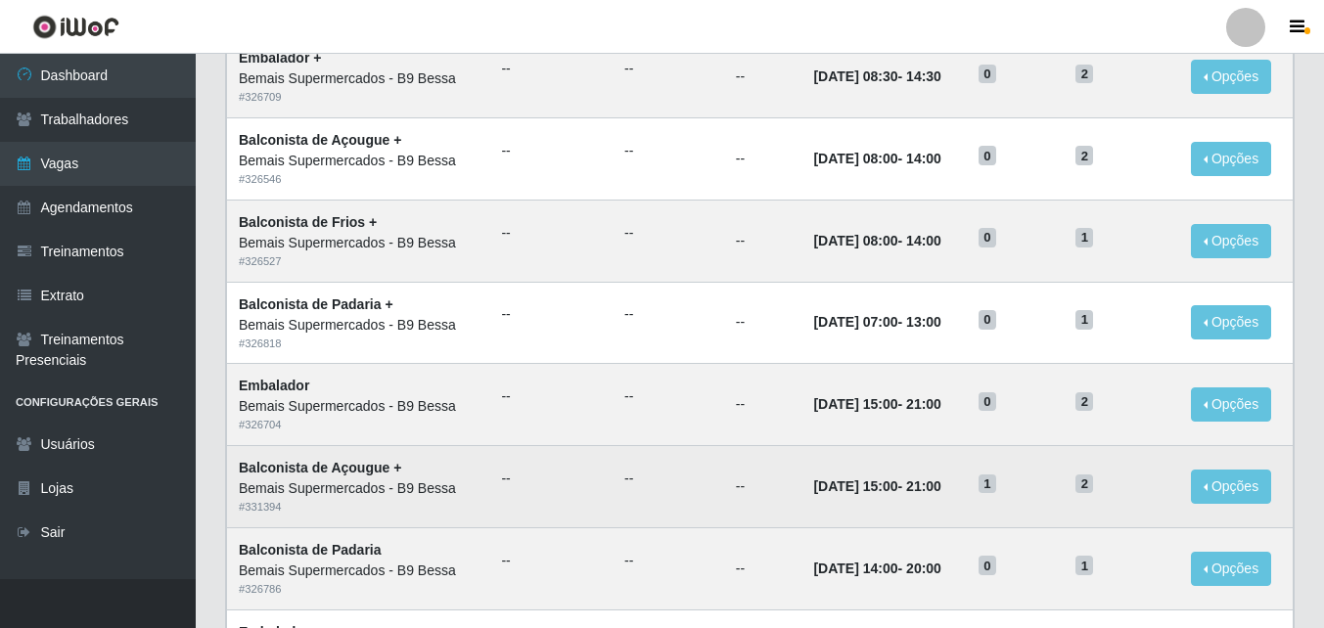
scroll to position [1030, 0]
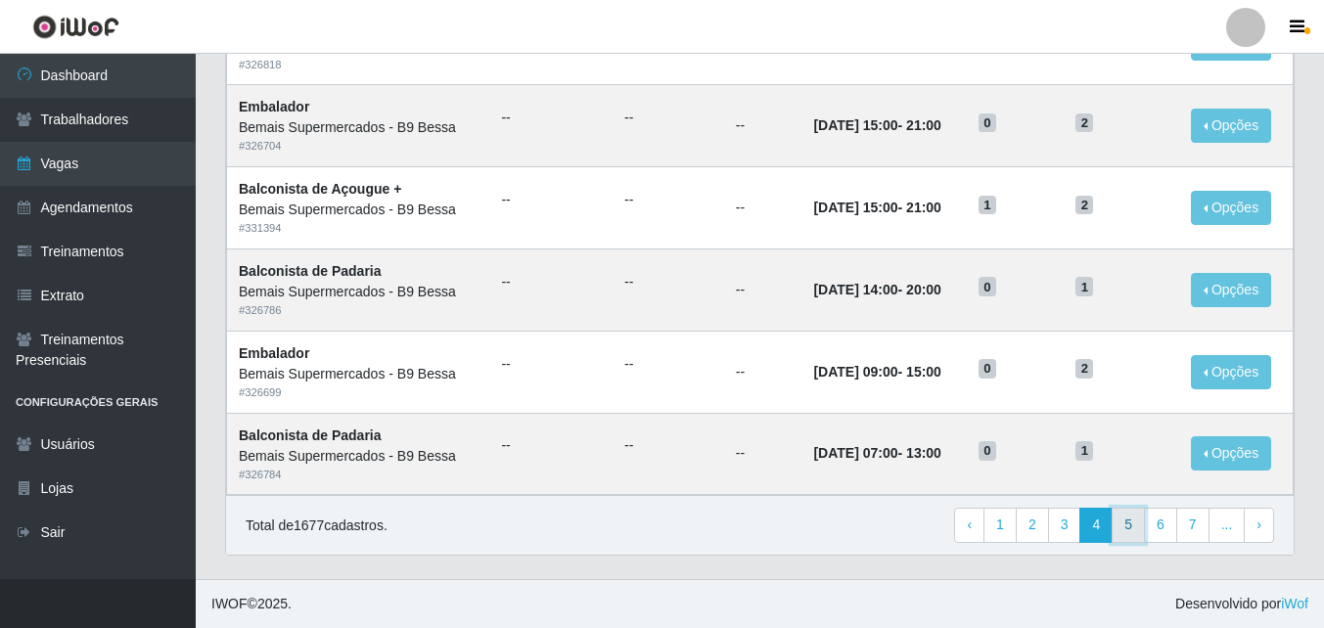
click at [1137, 532] on link "5" at bounding box center [1128, 525] width 33 height 35
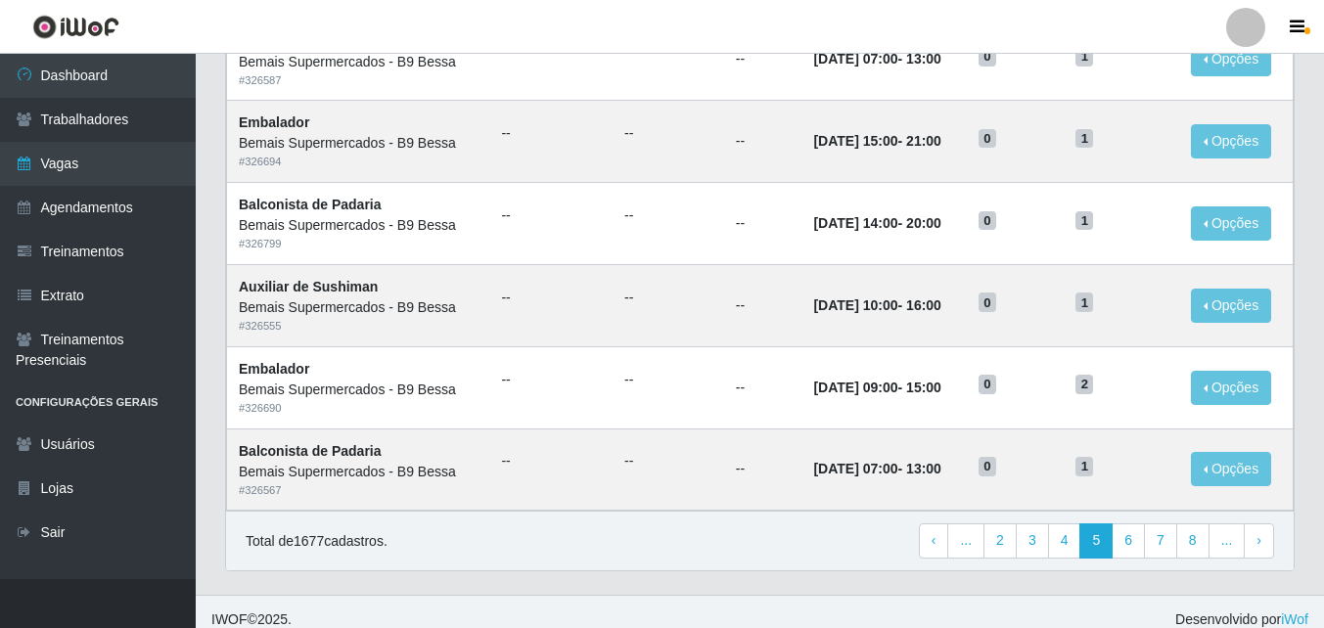
scroll to position [1030, 0]
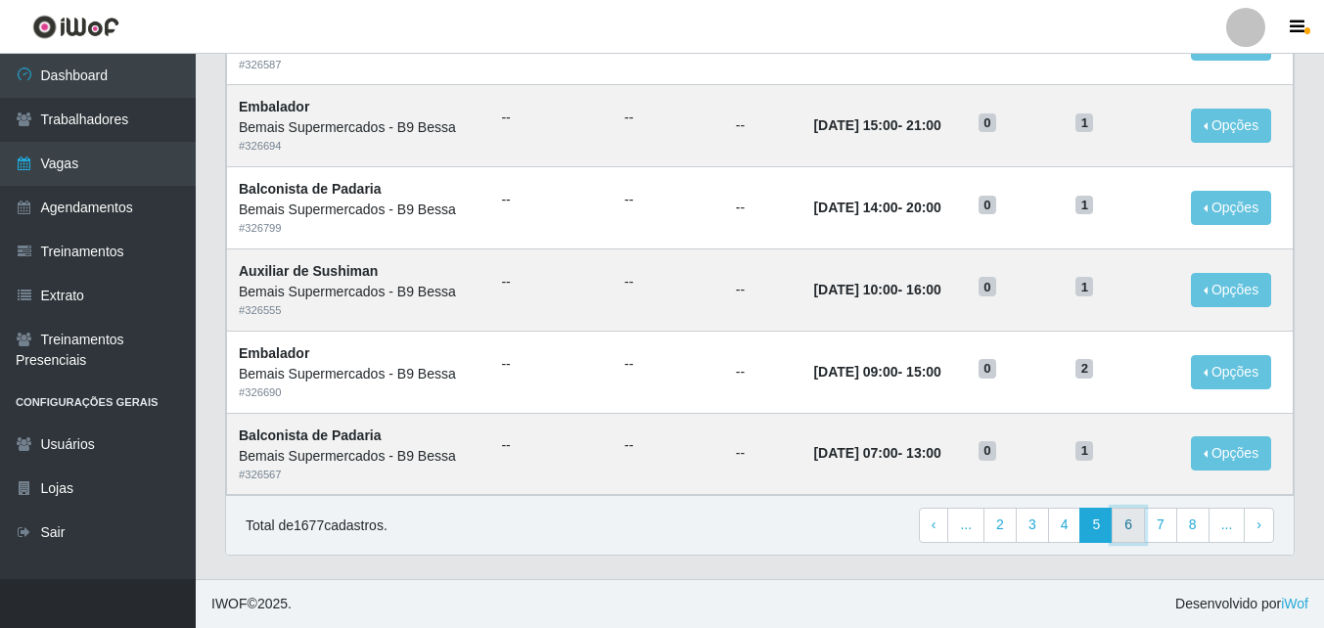
click at [1123, 523] on link "6" at bounding box center [1128, 525] width 33 height 35
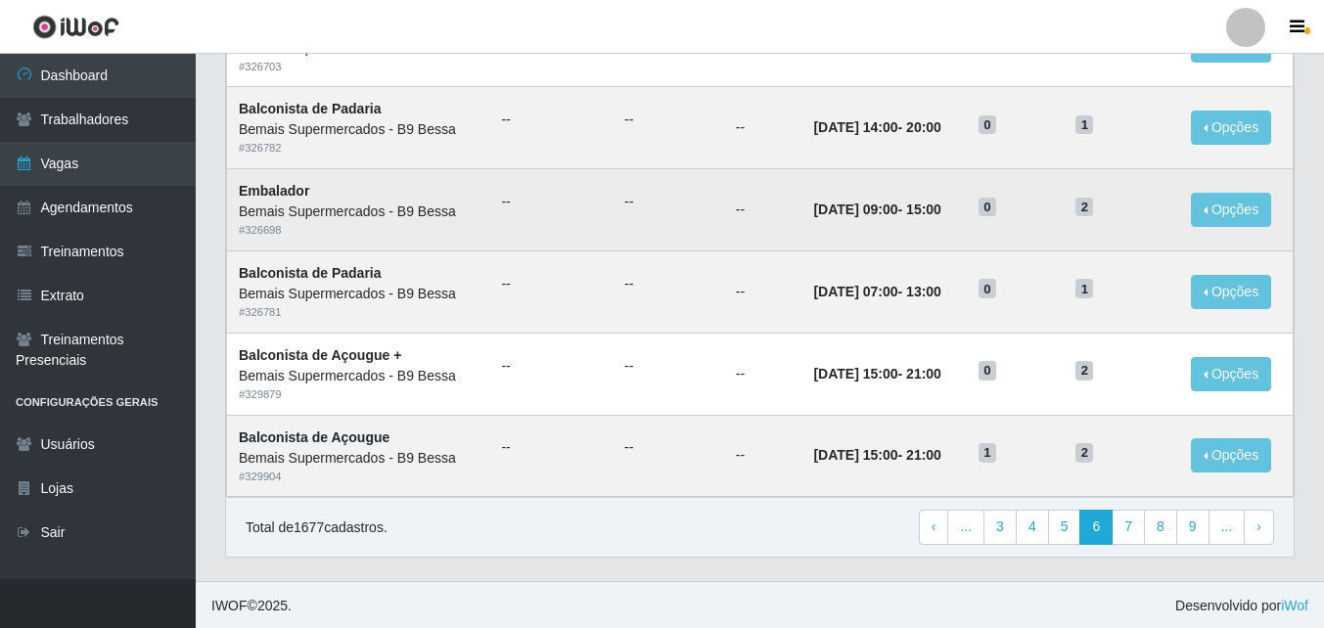
scroll to position [1030, 0]
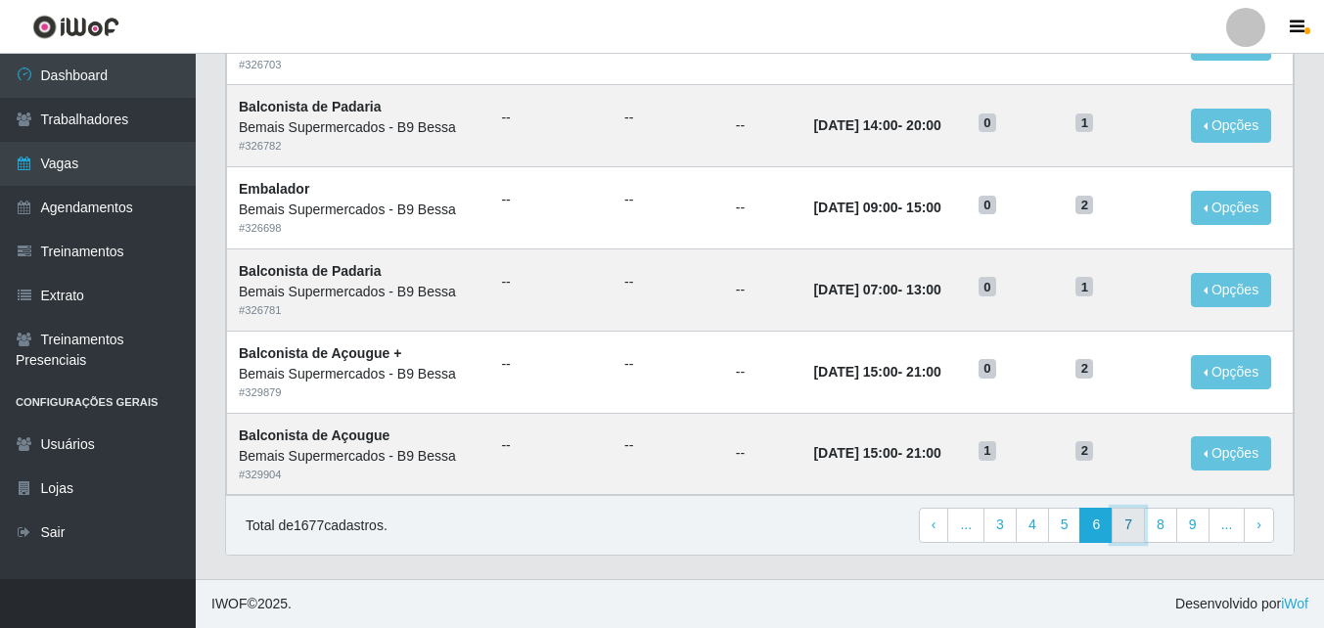
click at [1140, 536] on link "7" at bounding box center [1128, 525] width 33 height 35
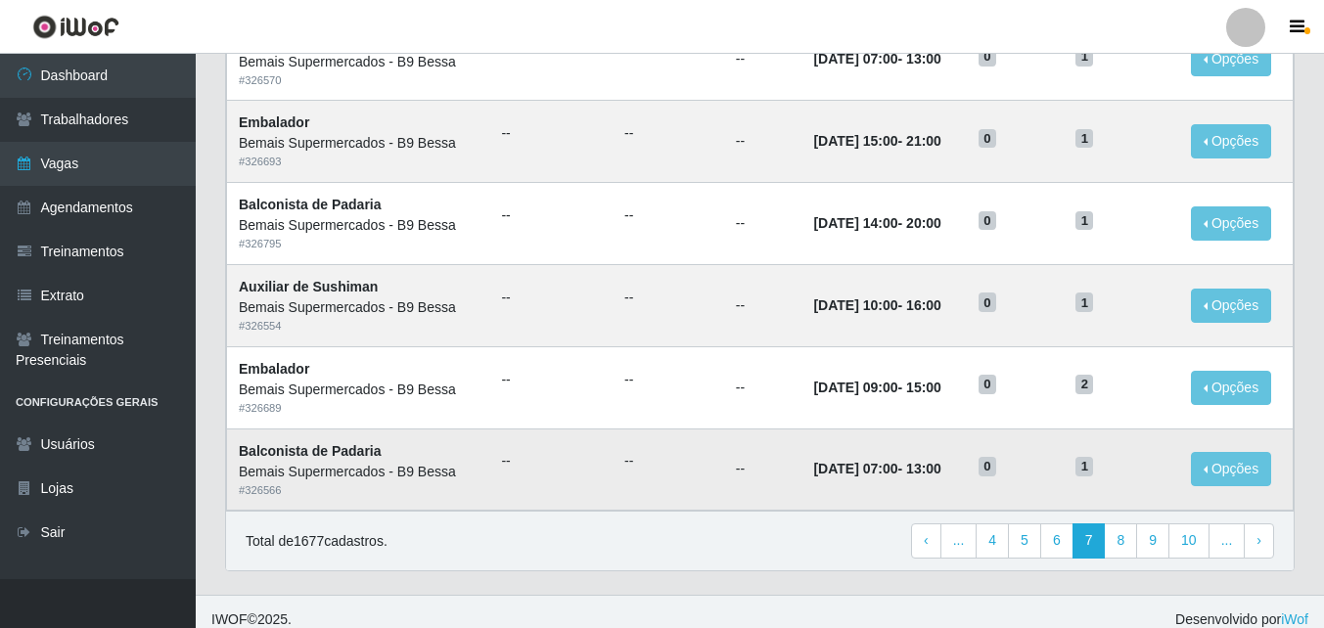
scroll to position [1030, 0]
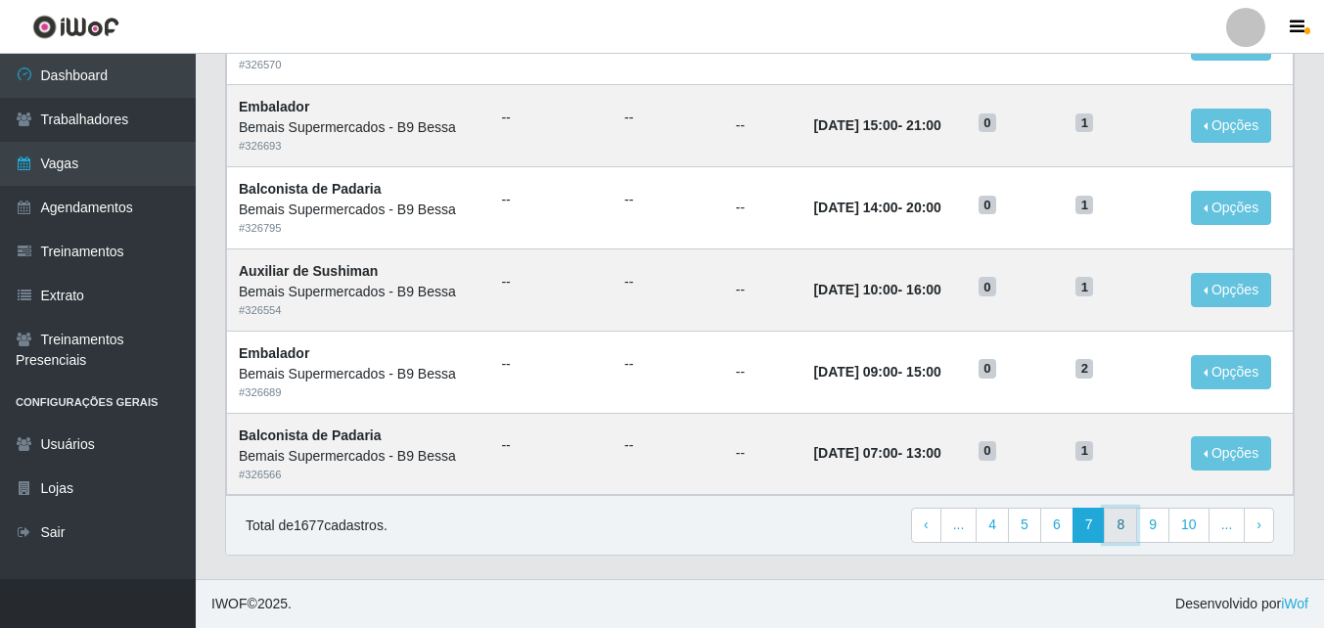
click at [1132, 530] on link "8" at bounding box center [1120, 525] width 33 height 35
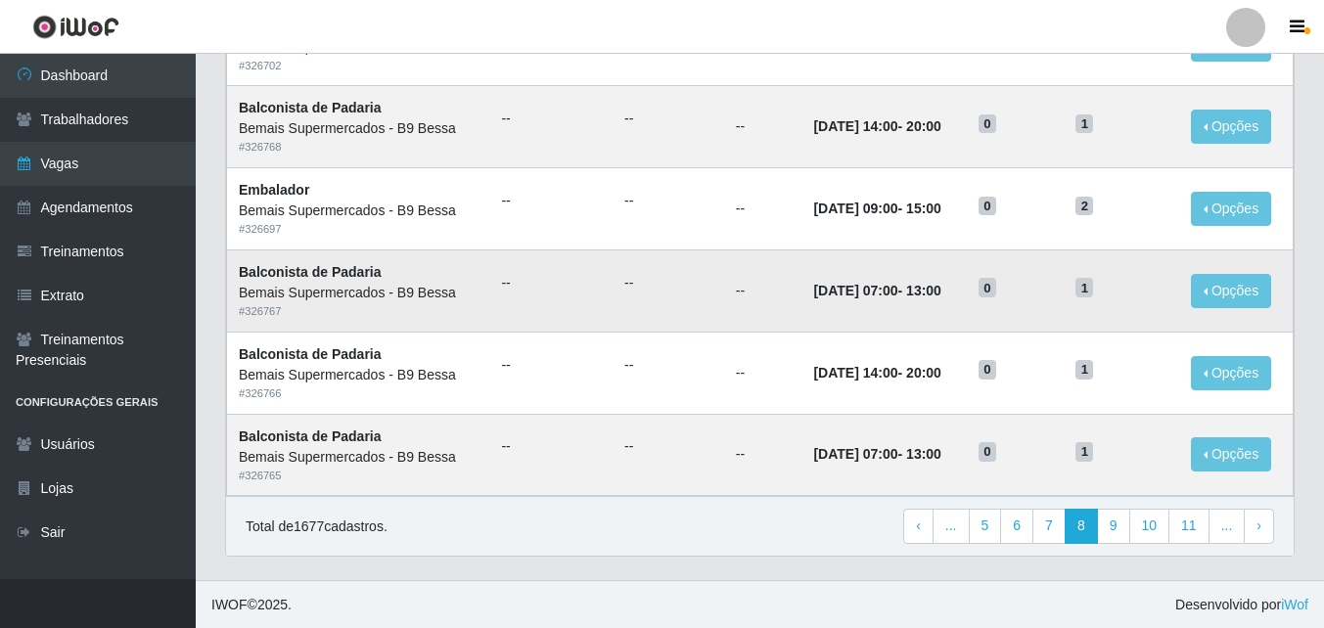
scroll to position [1030, 0]
click at [1116, 522] on link "9" at bounding box center [1113, 525] width 33 height 35
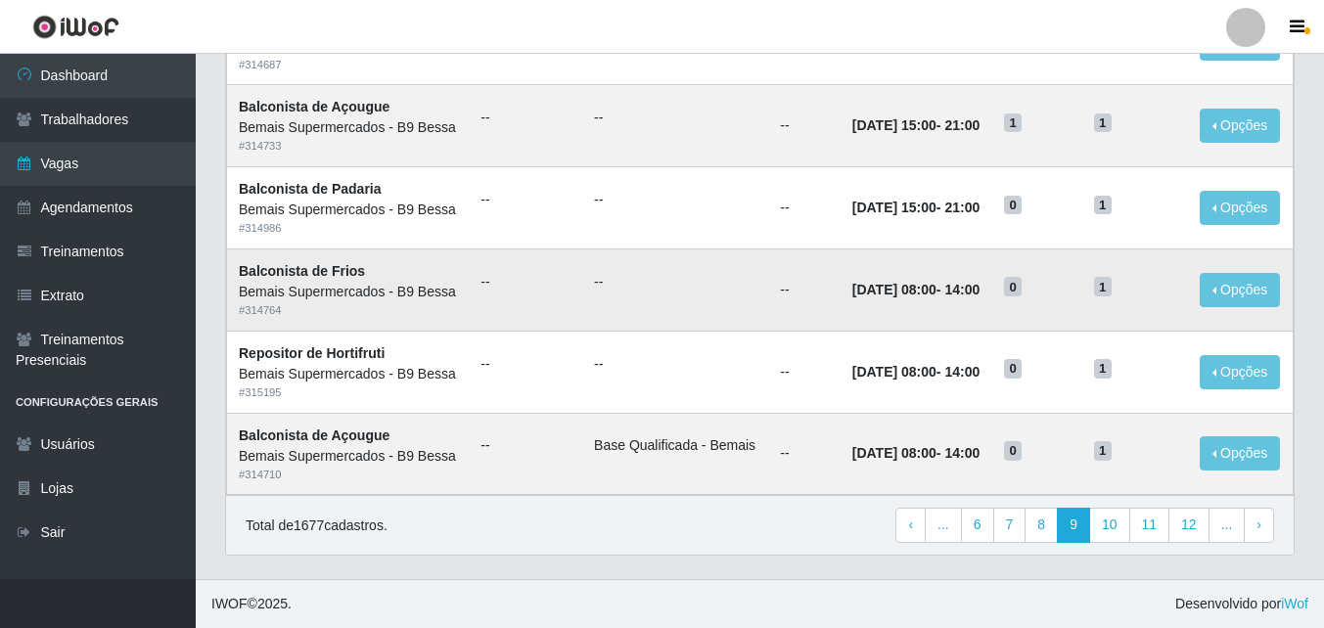
scroll to position [1174, 0]
click at [1236, 143] on button "Opções" at bounding box center [1240, 126] width 80 height 34
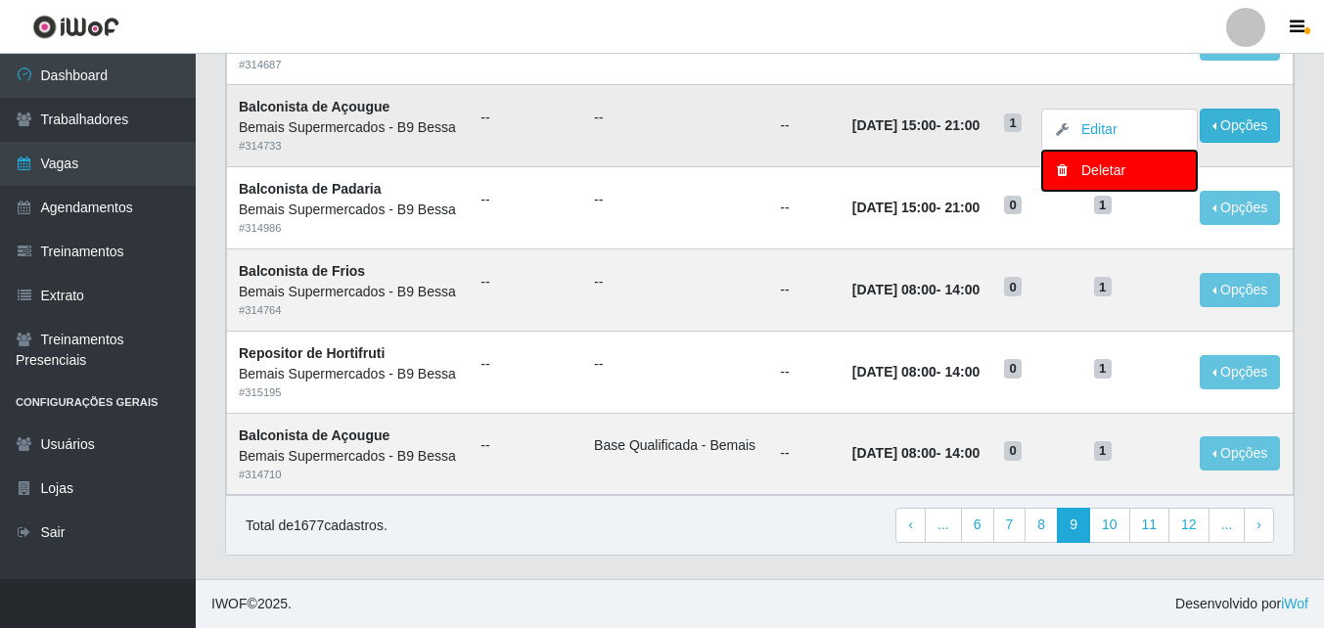
click at [1118, 181] on div "Deletar" at bounding box center [1119, 170] width 115 height 21
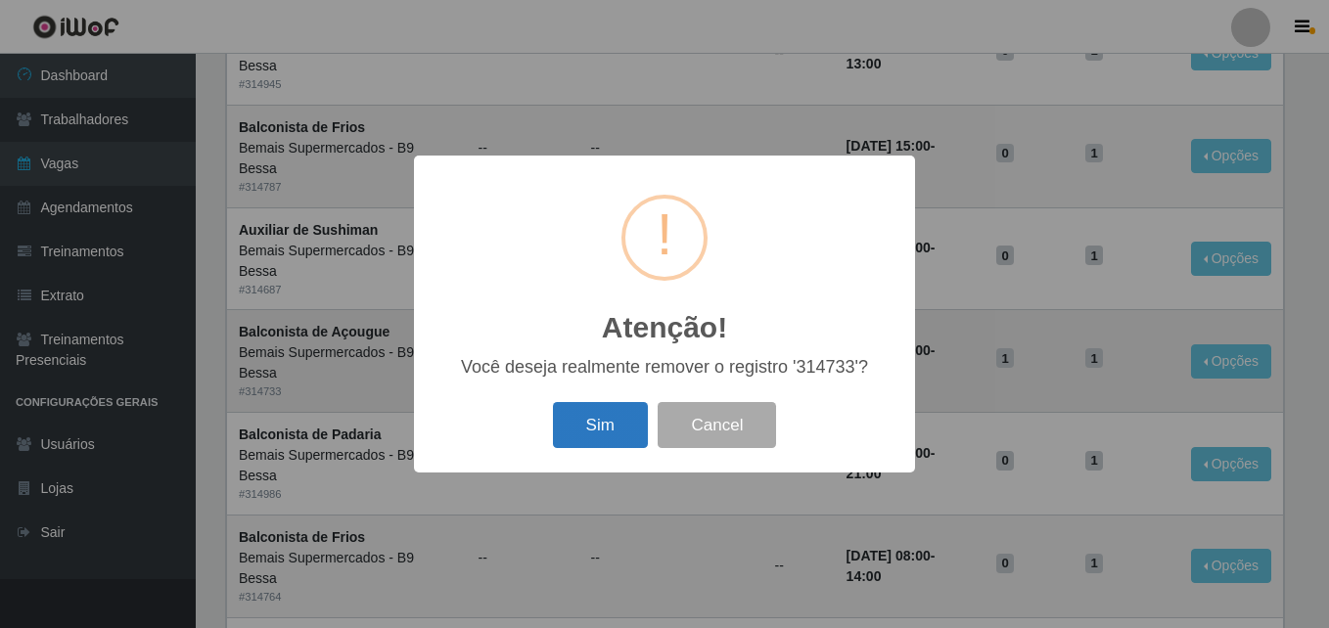
click at [605, 419] on button "Sim" at bounding box center [600, 425] width 95 height 46
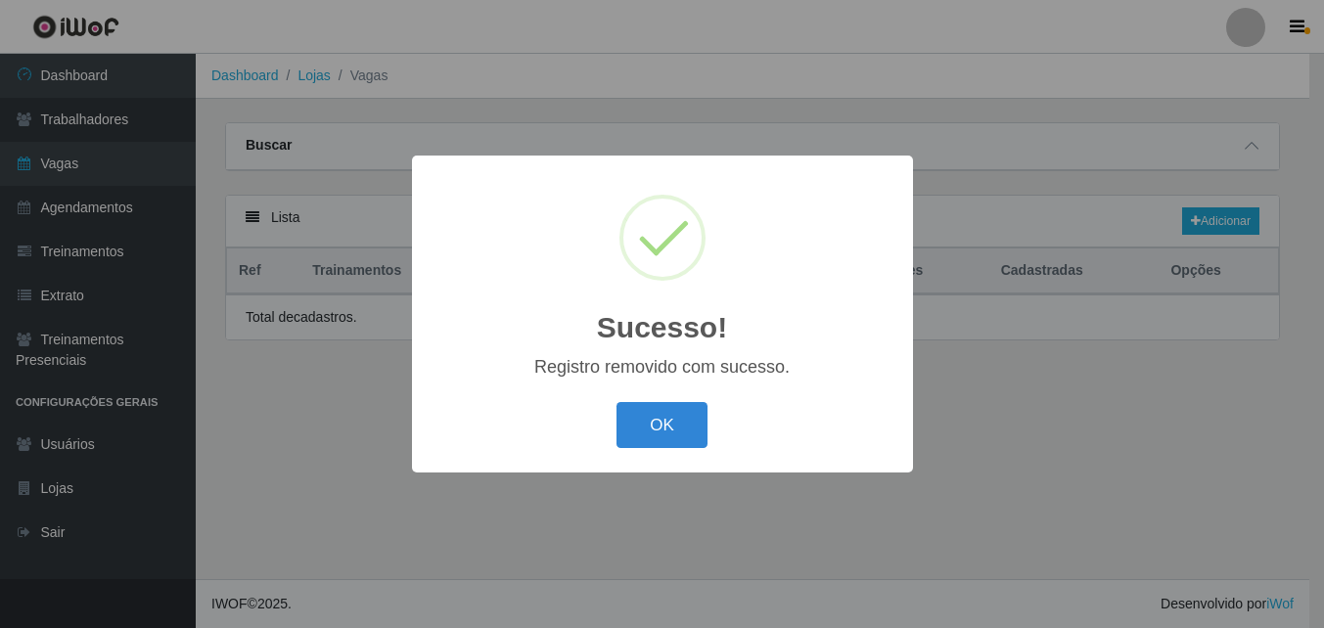
scroll to position [0, 0]
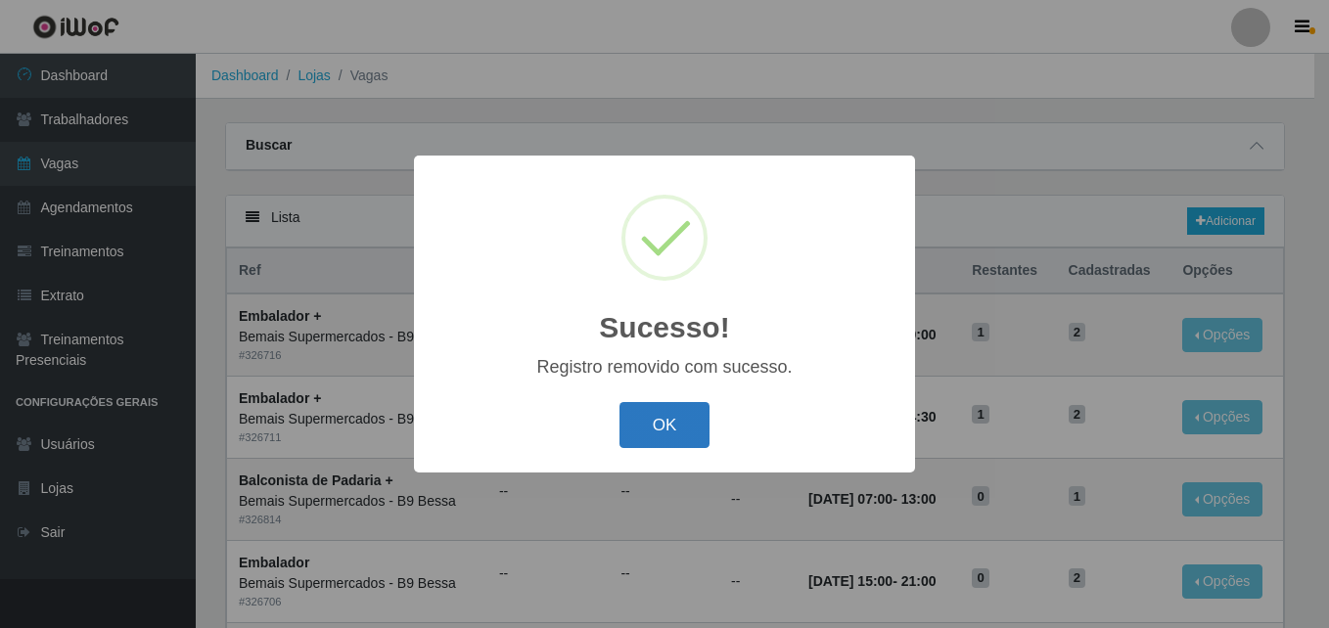
click at [687, 431] on button "OK" at bounding box center [664, 425] width 91 height 46
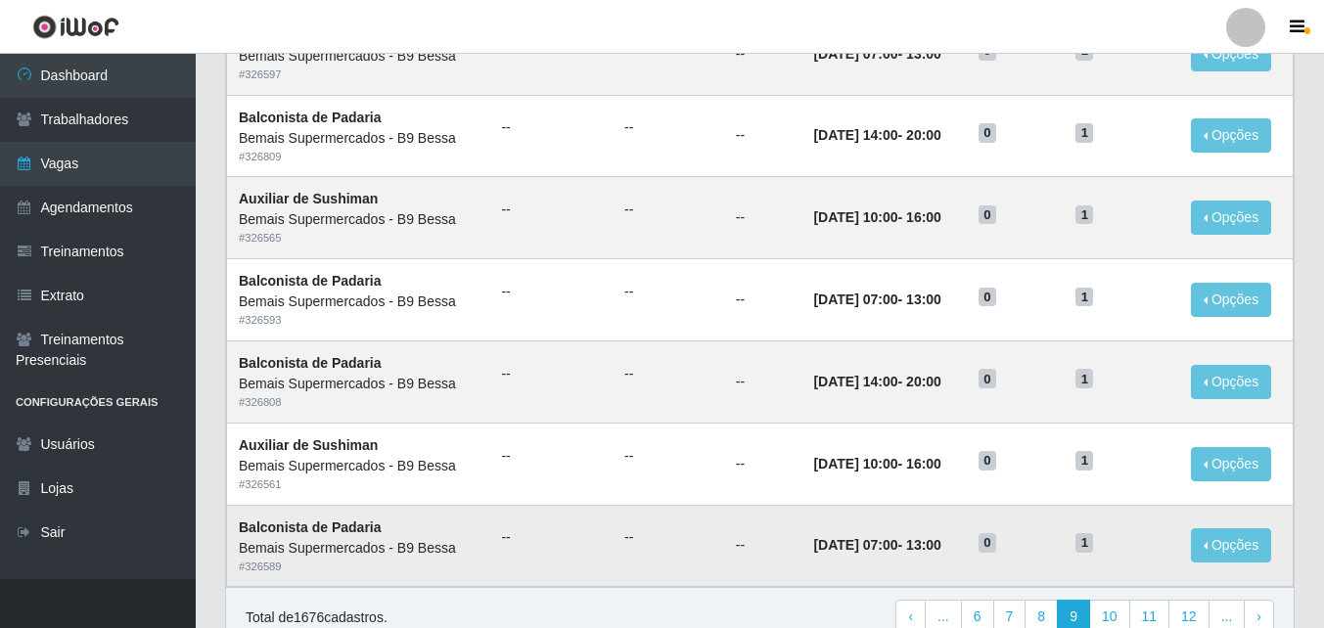
scroll to position [1030, 0]
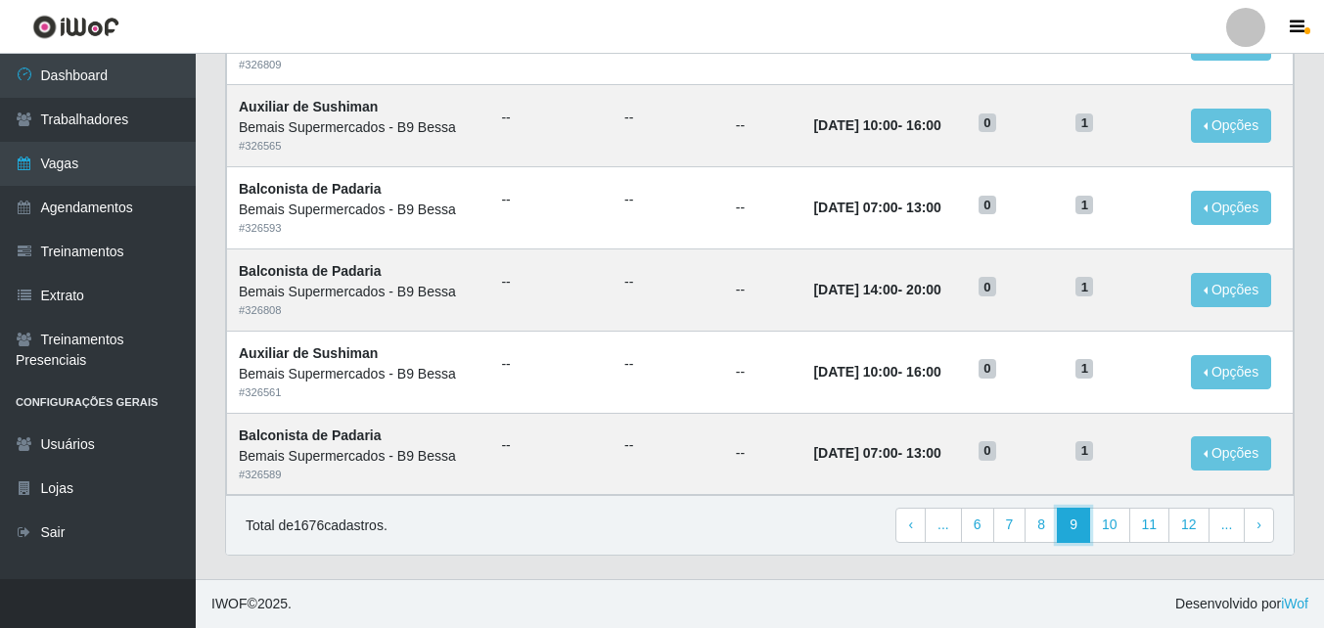
click at [1080, 529] on link "9" at bounding box center [1073, 525] width 33 height 35
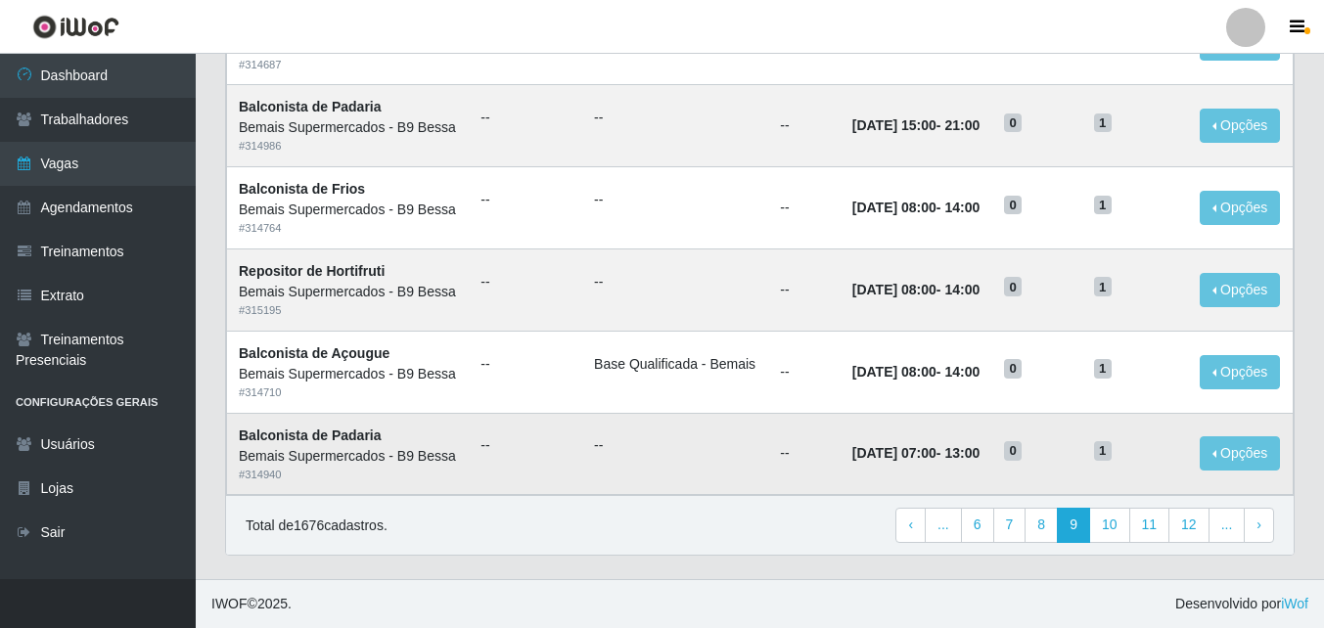
scroll to position [1339, 0]
click at [1119, 536] on link "10" at bounding box center [1109, 525] width 41 height 35
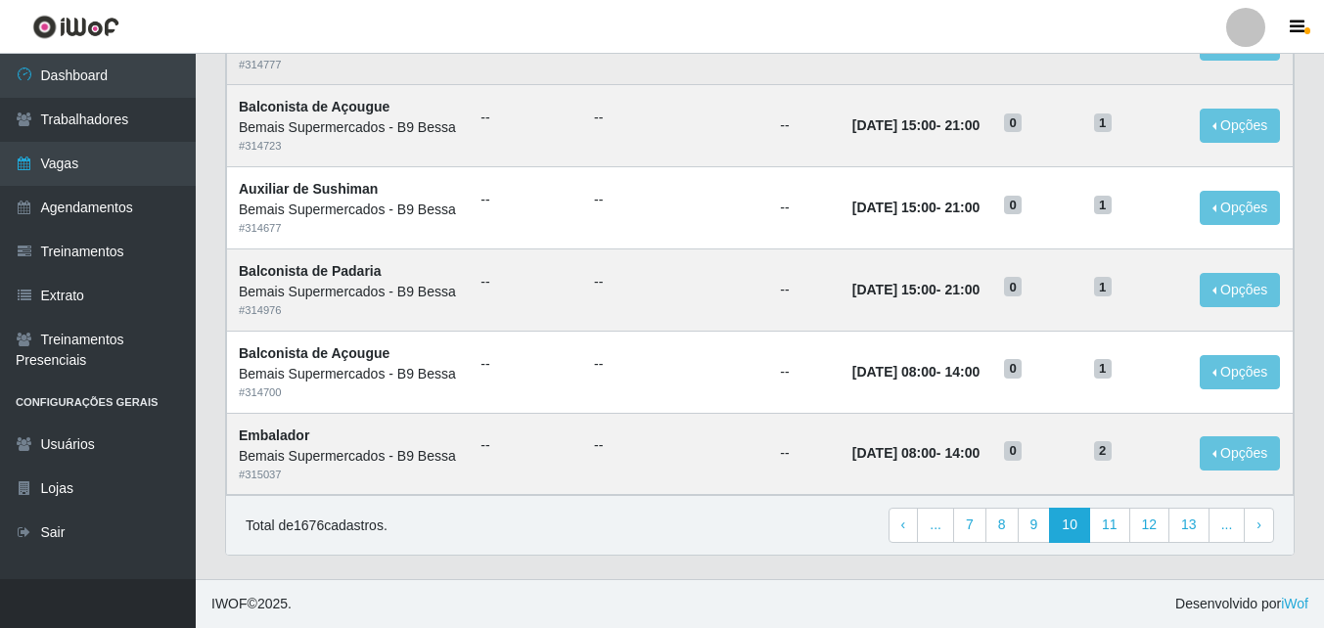
scroll to position [1339, 0]
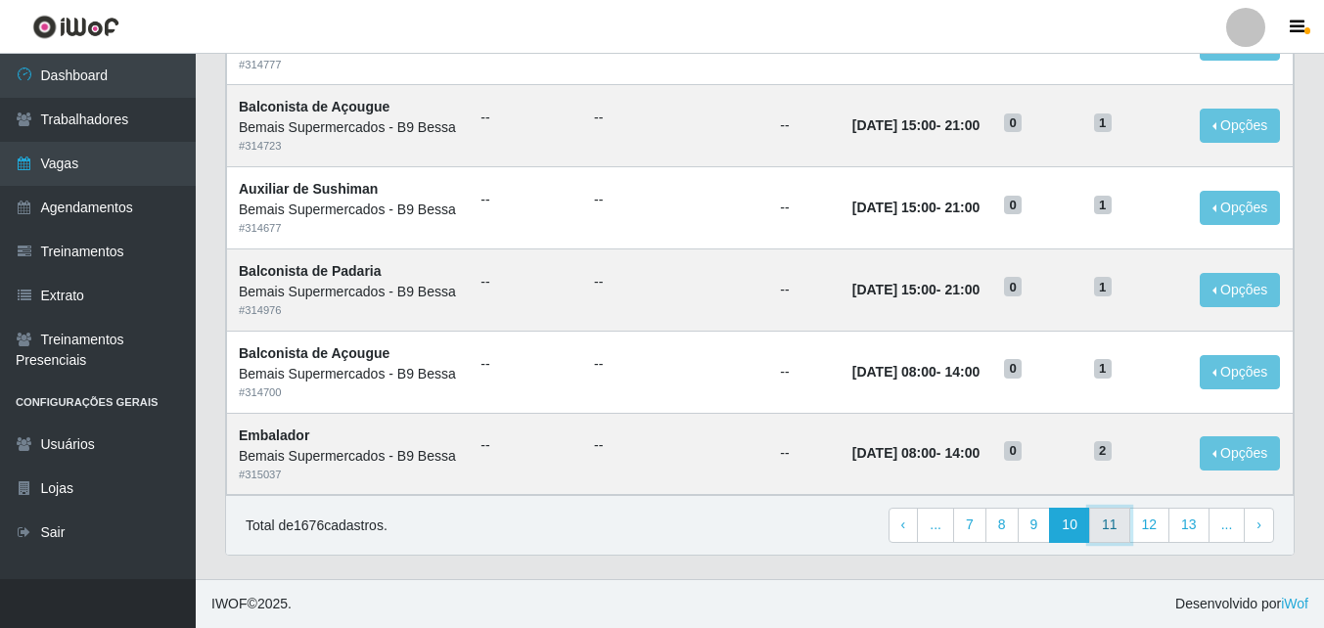
click at [1109, 524] on link "11" at bounding box center [1109, 525] width 41 height 35
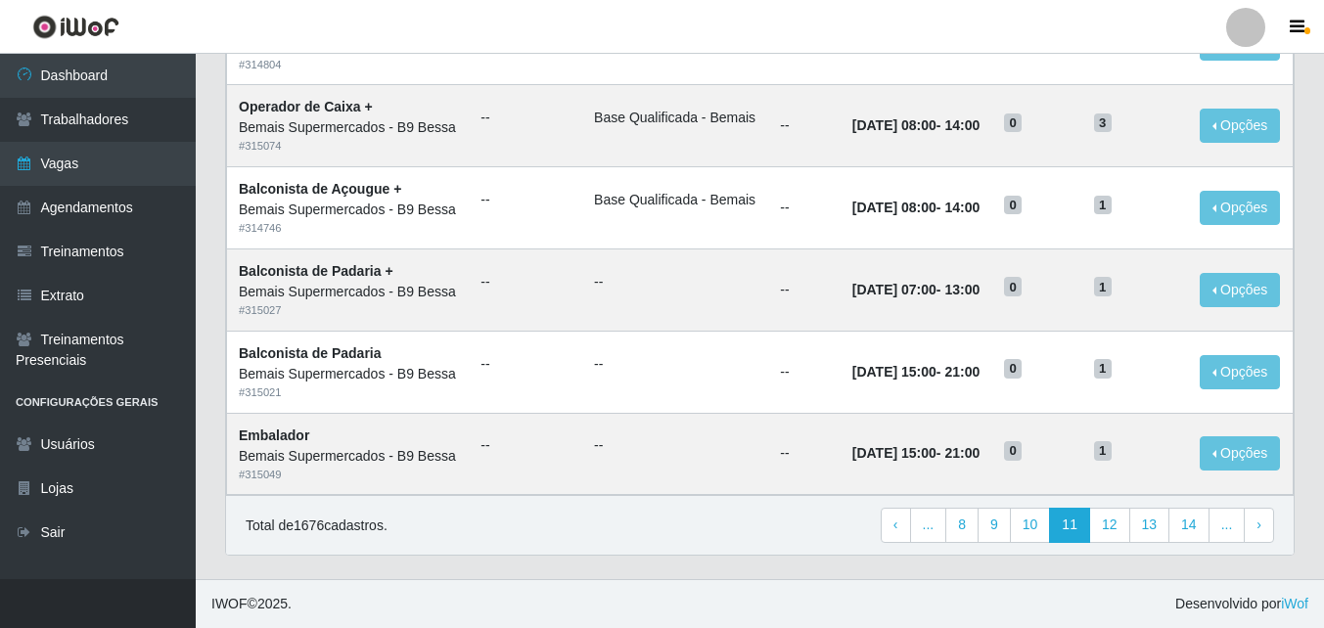
scroll to position [1339, 0]
click at [1106, 518] on link "12" at bounding box center [1109, 525] width 41 height 35
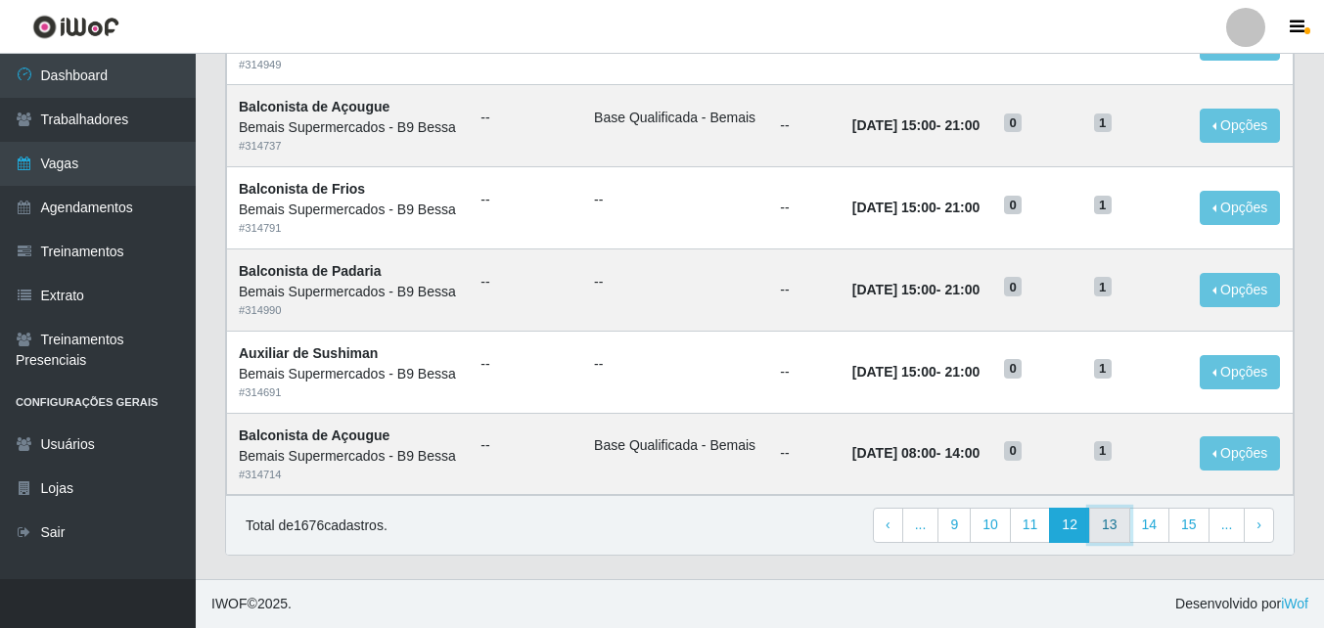
click at [1121, 523] on link "13" at bounding box center [1109, 525] width 41 height 35
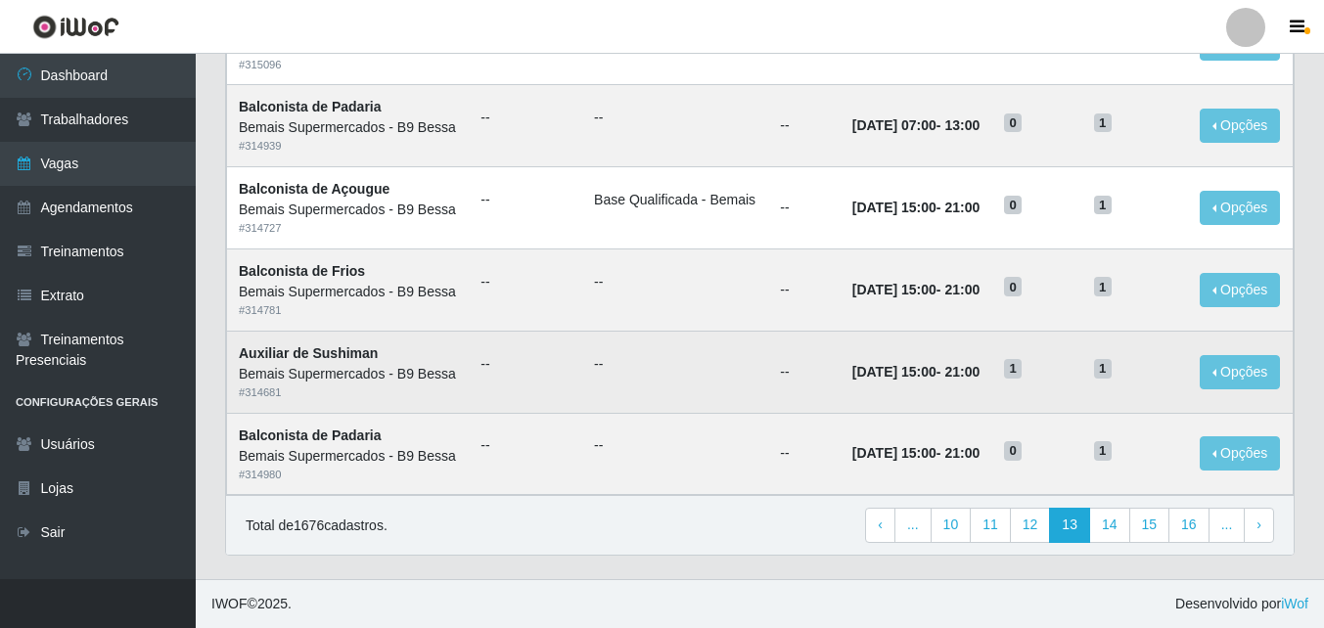
scroll to position [1339, 0]
click at [1222, 355] on button "Opções" at bounding box center [1240, 372] width 80 height 34
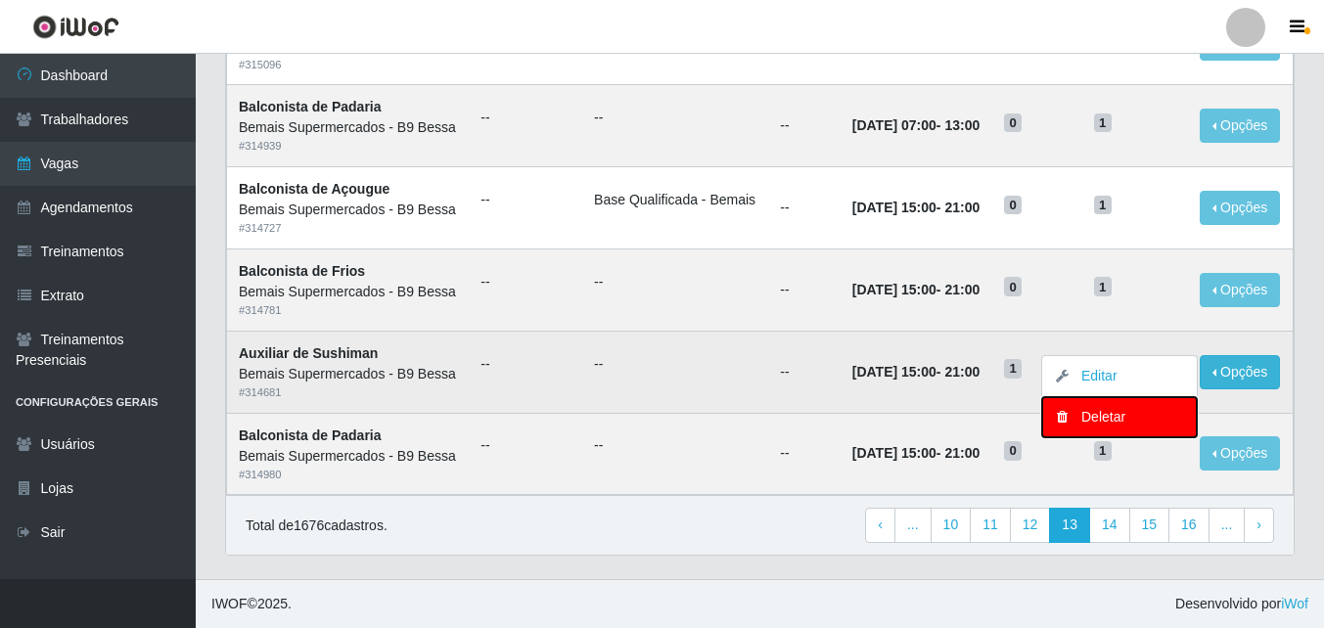
click at [1074, 407] on div "Deletar" at bounding box center [1119, 417] width 115 height 21
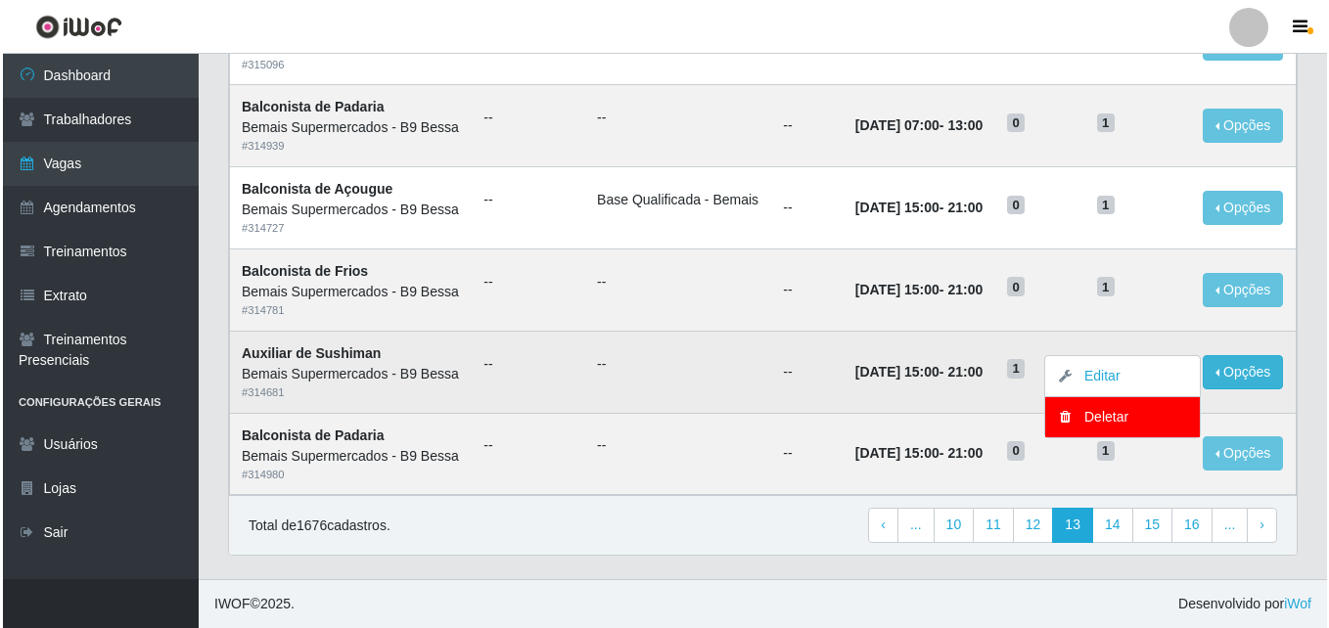
scroll to position [1079, 0]
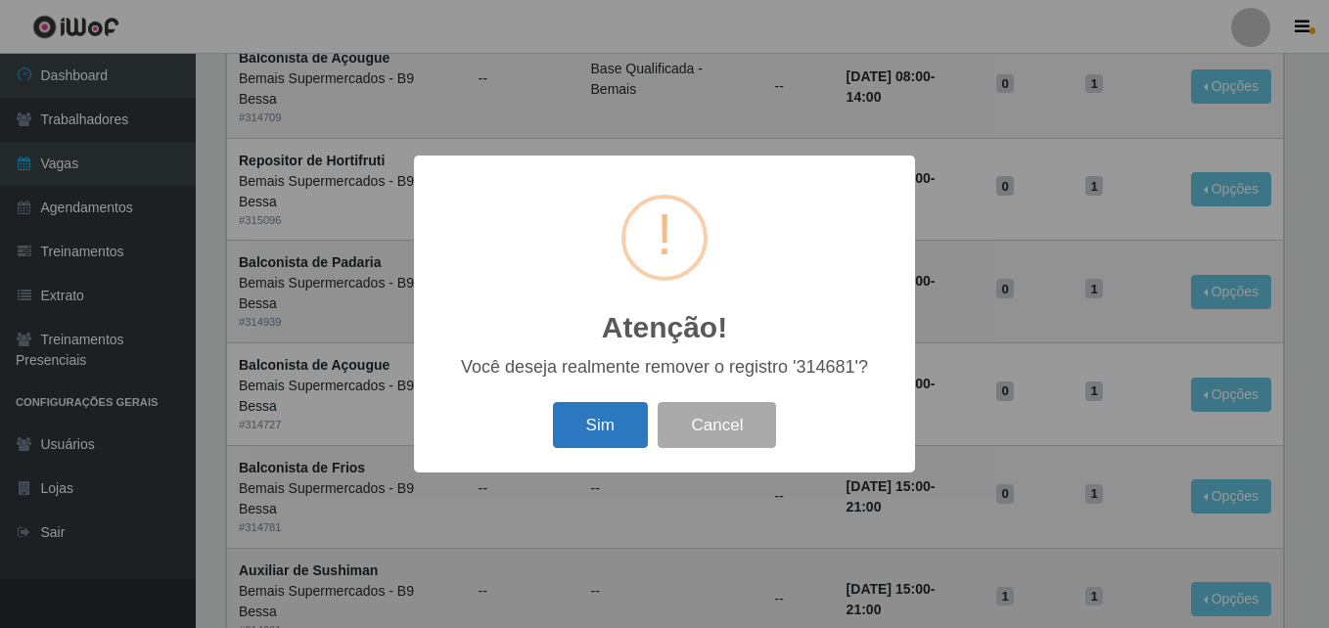
click at [615, 429] on button "Sim" at bounding box center [600, 425] width 95 height 46
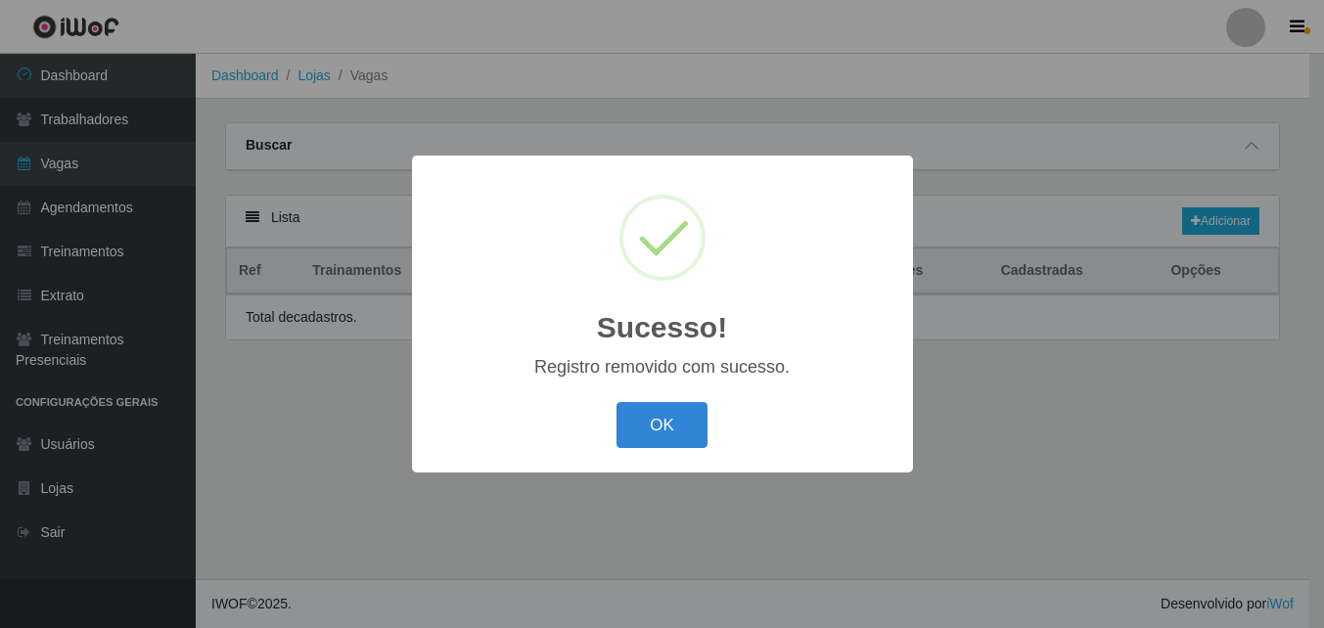
scroll to position [0, 0]
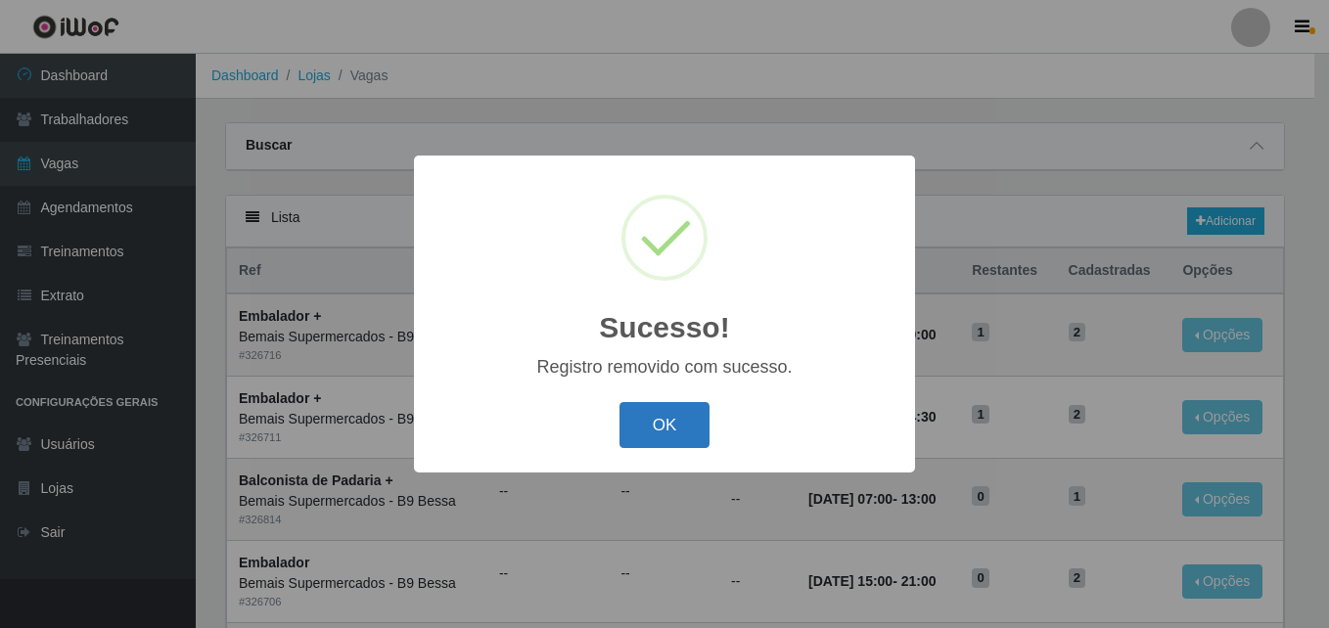
click at [681, 438] on button "OK" at bounding box center [664, 425] width 91 height 46
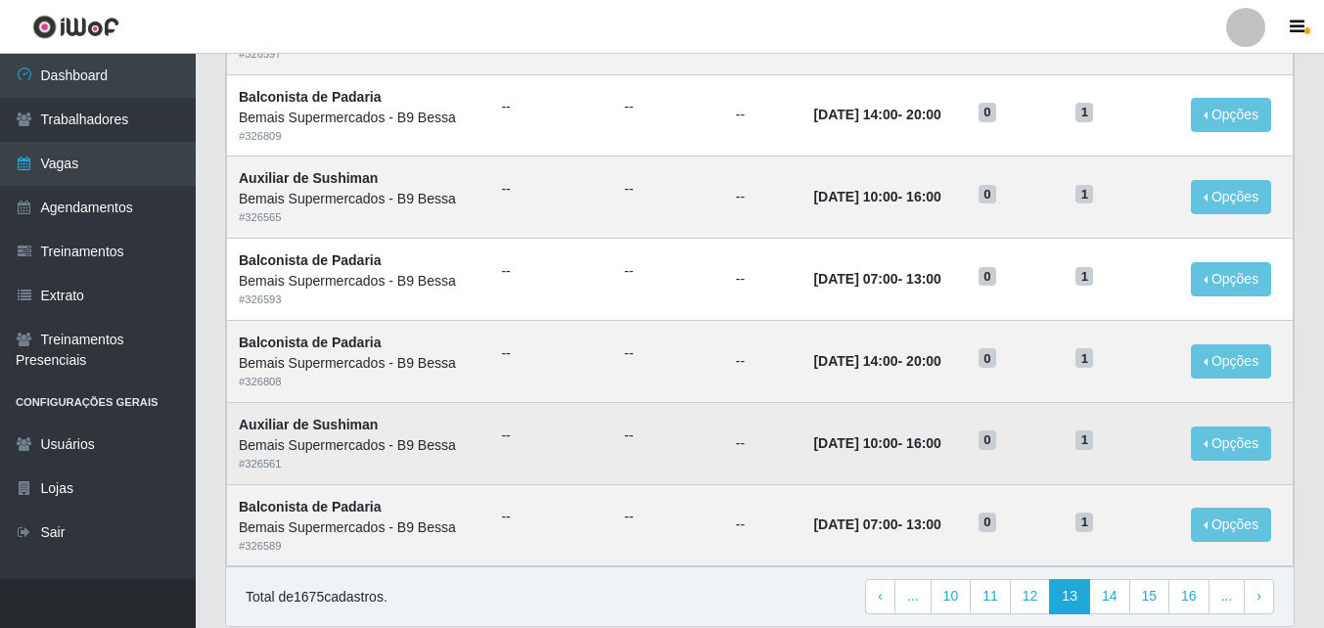
scroll to position [1030, 0]
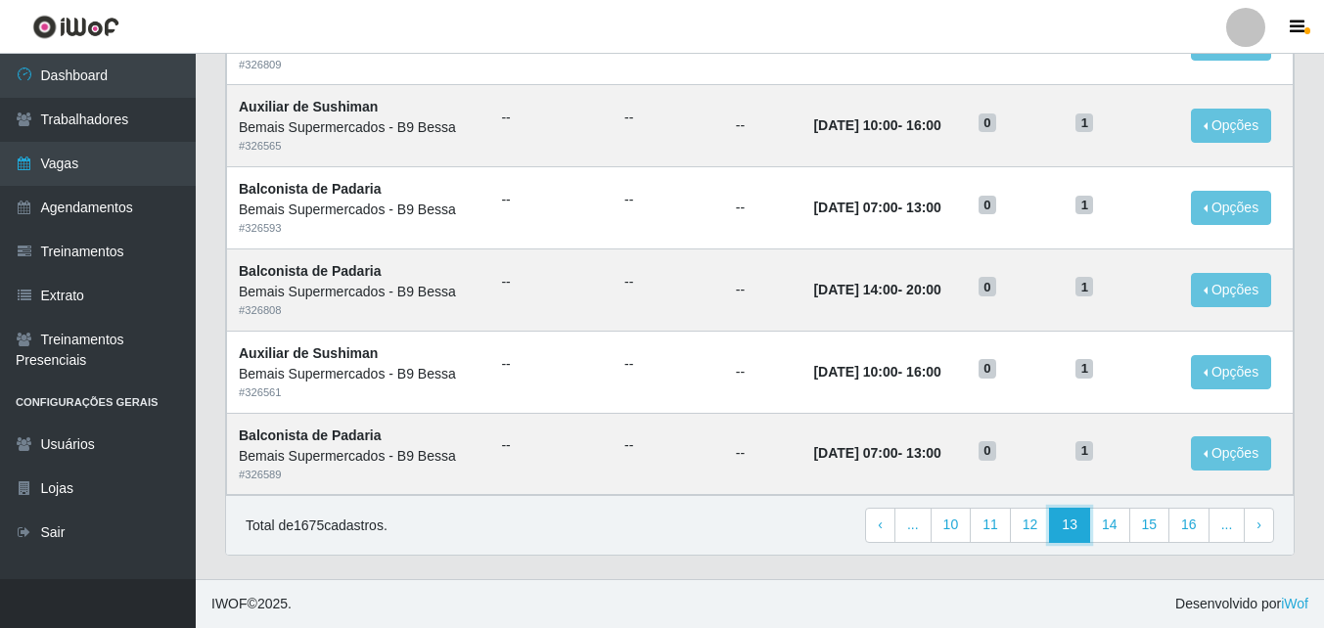
click at [1081, 525] on link "13" at bounding box center [1069, 525] width 41 height 35
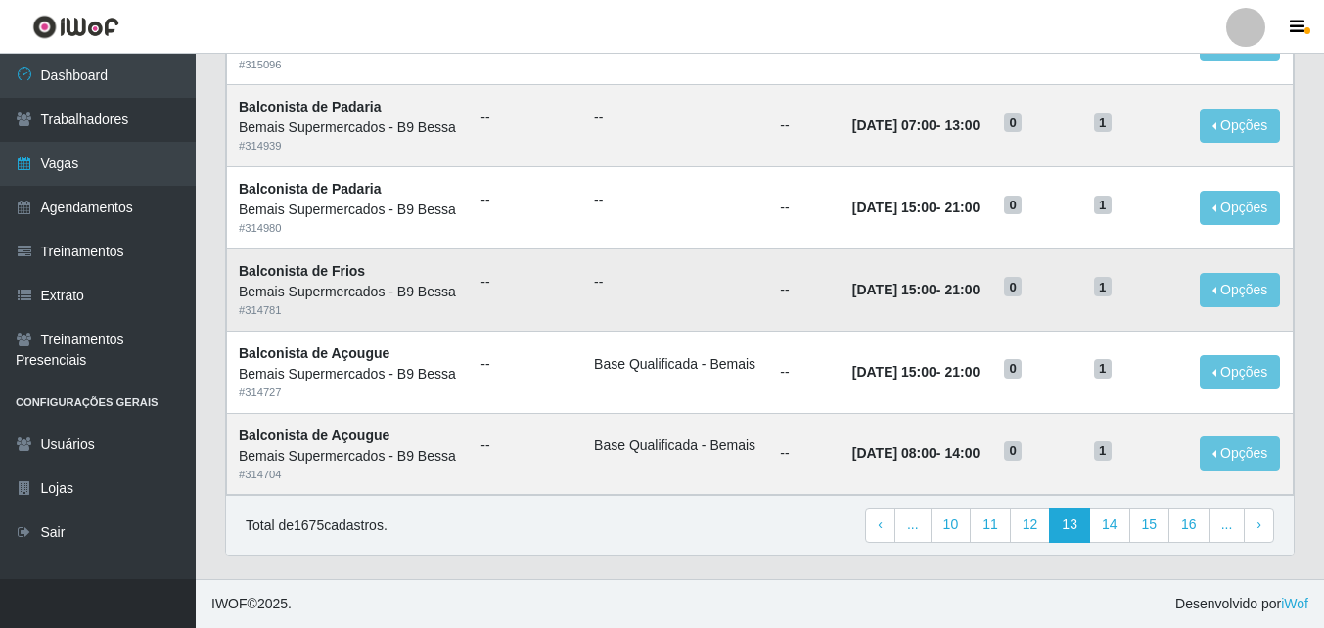
scroll to position [1339, 0]
click at [1110, 522] on link "14" at bounding box center [1109, 525] width 41 height 35
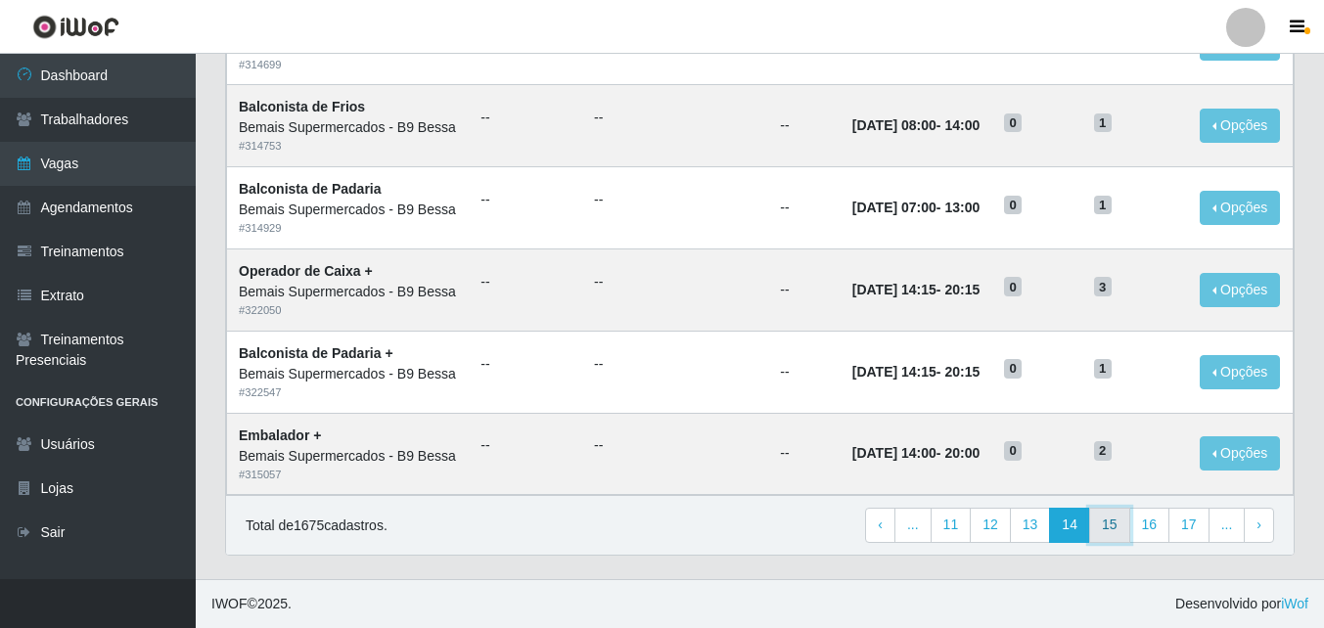
click at [1104, 522] on link "15" at bounding box center [1109, 525] width 41 height 35
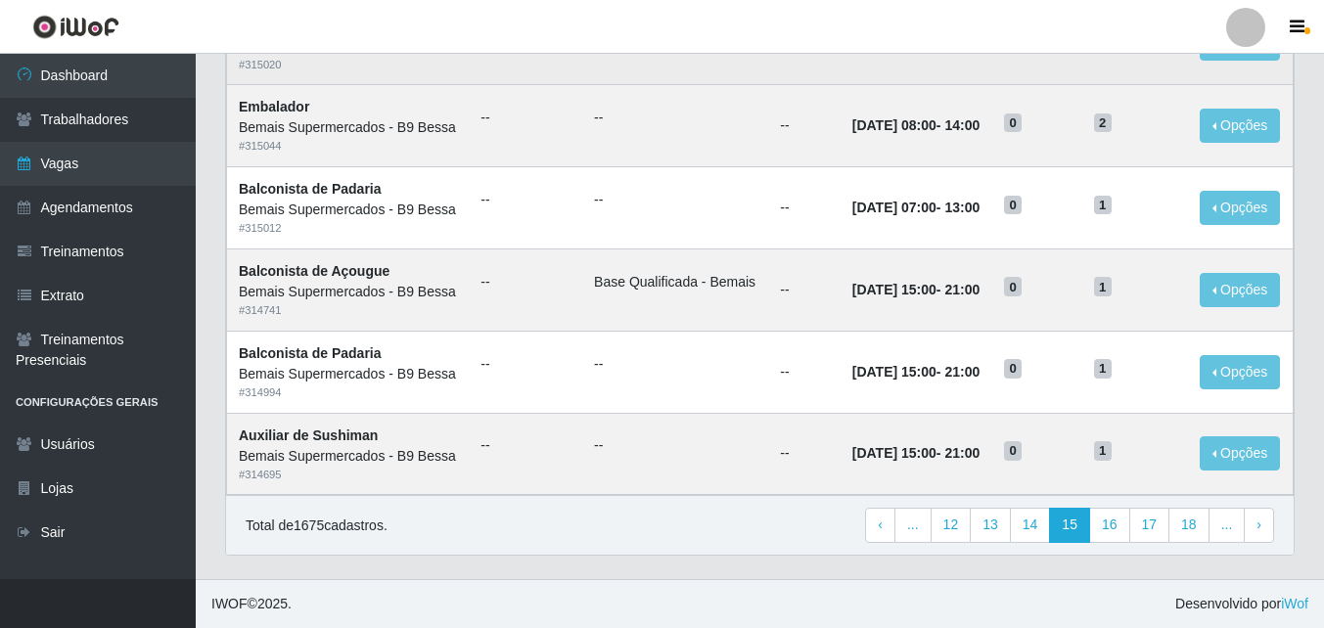
scroll to position [1339, 0]
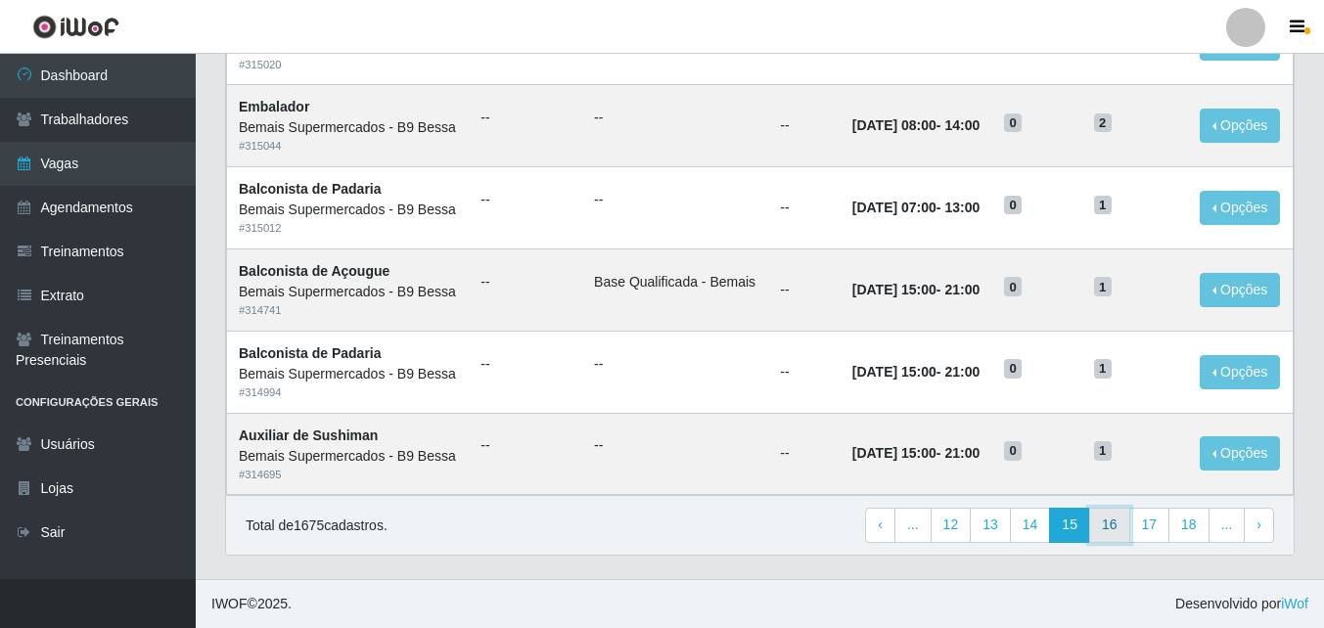
click at [1111, 529] on link "16" at bounding box center [1109, 525] width 41 height 35
click at [1112, 526] on link "17" at bounding box center [1109, 525] width 41 height 35
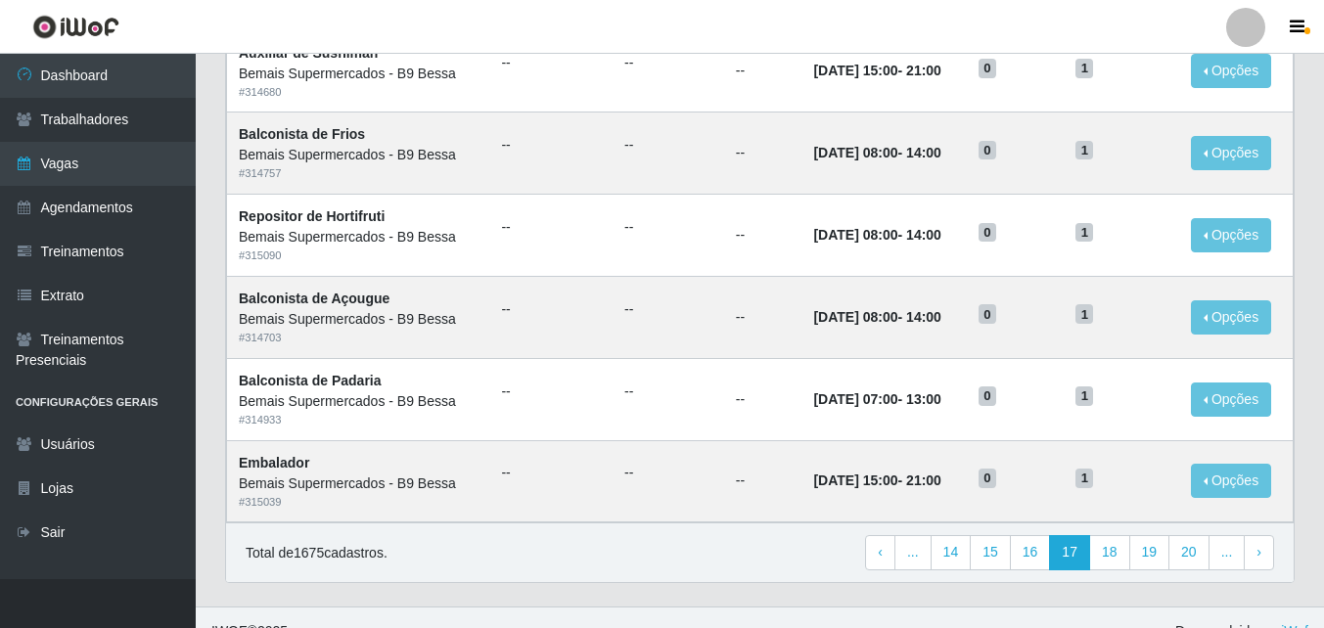
scroll to position [1030, 0]
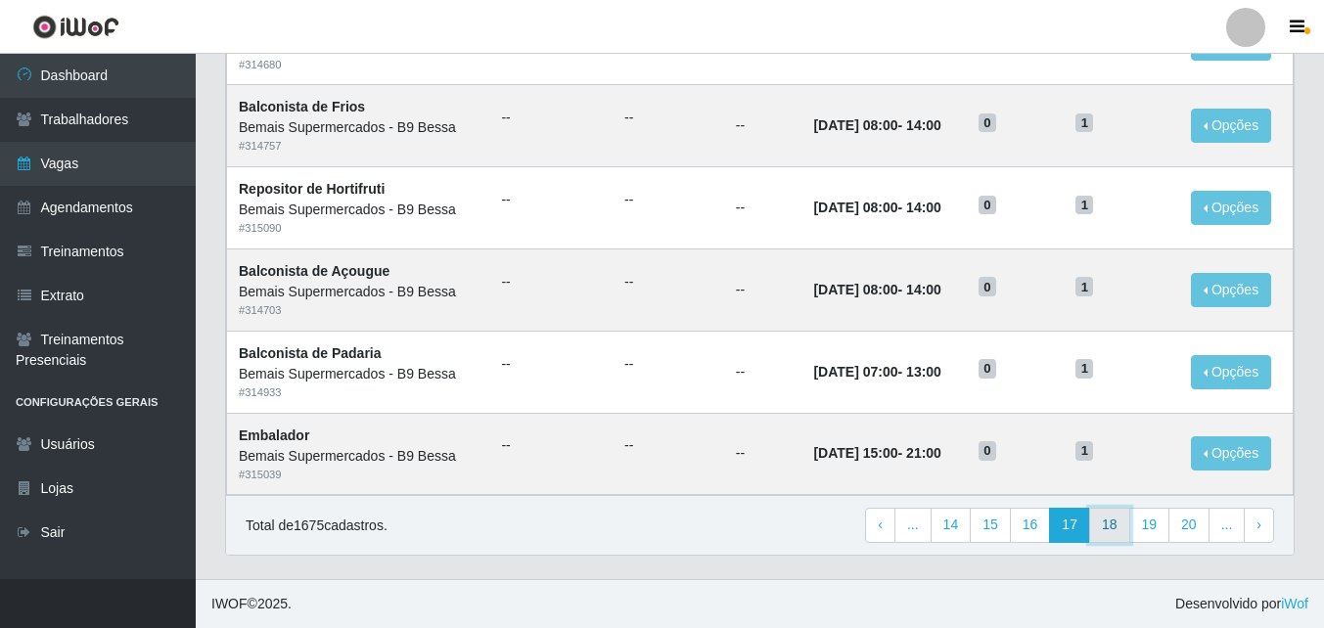
click at [1116, 525] on link "18" at bounding box center [1109, 525] width 41 height 35
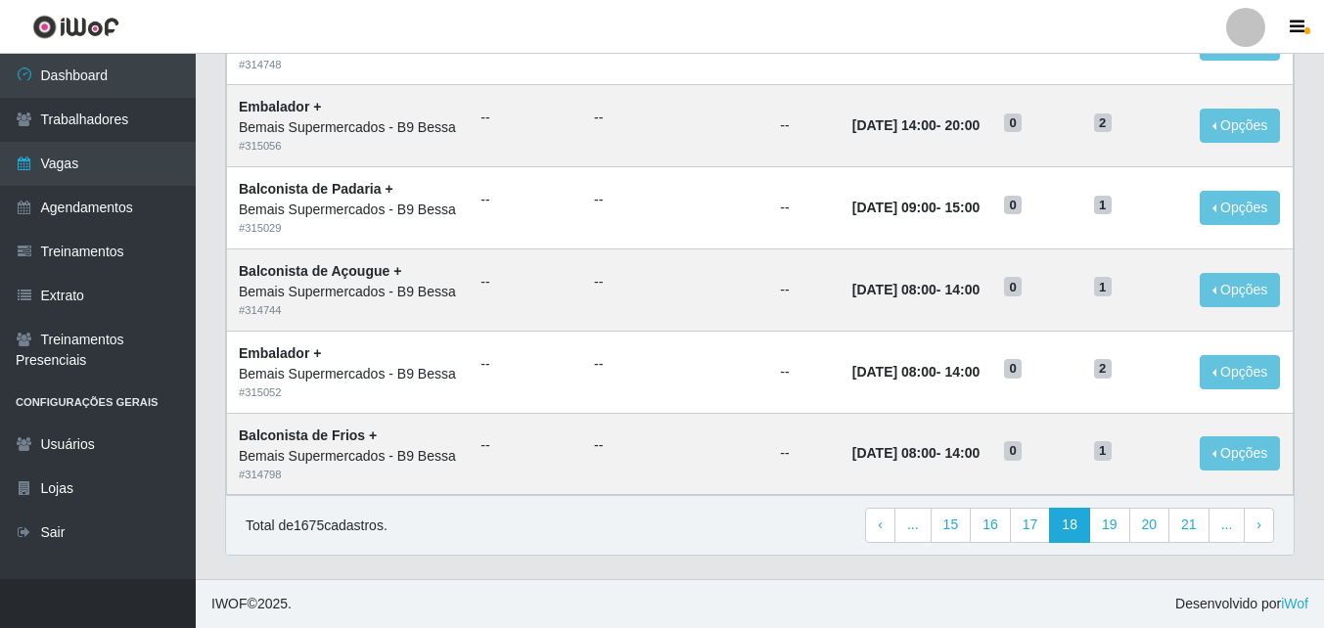
scroll to position [1339, 0]
click at [1108, 522] on link "19" at bounding box center [1109, 525] width 41 height 35
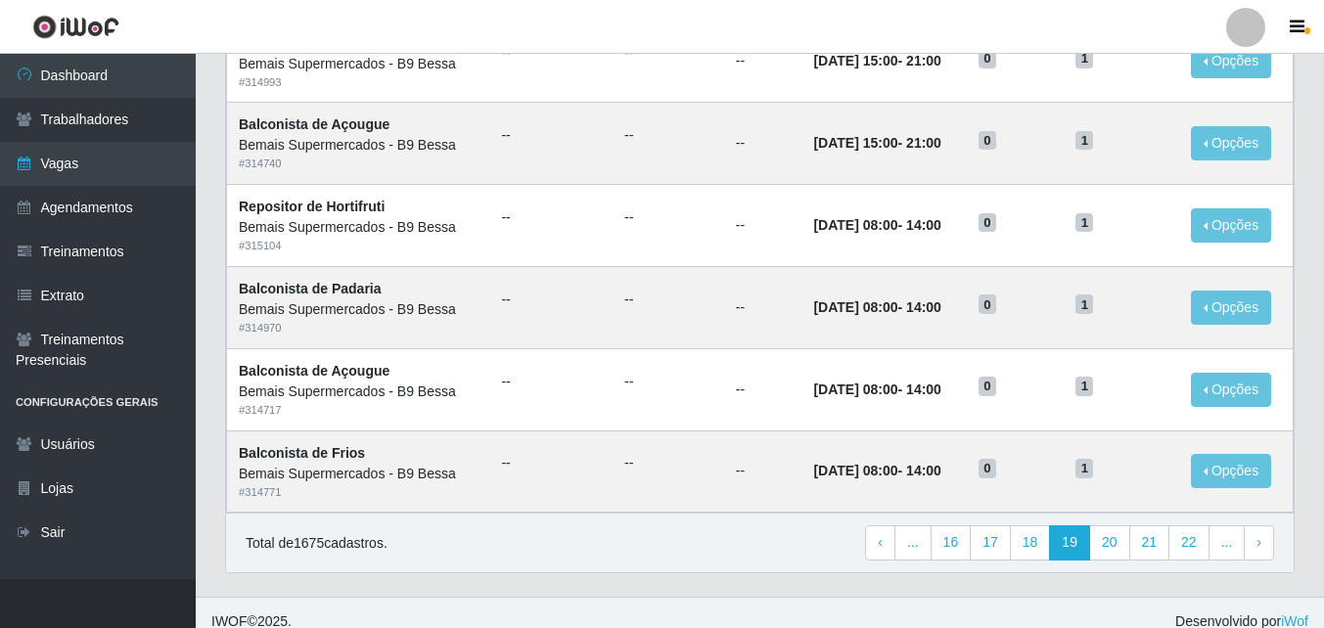
scroll to position [1030, 0]
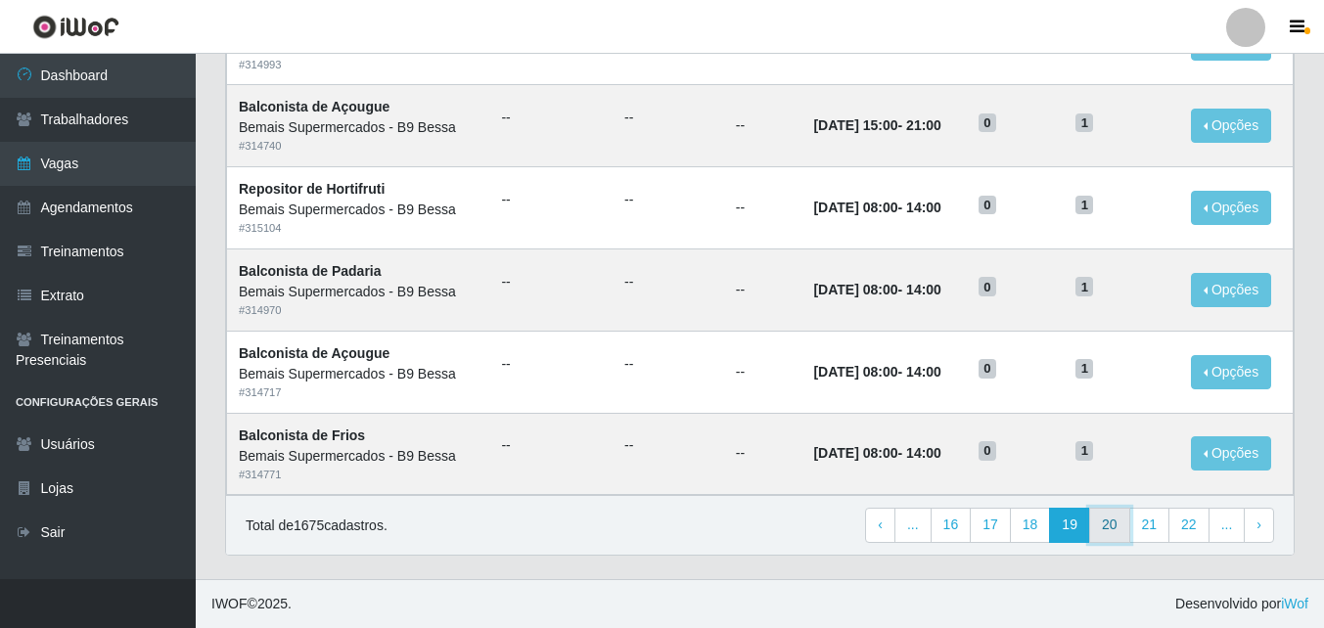
click at [1127, 526] on link "20" at bounding box center [1109, 525] width 41 height 35
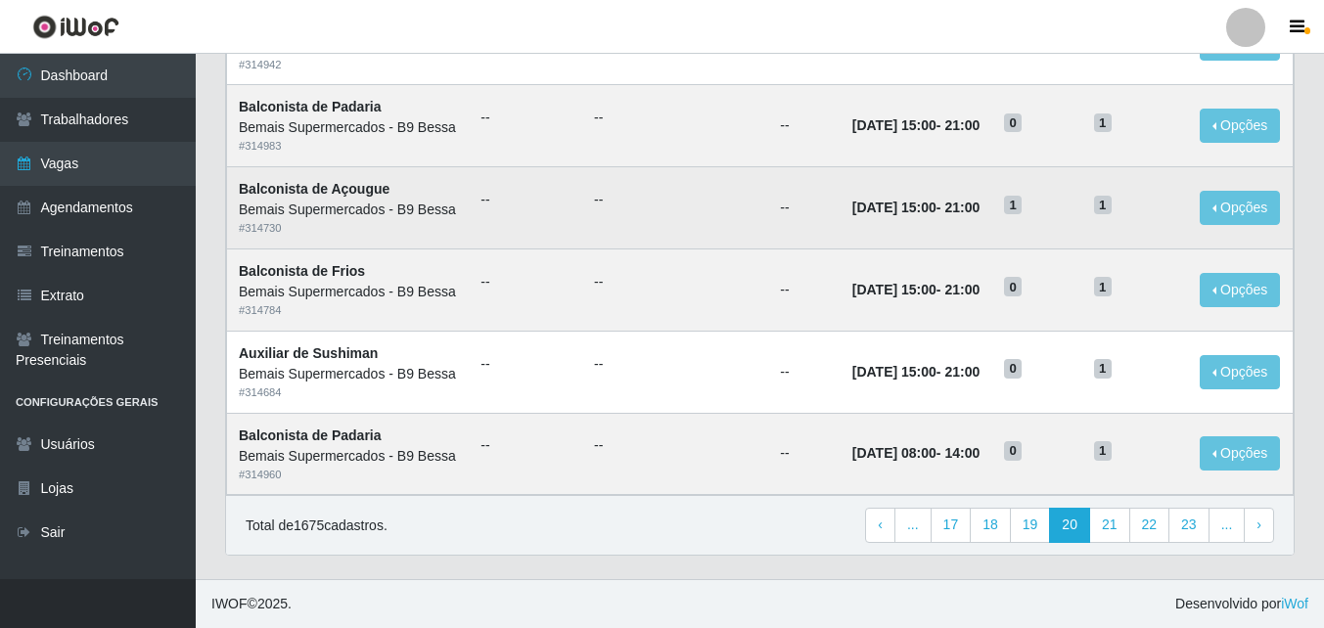
scroll to position [1143, 0]
click at [1213, 225] on button "Opções" at bounding box center [1240, 208] width 80 height 34
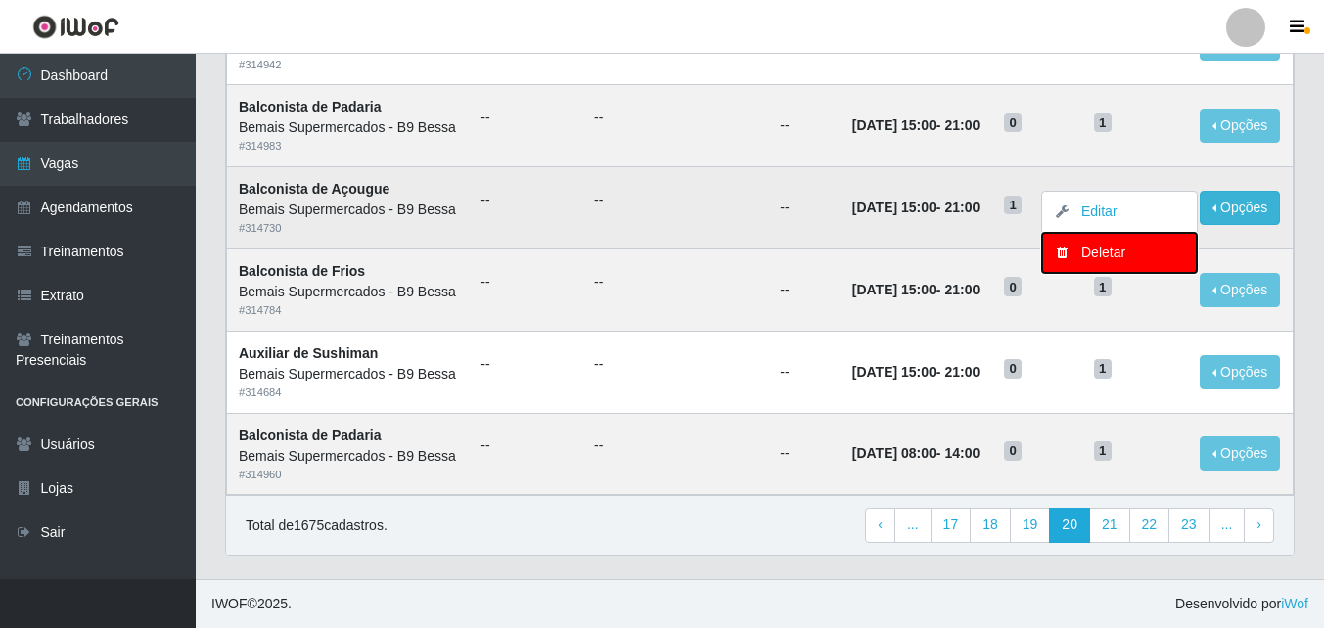
click at [1096, 263] on div "Deletar" at bounding box center [1119, 253] width 115 height 21
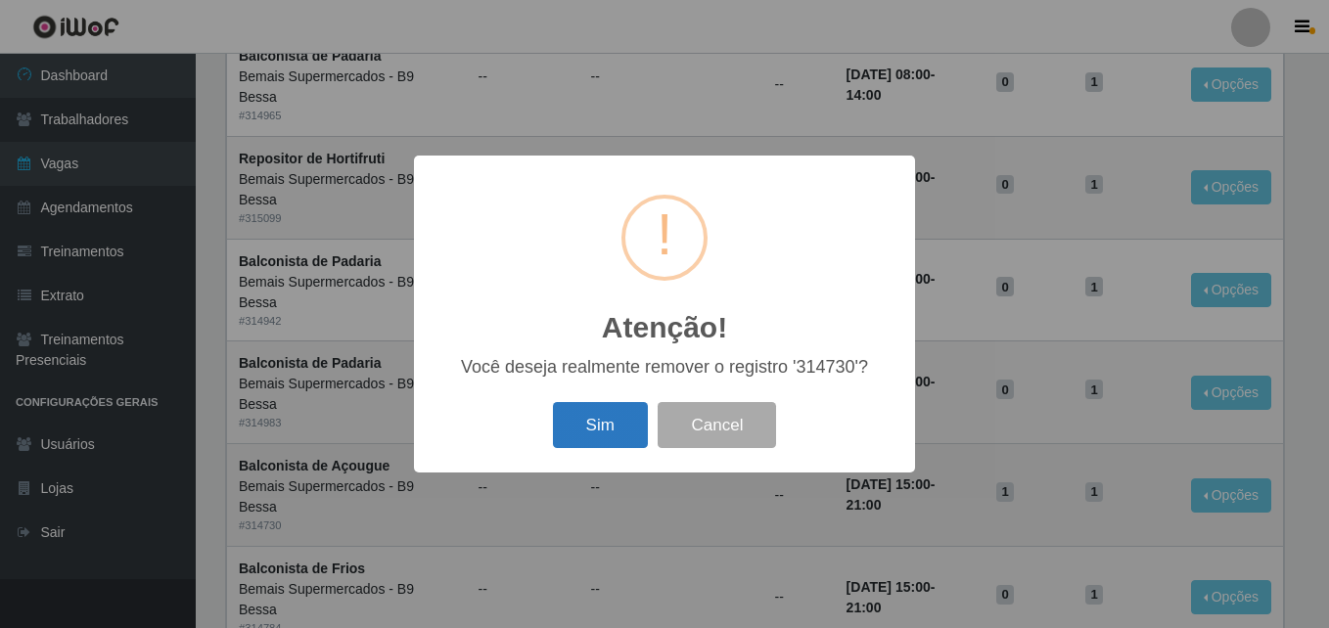
click at [615, 417] on button "Sim" at bounding box center [600, 425] width 95 height 46
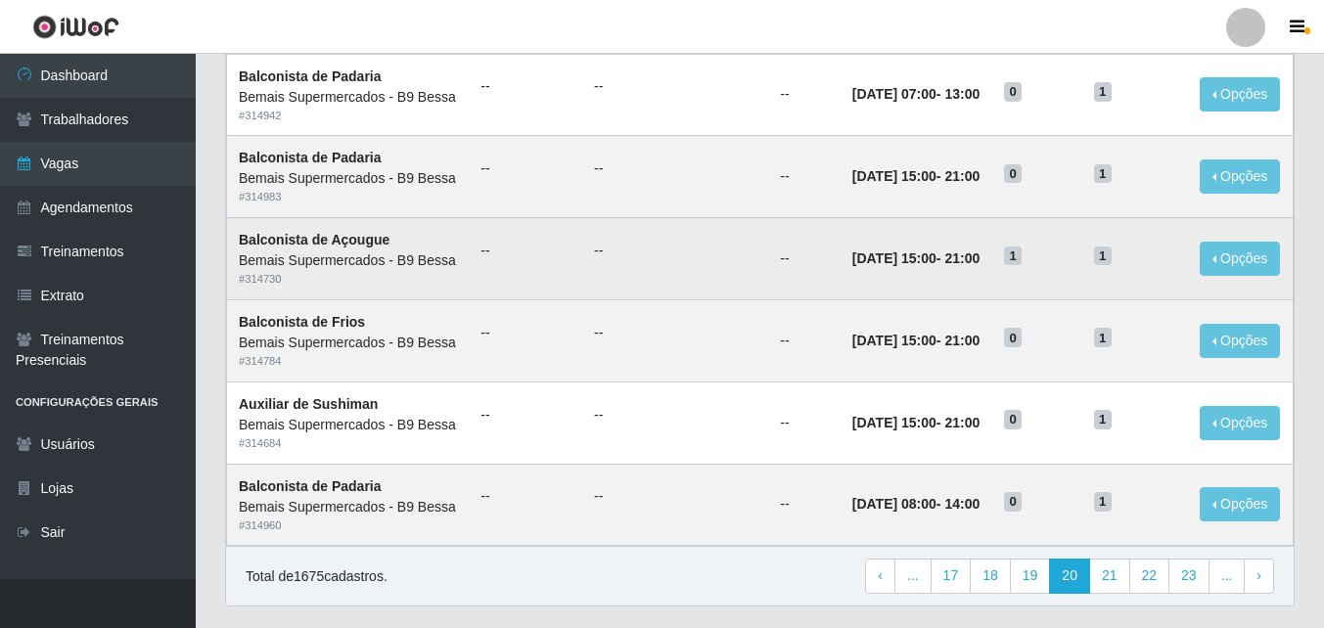
scroll to position [0, 0]
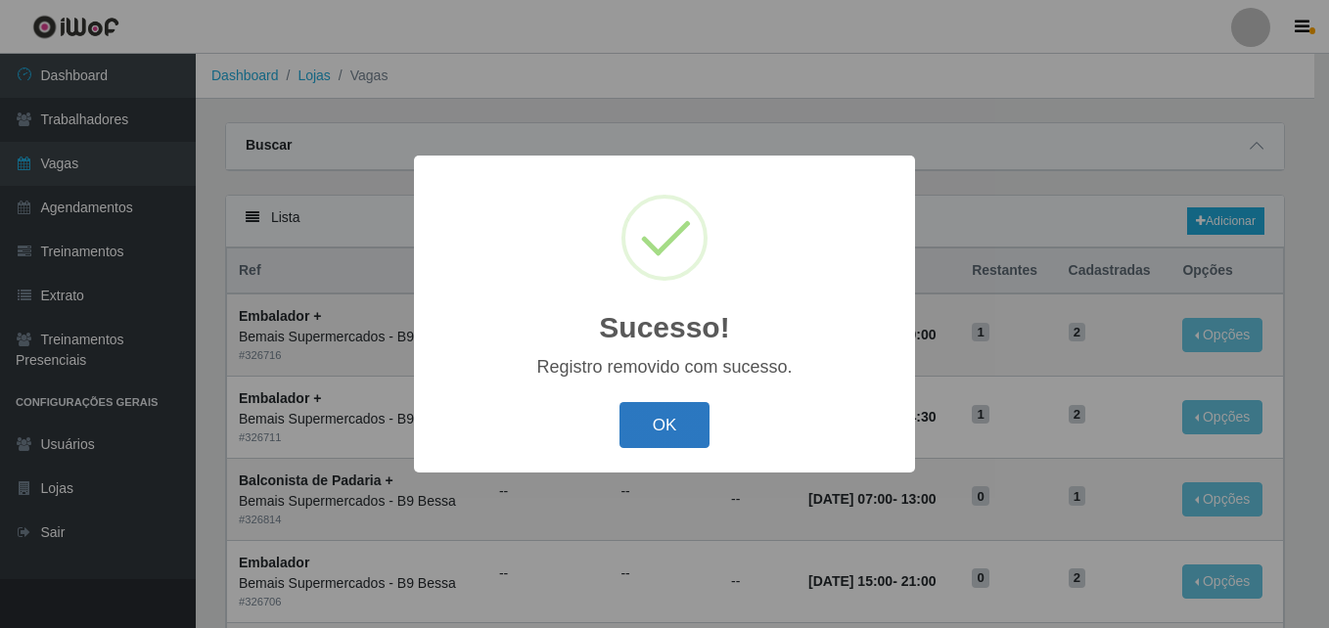
click at [692, 427] on button "OK" at bounding box center [664, 425] width 91 height 46
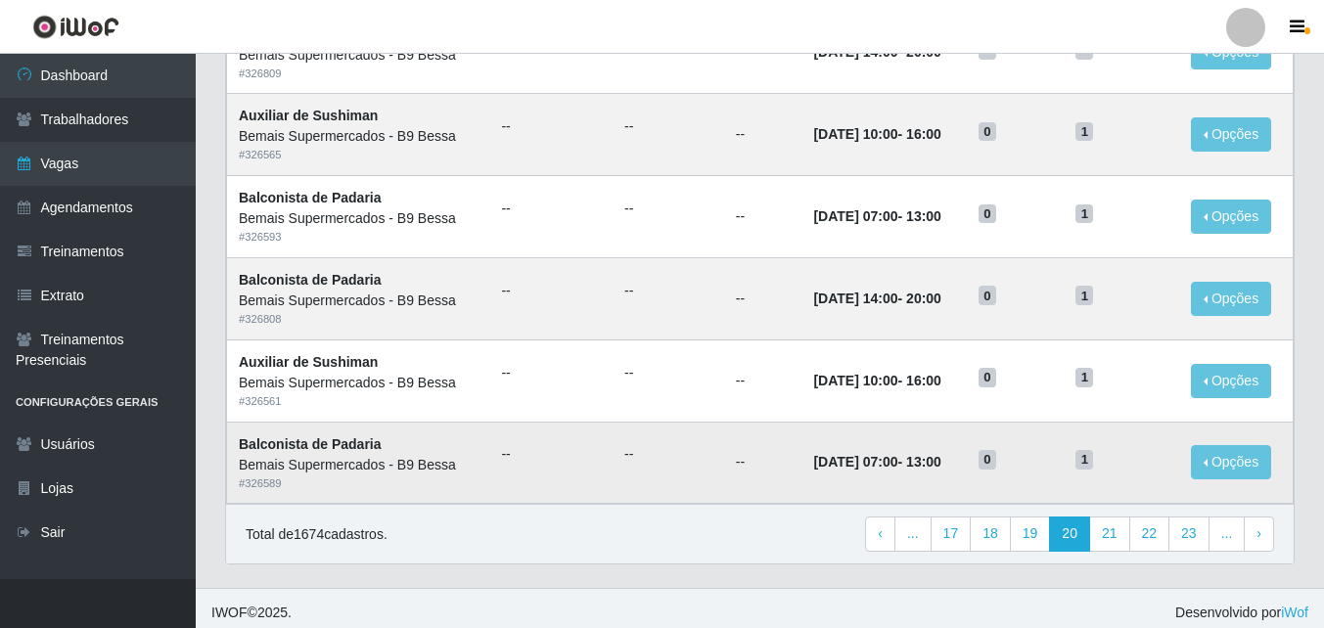
scroll to position [1030, 0]
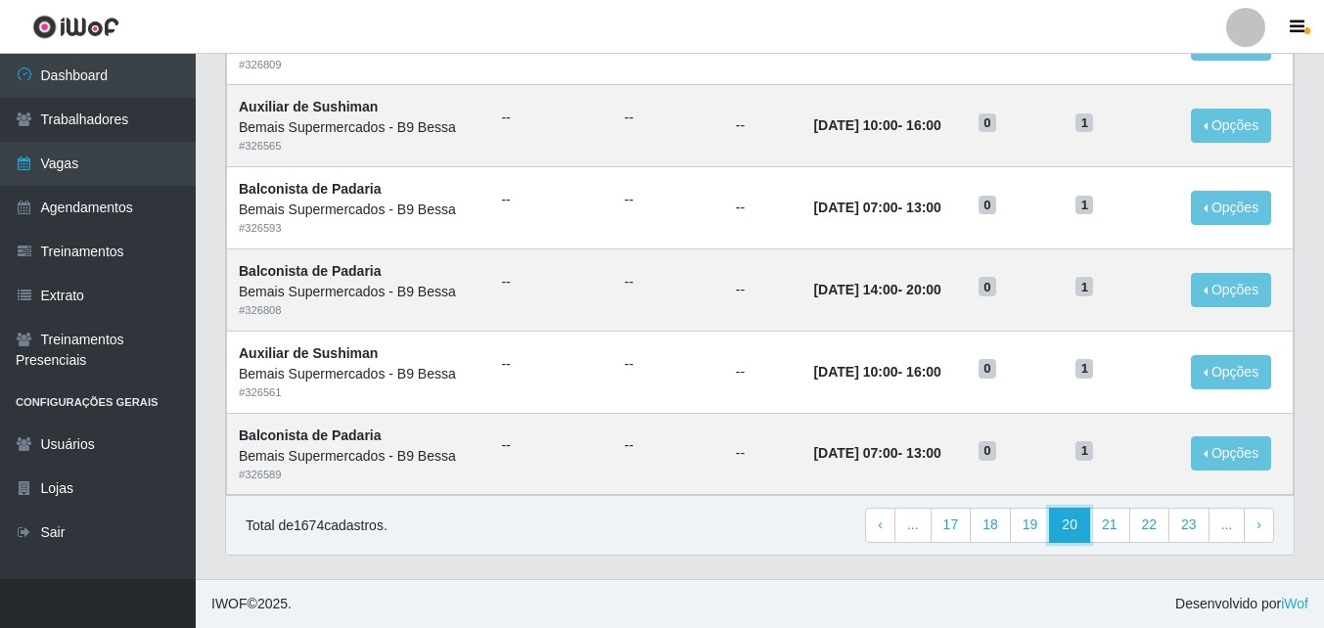
click at [1088, 524] on link "20" at bounding box center [1069, 525] width 41 height 35
